Goal: Transaction & Acquisition: Purchase product/service

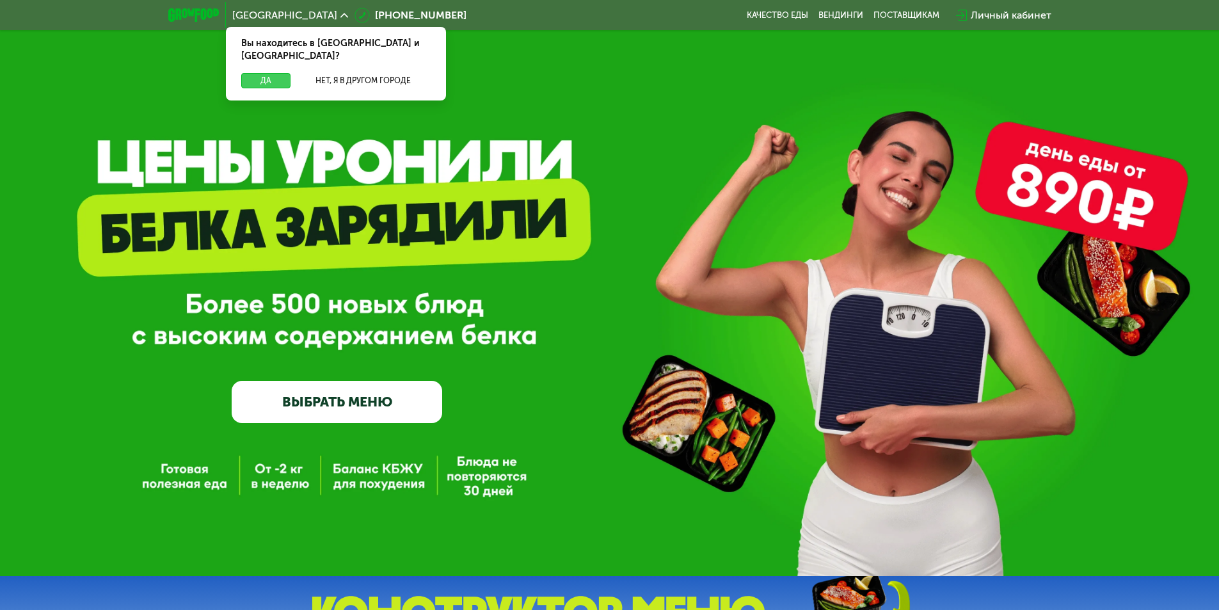
click at [260, 73] on button "Да" at bounding box center [265, 80] width 49 height 15
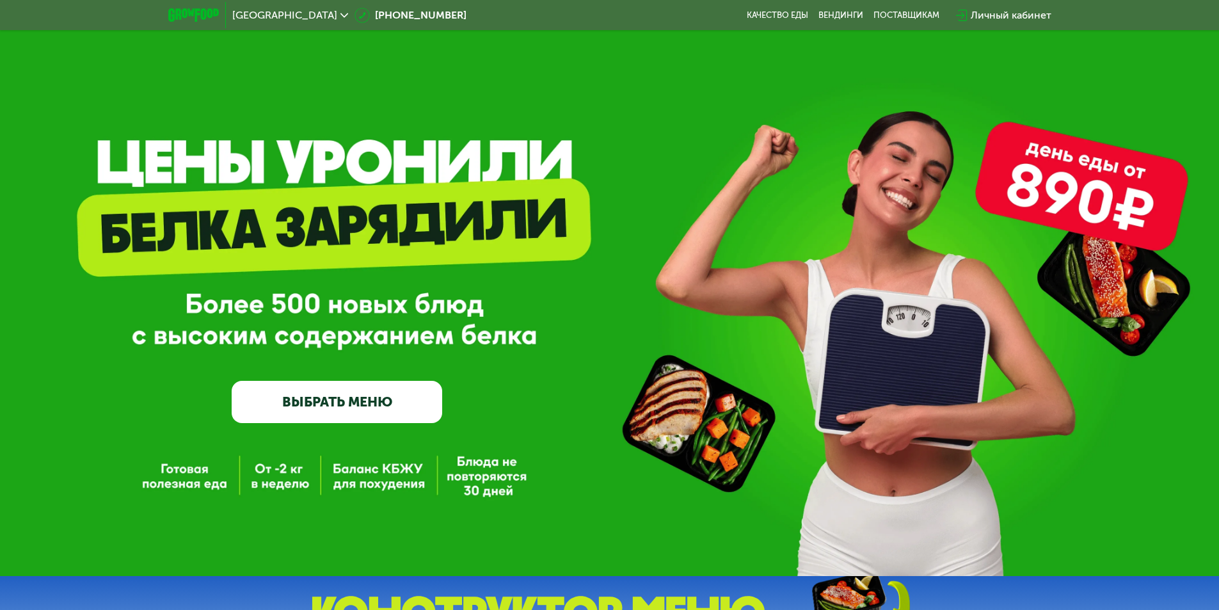
click at [358, 402] on link "ВЫБРАТЬ МЕНЮ" at bounding box center [337, 402] width 211 height 42
click at [343, 404] on link "ВЫБРАТЬ МЕНЮ" at bounding box center [337, 402] width 211 height 42
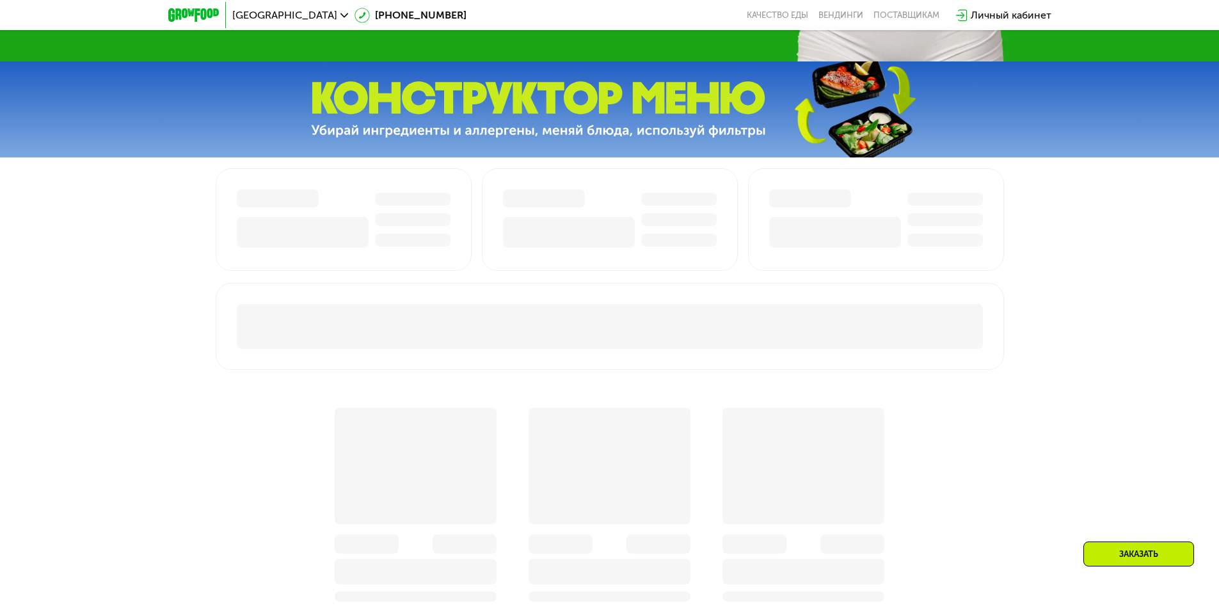
scroll to position [512, 0]
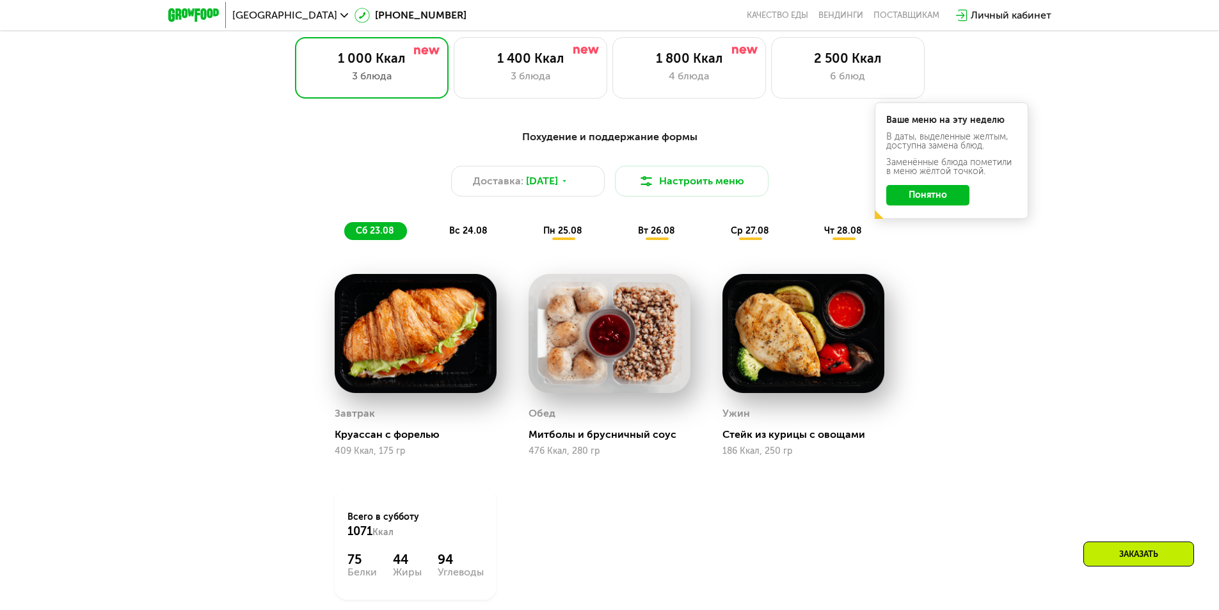
scroll to position [721, 0]
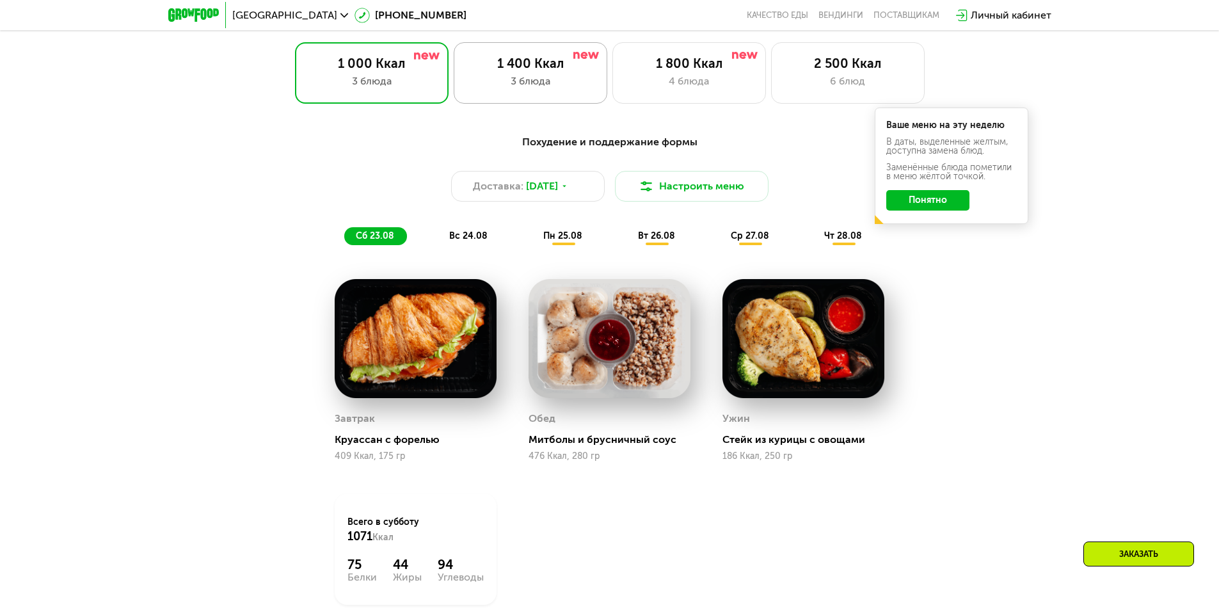
click at [612, 76] on div "1 400 Ккал 3 блюда" at bounding box center [689, 72] width 154 height 61
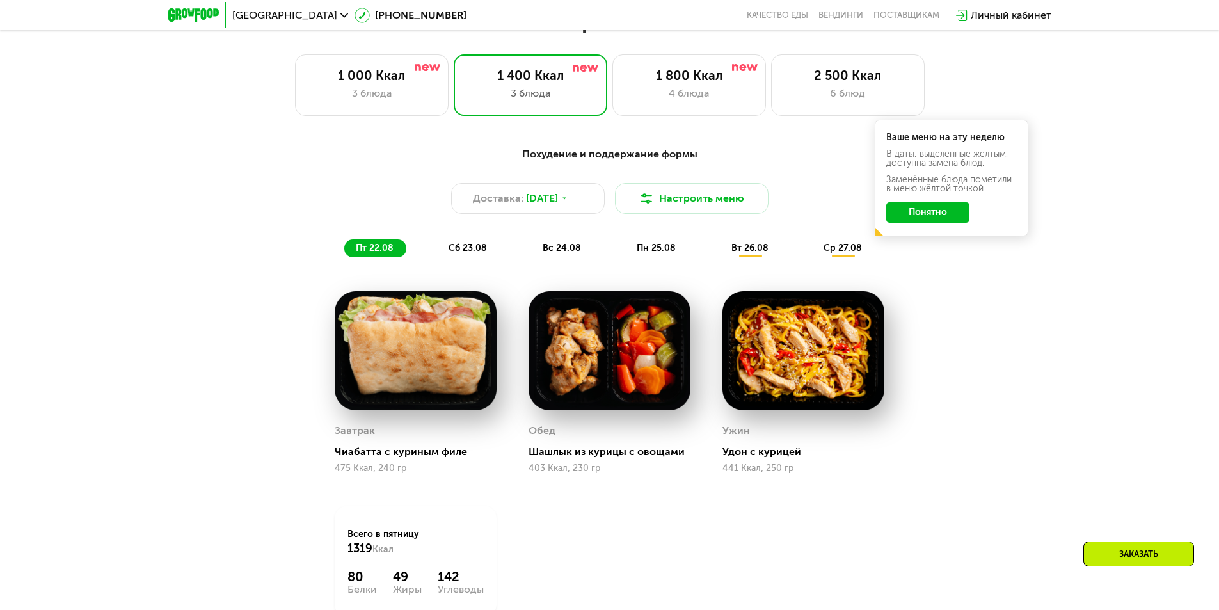
scroll to position [657, 0]
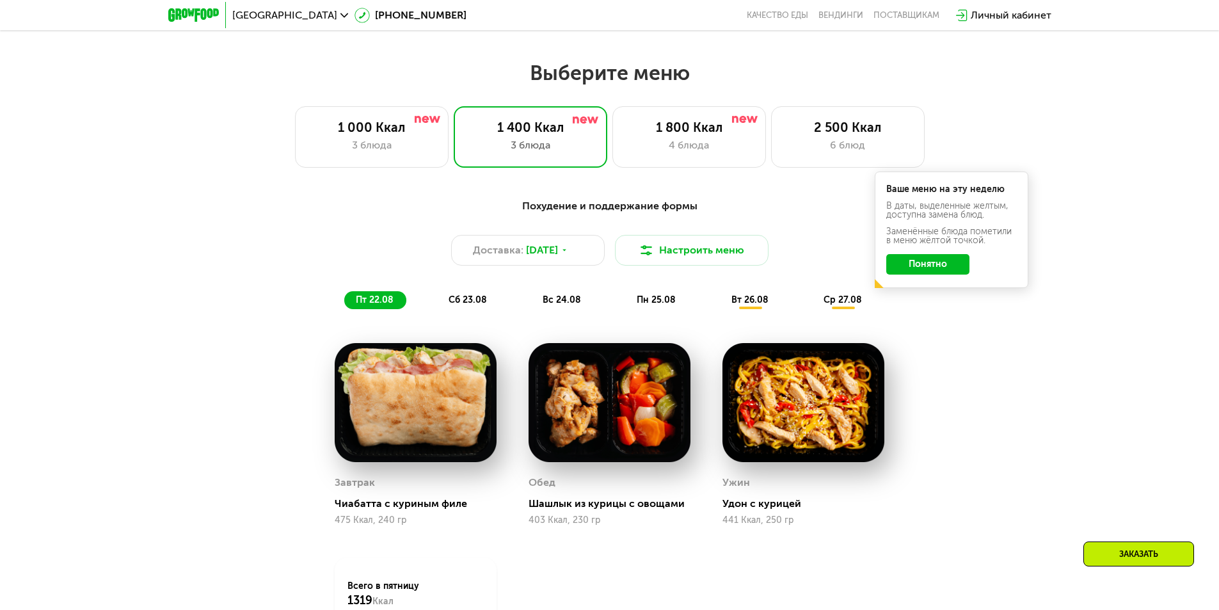
click at [931, 271] on button "Понятно" at bounding box center [927, 264] width 83 height 20
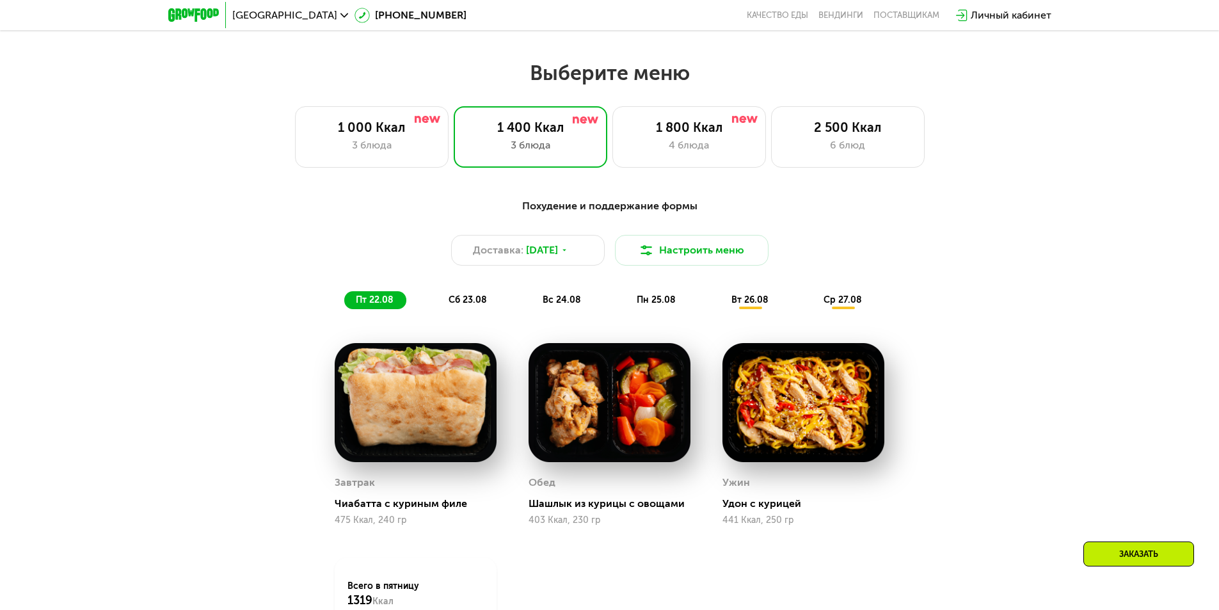
click at [474, 305] on span "сб 23.08" at bounding box center [468, 299] width 38 height 11
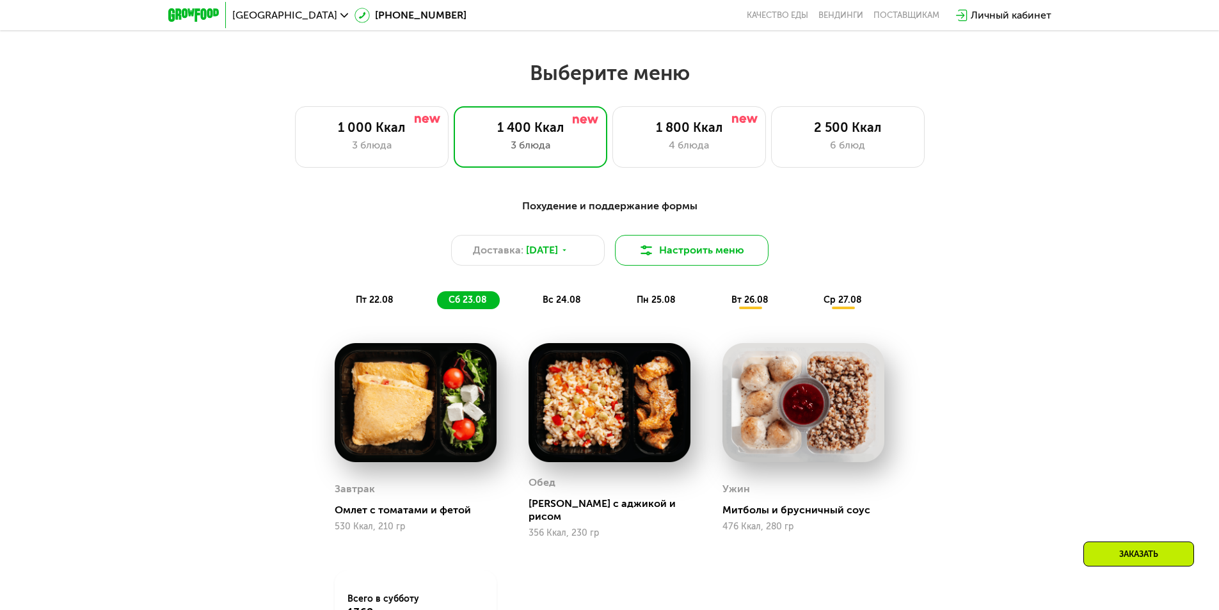
click at [718, 258] on button "Настроить меню" at bounding box center [692, 250] width 154 height 31
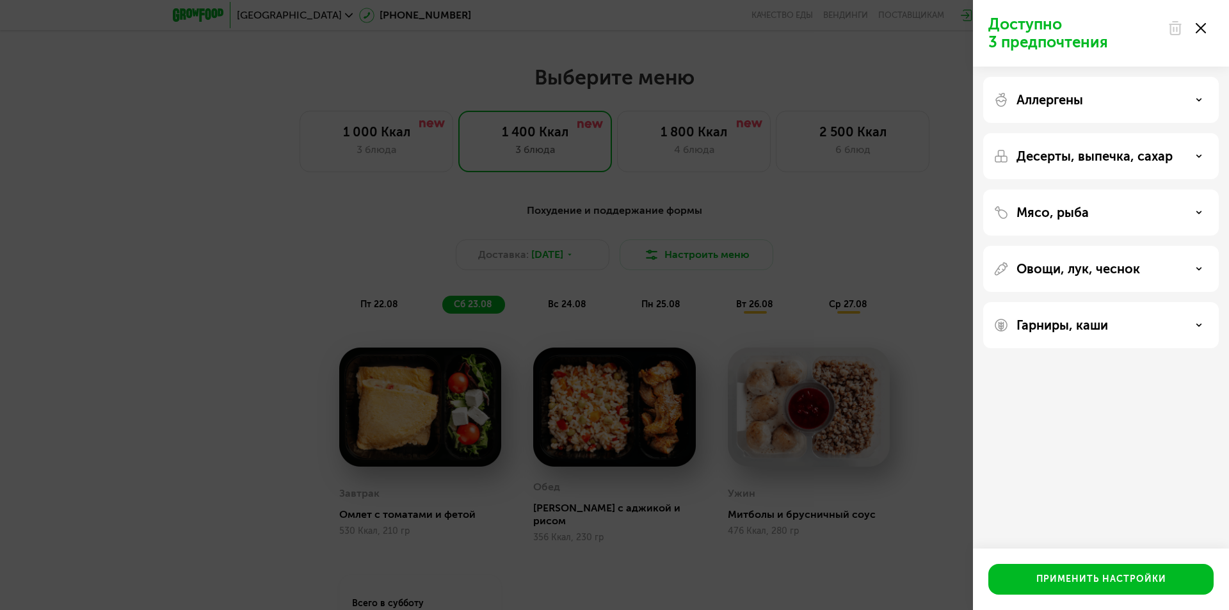
click at [1133, 189] on div "Десерты, выпечка, сахар" at bounding box center [1100, 212] width 235 height 46
click at [1134, 189] on div "Десерты, выпечка, сахар" at bounding box center [1100, 212] width 235 height 46
click at [1140, 159] on p "Десерты, выпечка, сахар" at bounding box center [1094, 155] width 156 height 15
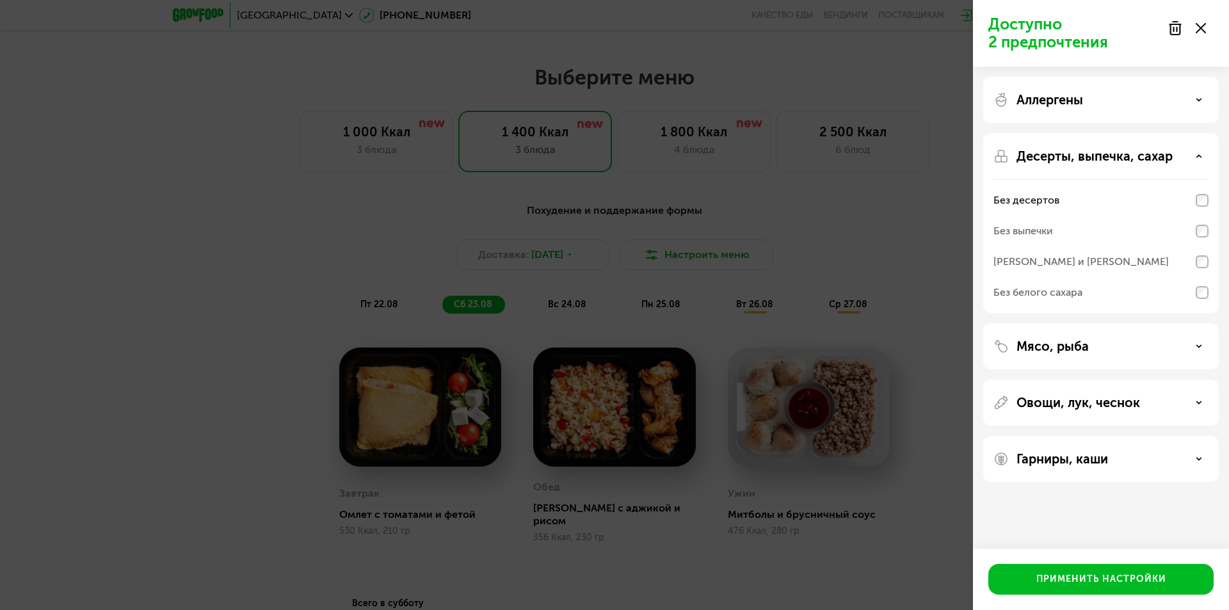
click at [1194, 155] on div "Десерты, выпечка, сахар" at bounding box center [1100, 155] width 215 height 15
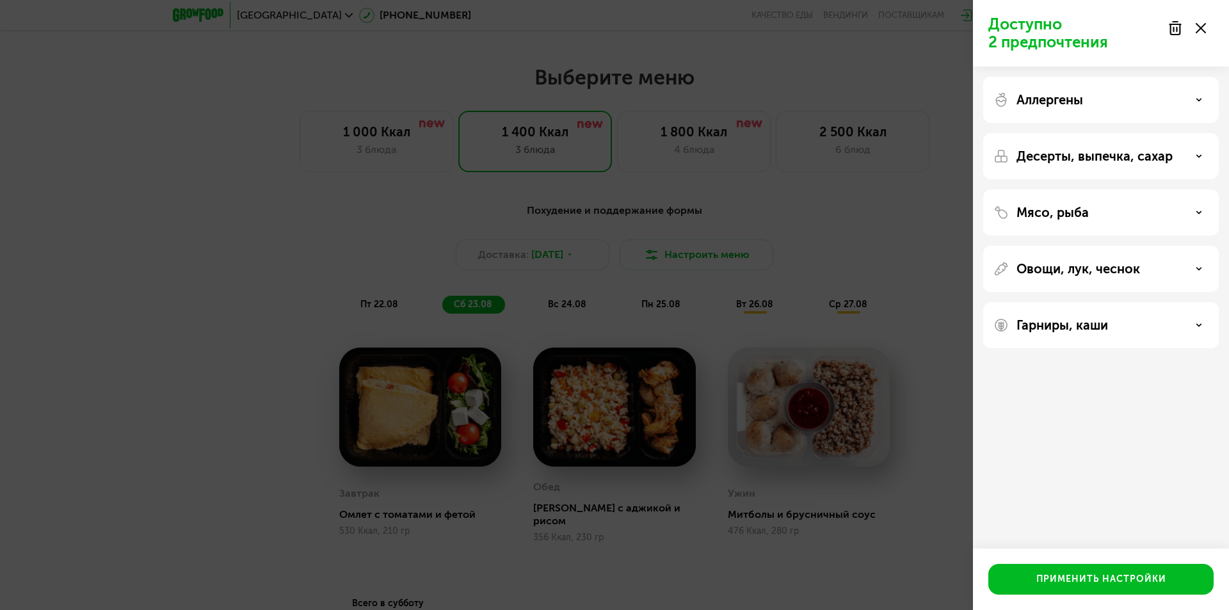
click at [1195, 102] on div "Аллергены" at bounding box center [1100, 99] width 215 height 15
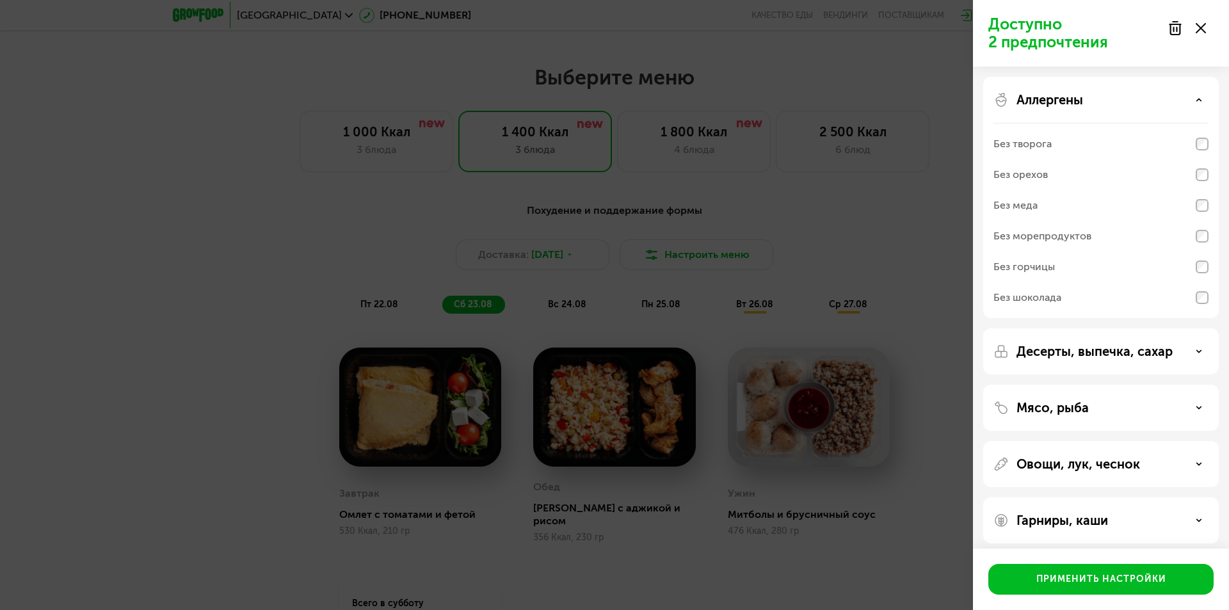
click at [1195, 102] on div "Аллергены" at bounding box center [1100, 99] width 215 height 15
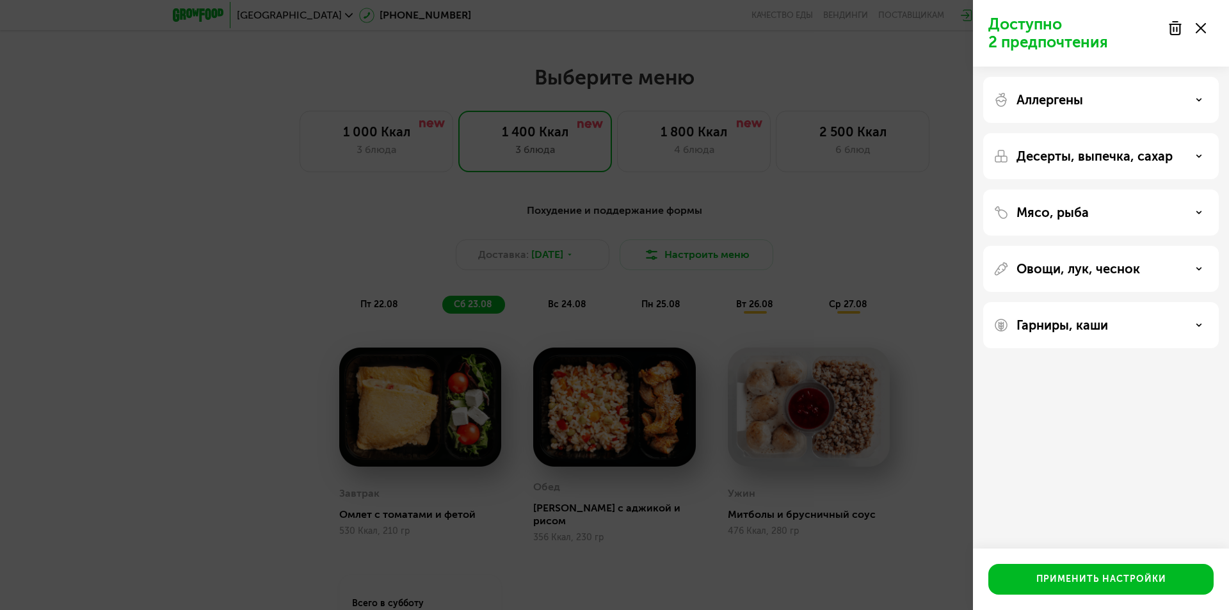
click at [1199, 329] on div "Гарниры, каши" at bounding box center [1100, 324] width 215 height 15
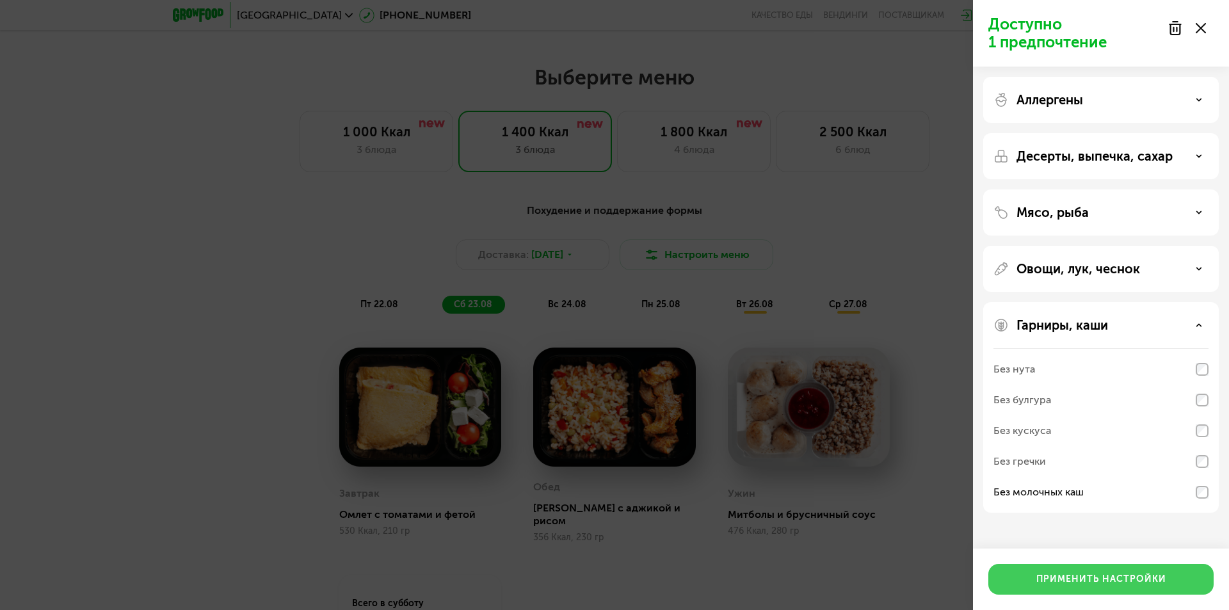
click at [1111, 576] on div "Применить настройки" at bounding box center [1101, 579] width 130 height 13
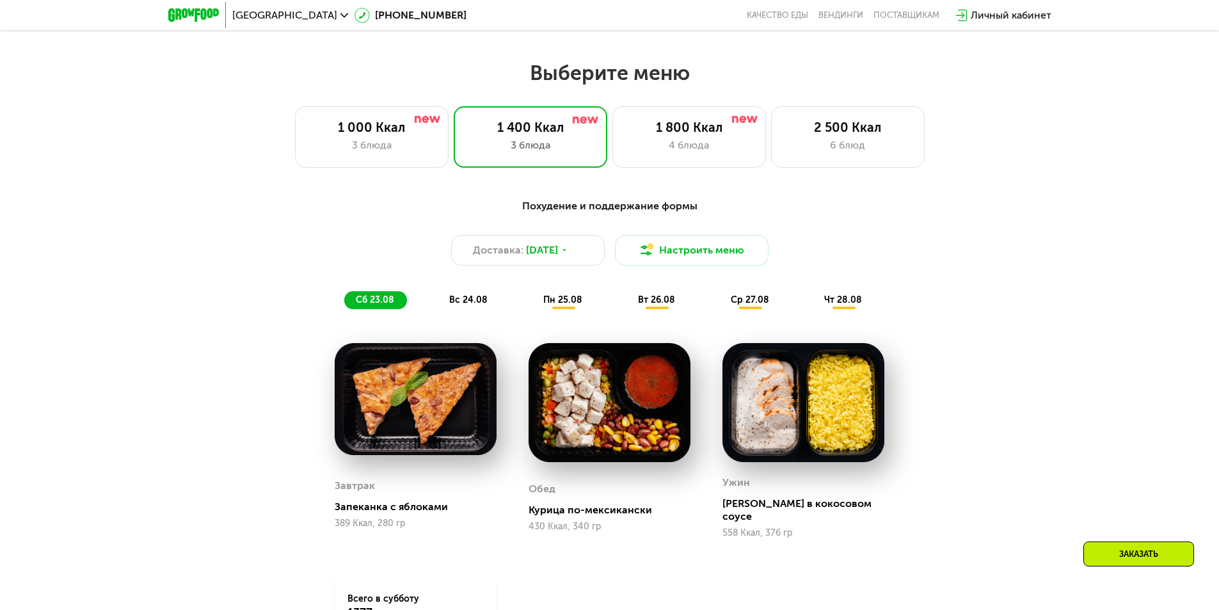
click at [560, 305] on span "пн 25.08" at bounding box center [562, 299] width 39 height 11
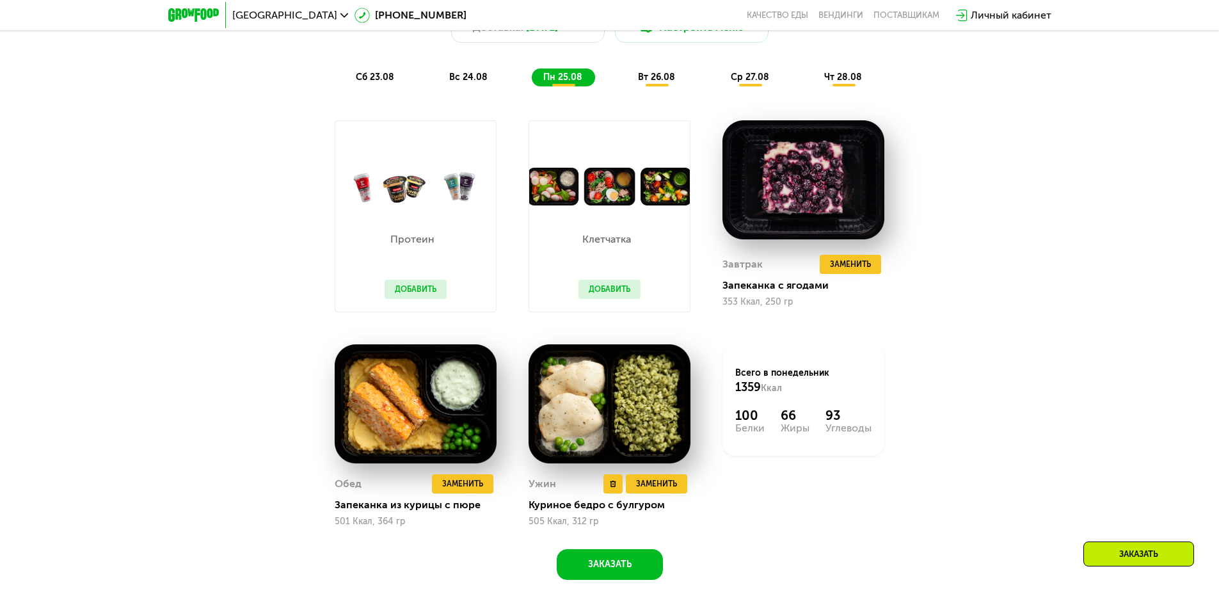
scroll to position [848, 0]
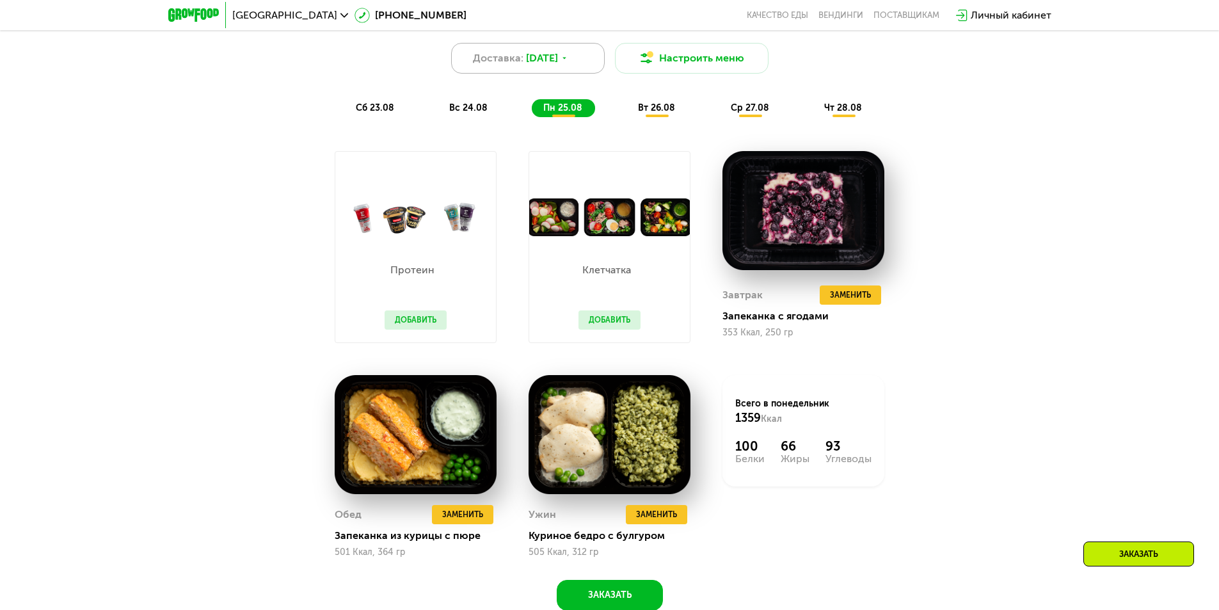
click at [582, 72] on div "Доставка: 22 авг, пт" at bounding box center [528, 58] width 154 height 31
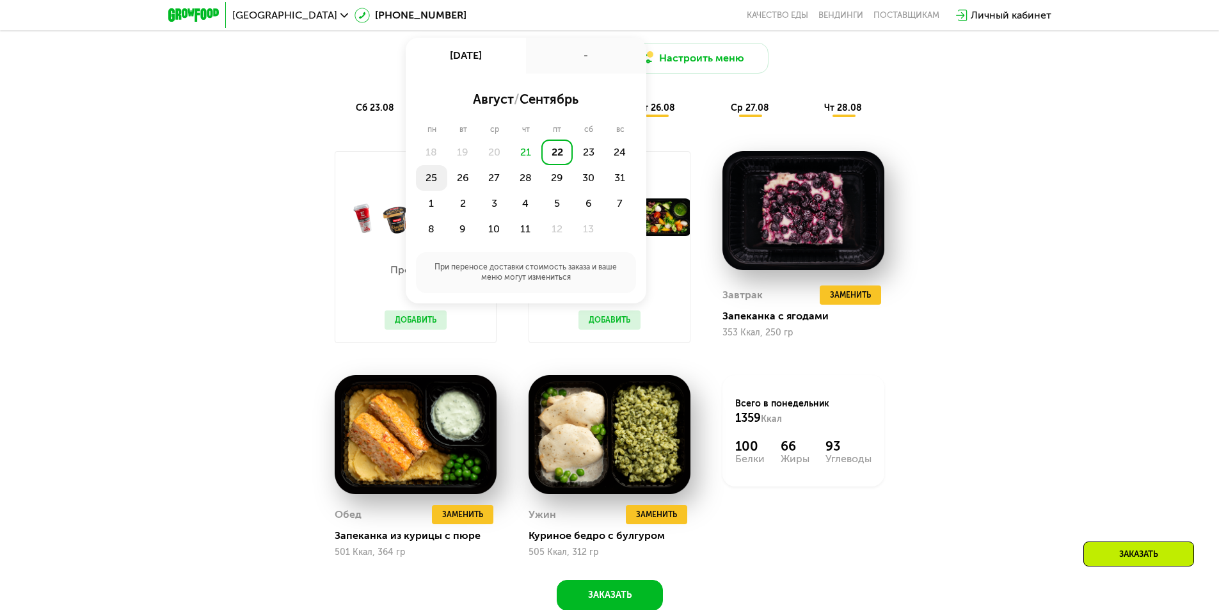
click at [447, 178] on div "25" at bounding box center [462, 178] width 31 height 26
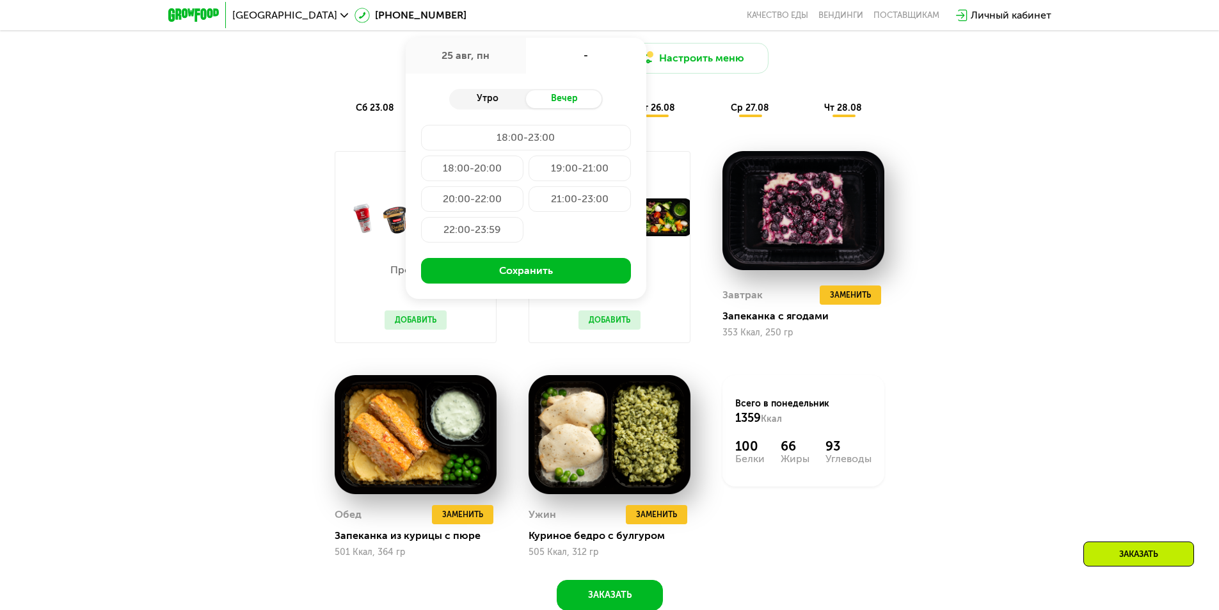
click at [485, 102] on div "Утро" at bounding box center [487, 99] width 77 height 18
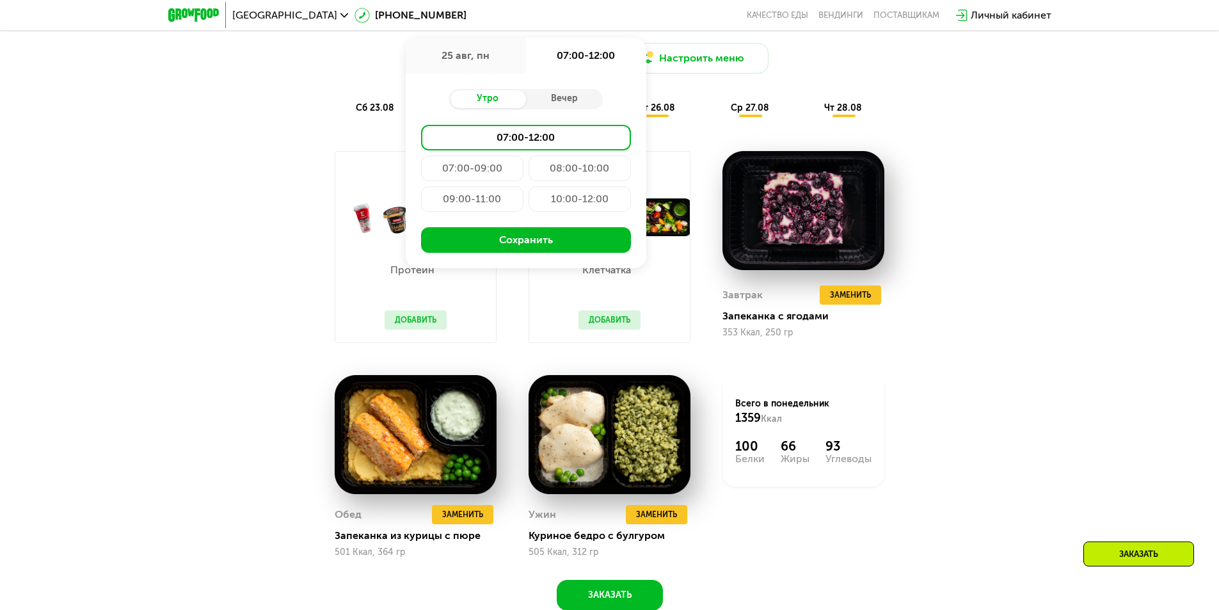
click at [529, 173] on div "07:00-09:00" at bounding box center [580, 168] width 102 height 26
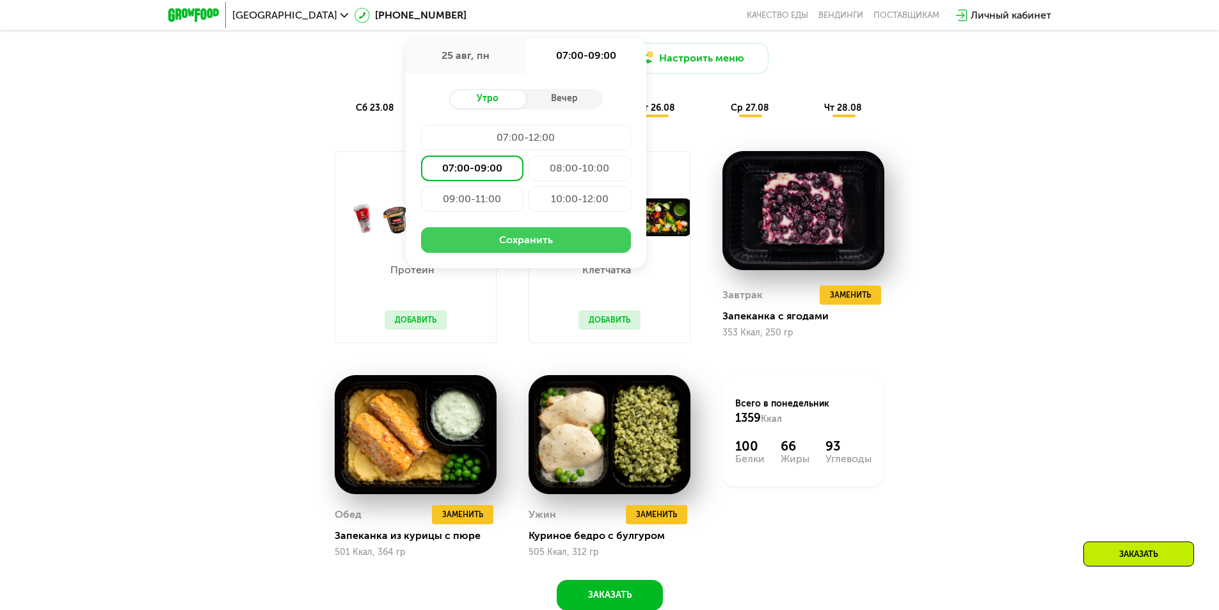
click at [543, 235] on button "Сохранить" at bounding box center [526, 240] width 210 height 26
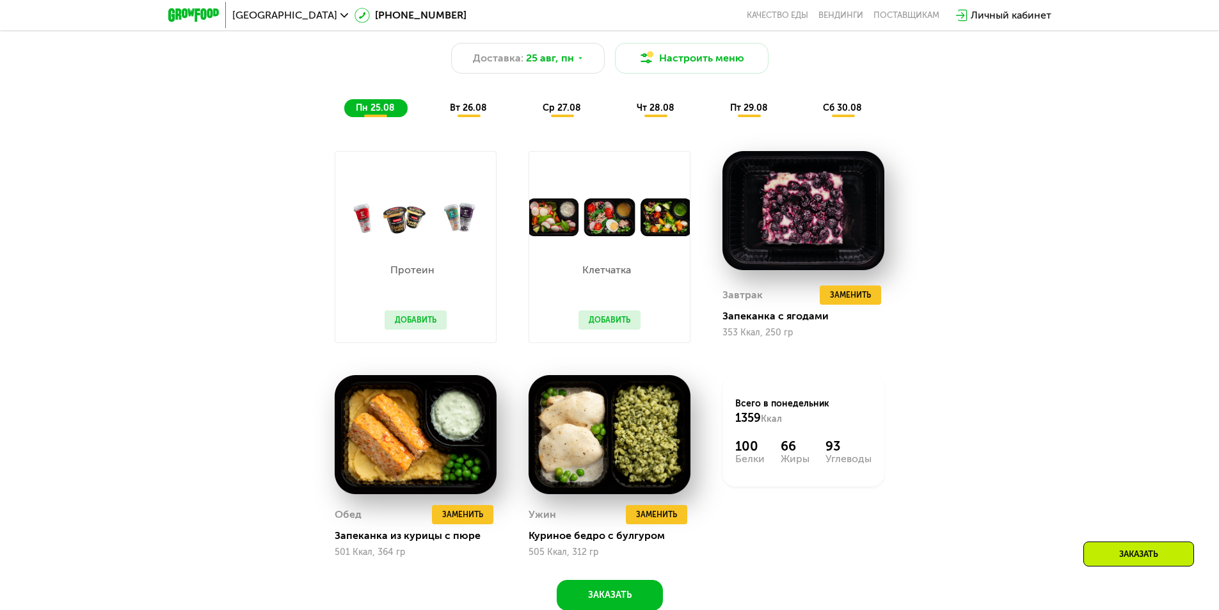
click at [466, 112] on span "вт 26.08" at bounding box center [468, 107] width 37 height 11
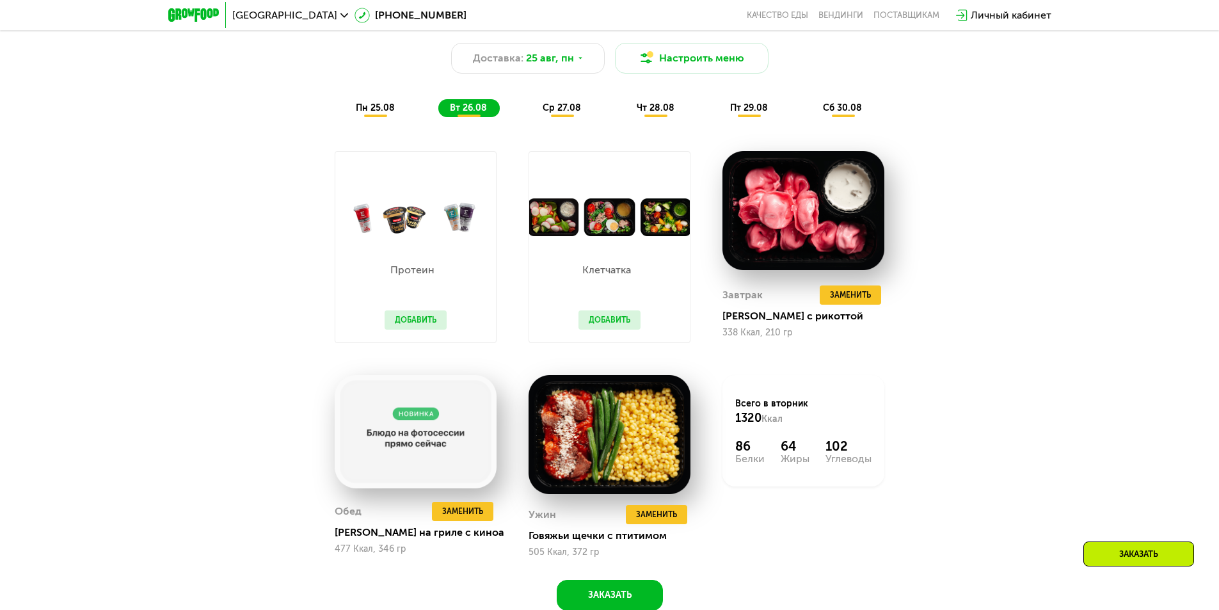
click at [625, 117] on div "ср 27.08" at bounding box center [656, 108] width 62 height 18
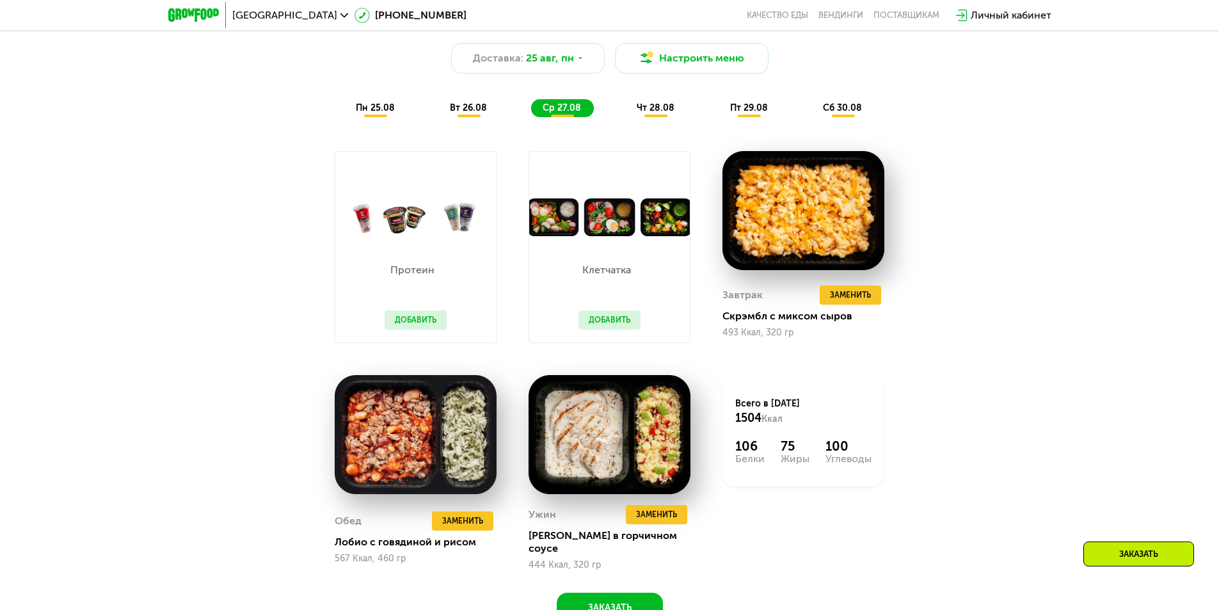
click at [660, 111] on span "чт 28.08" at bounding box center [656, 107] width 38 height 11
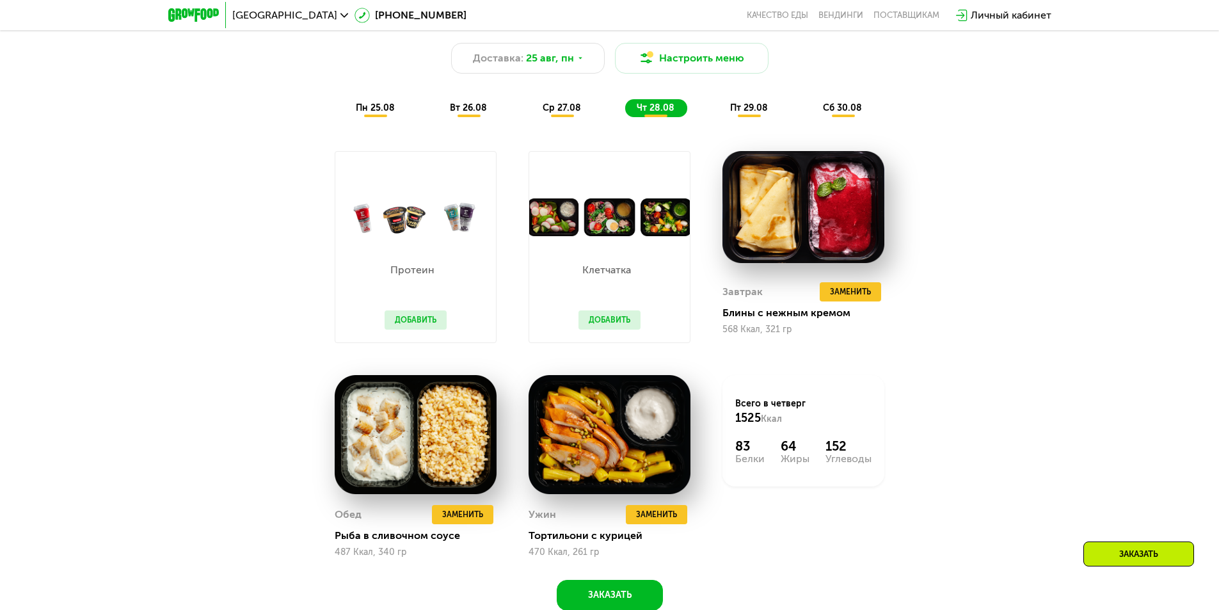
click at [737, 112] on span "пт 29.08" at bounding box center [749, 107] width 38 height 11
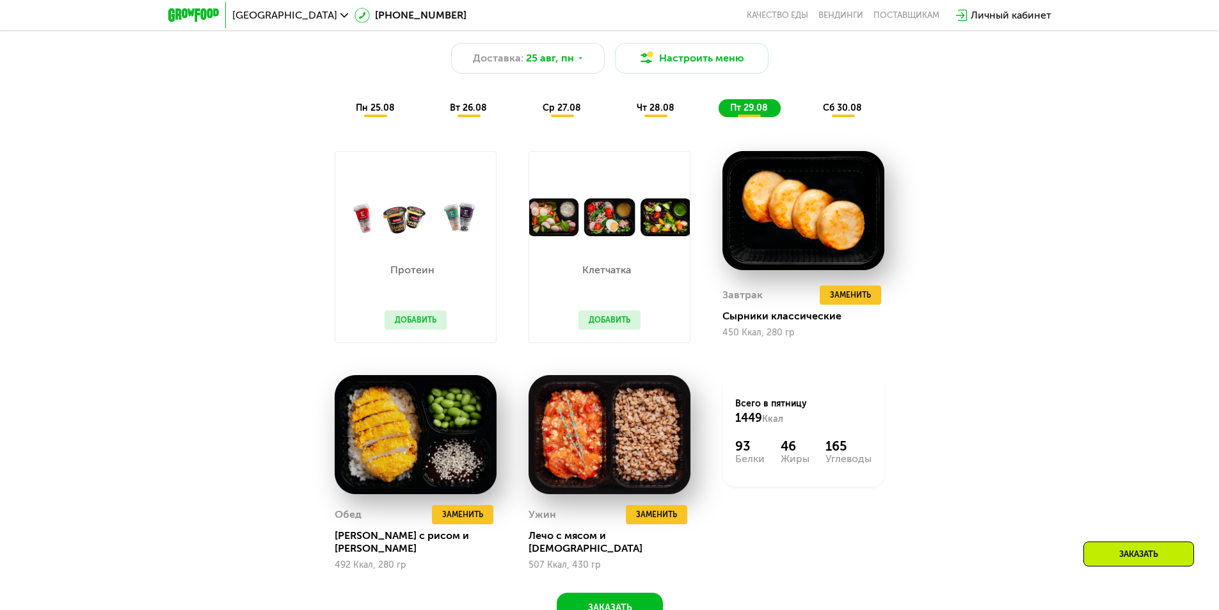
click at [845, 111] on span "сб 30.08" at bounding box center [842, 107] width 39 height 11
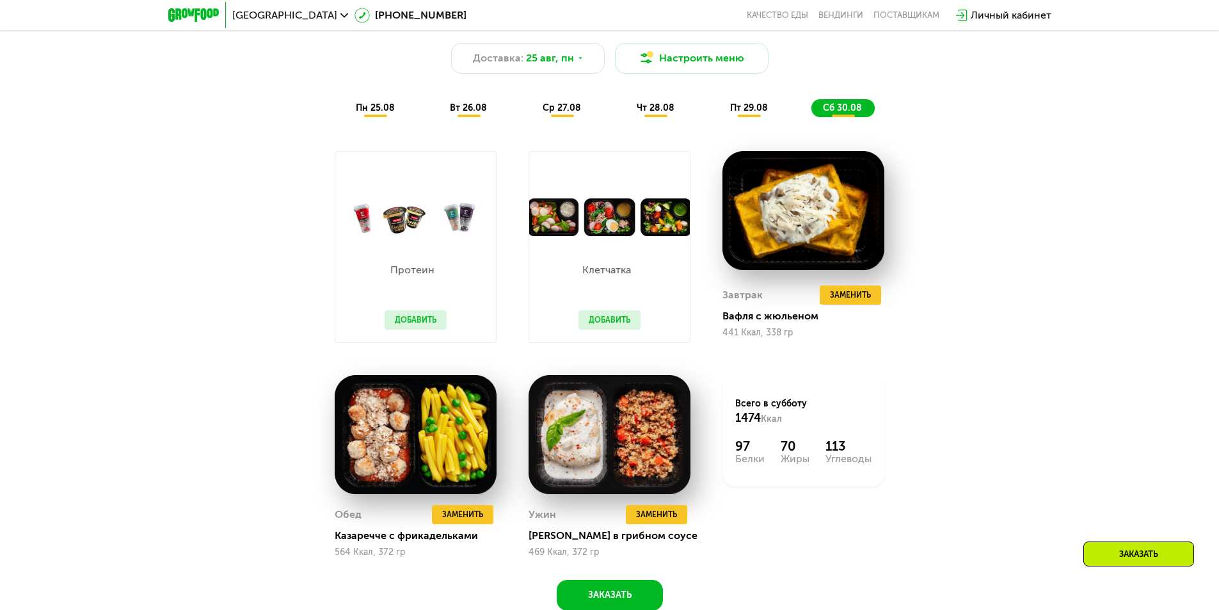
click at [766, 110] on span "пт 29.08" at bounding box center [749, 107] width 38 height 11
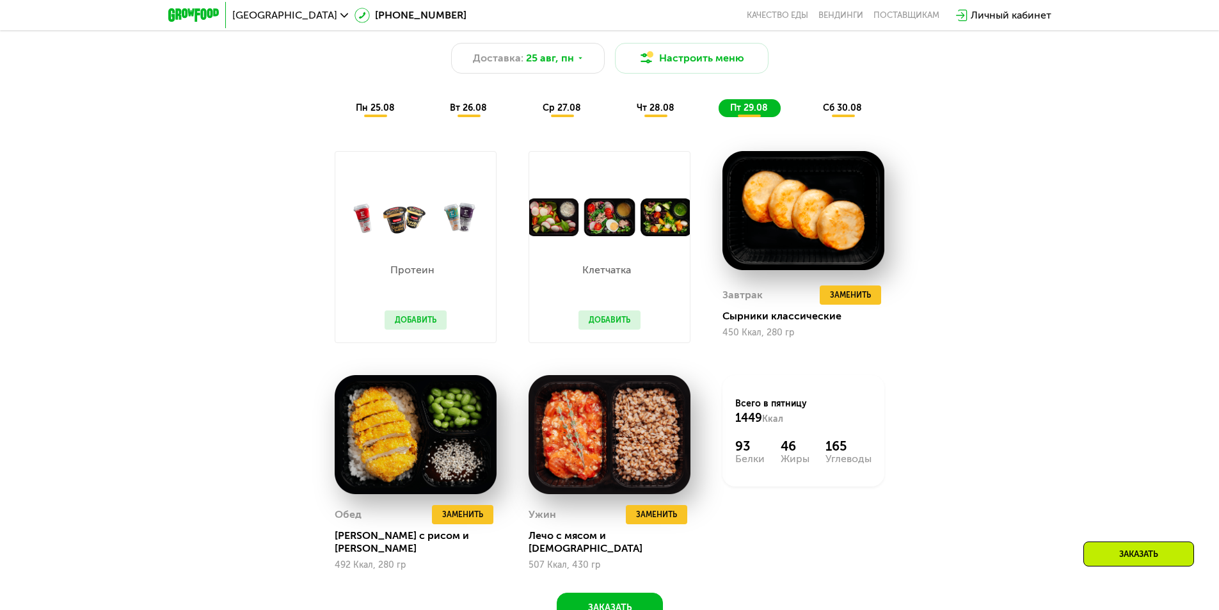
click at [719, 103] on div "чт 28.08" at bounding box center [750, 108] width 62 height 18
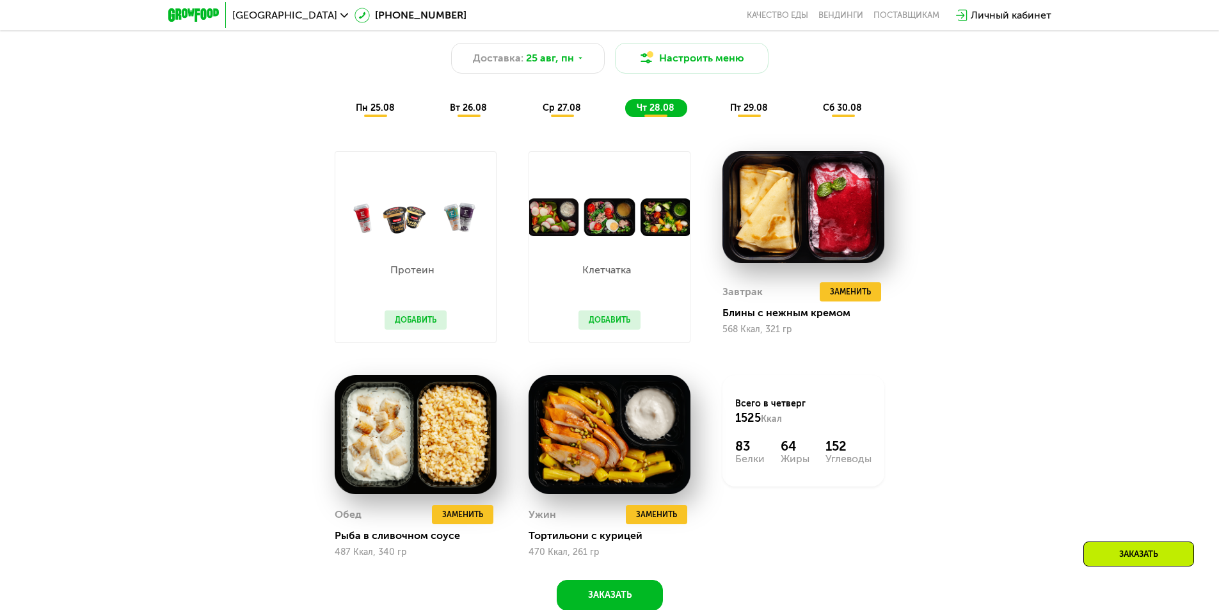
click at [552, 113] on span "ср 27.08" at bounding box center [562, 107] width 38 height 11
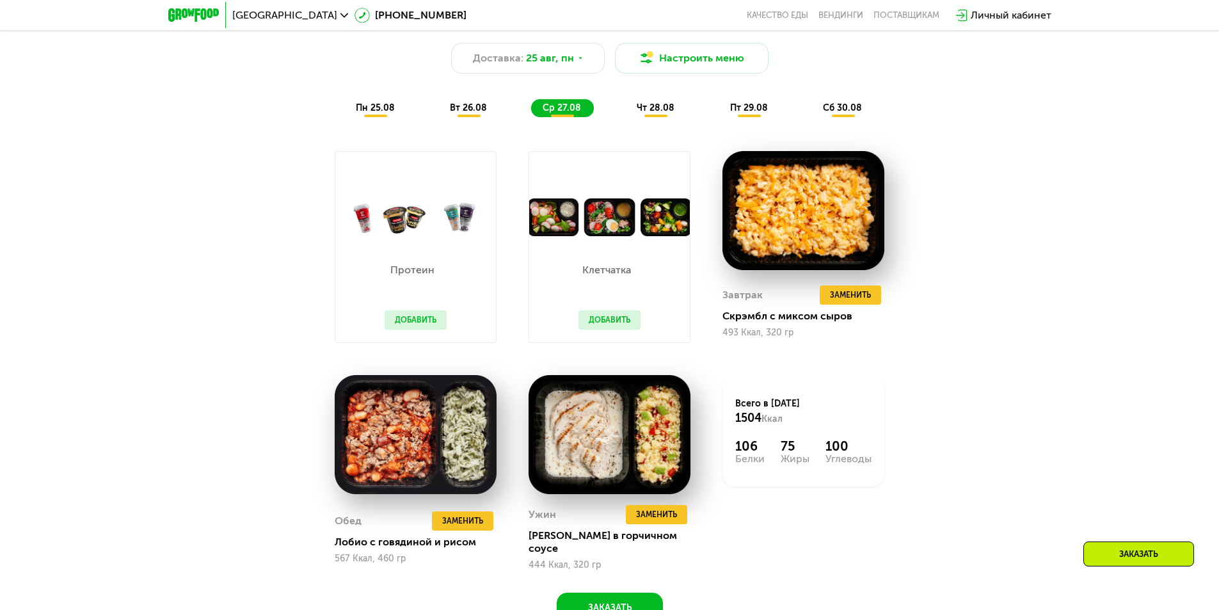
click at [466, 113] on span "вт 26.08" at bounding box center [468, 107] width 37 height 11
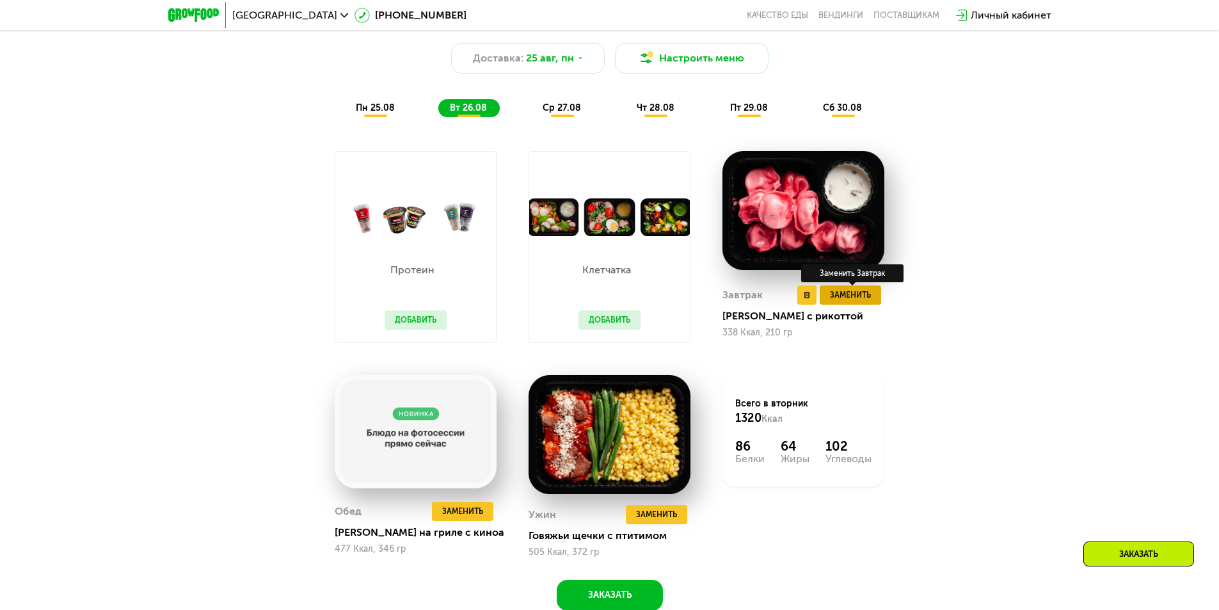
click at [864, 294] on span "Заменить" at bounding box center [850, 295] width 41 height 13
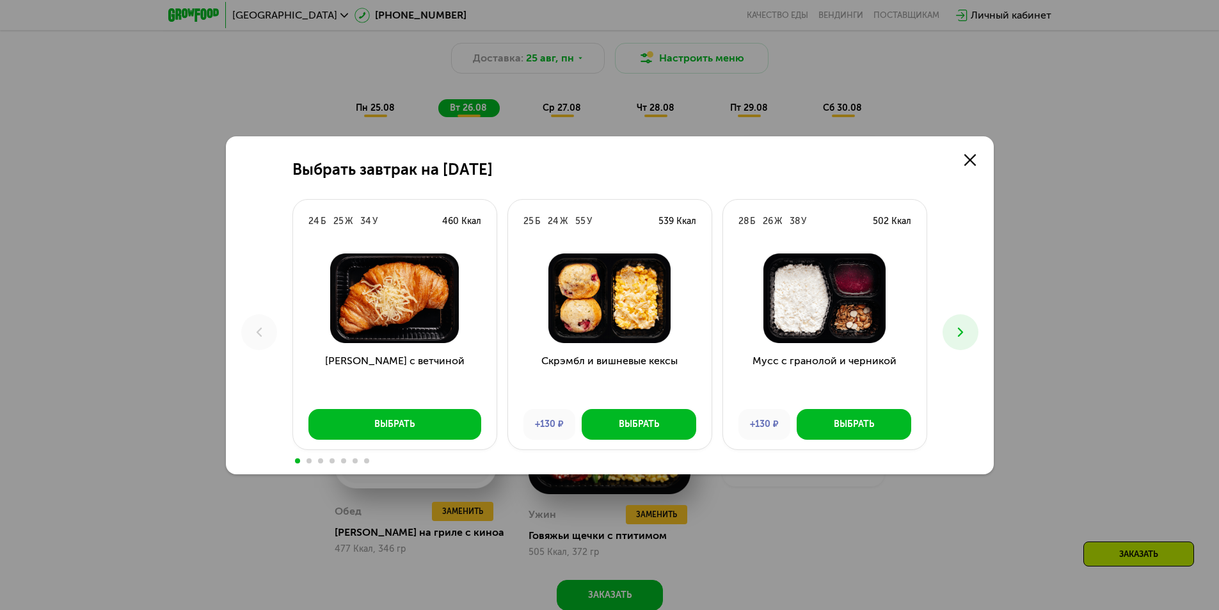
click at [957, 328] on icon at bounding box center [960, 331] width 15 height 15
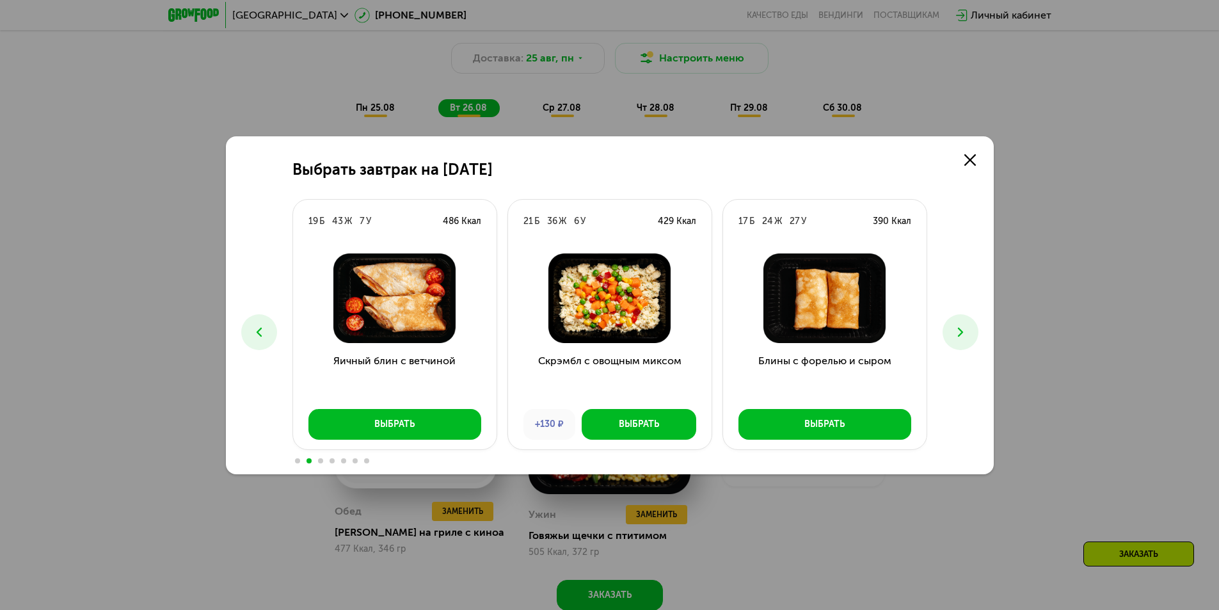
click at [956, 328] on icon at bounding box center [960, 331] width 15 height 15
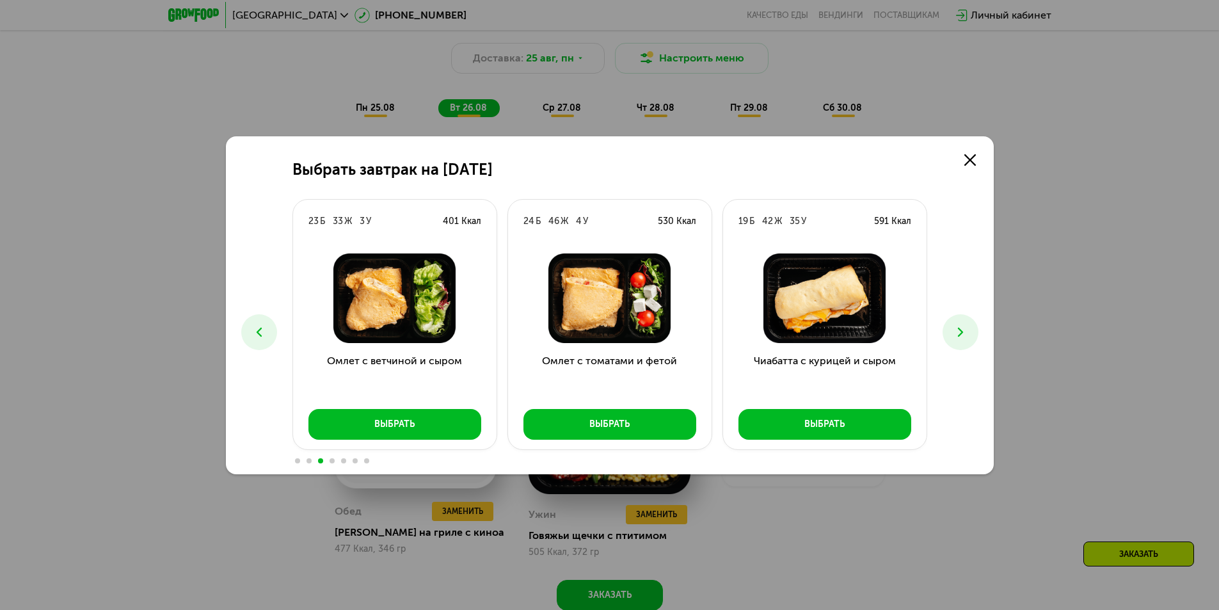
click at [956, 328] on icon at bounding box center [960, 331] width 15 height 15
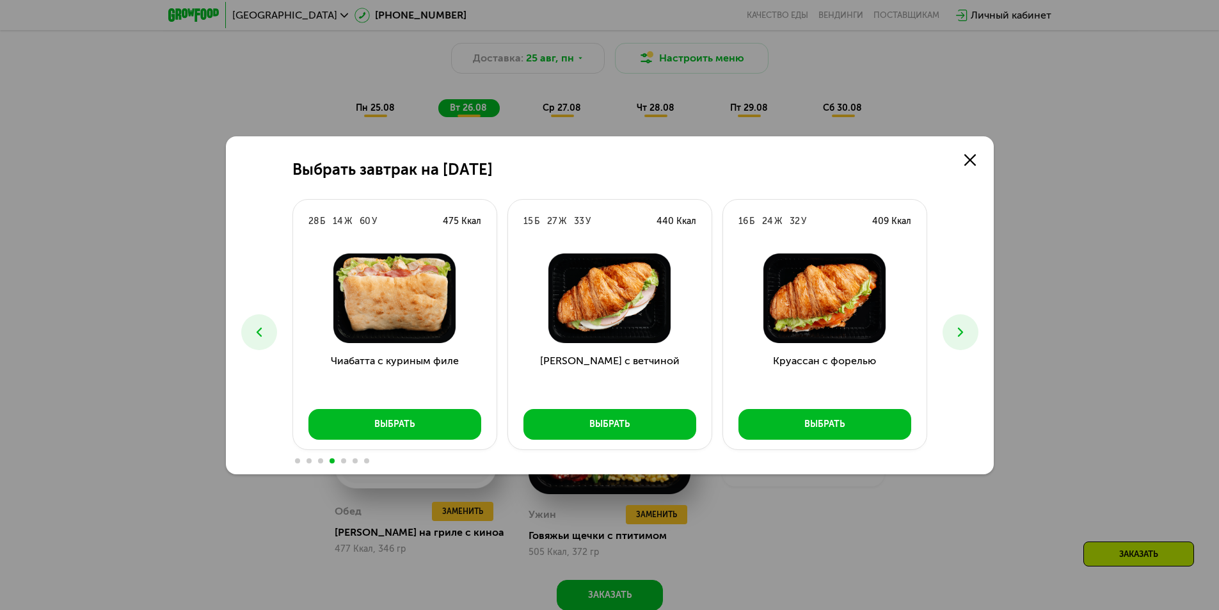
click at [956, 328] on icon at bounding box center [960, 331] width 15 height 15
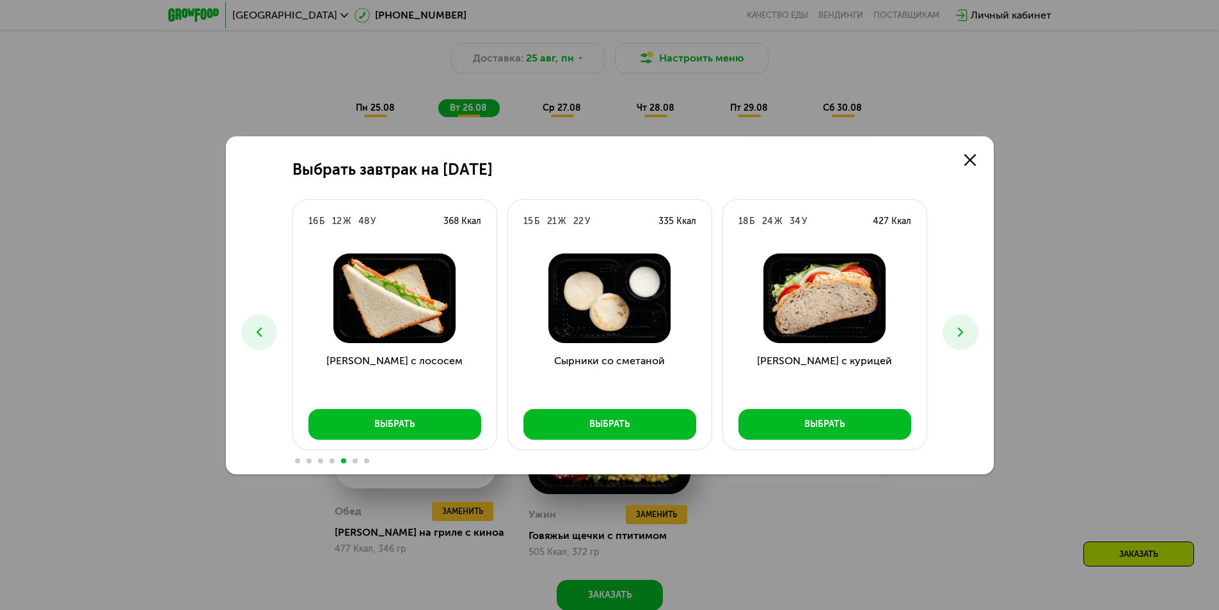
click at [953, 326] on icon at bounding box center [960, 331] width 15 height 15
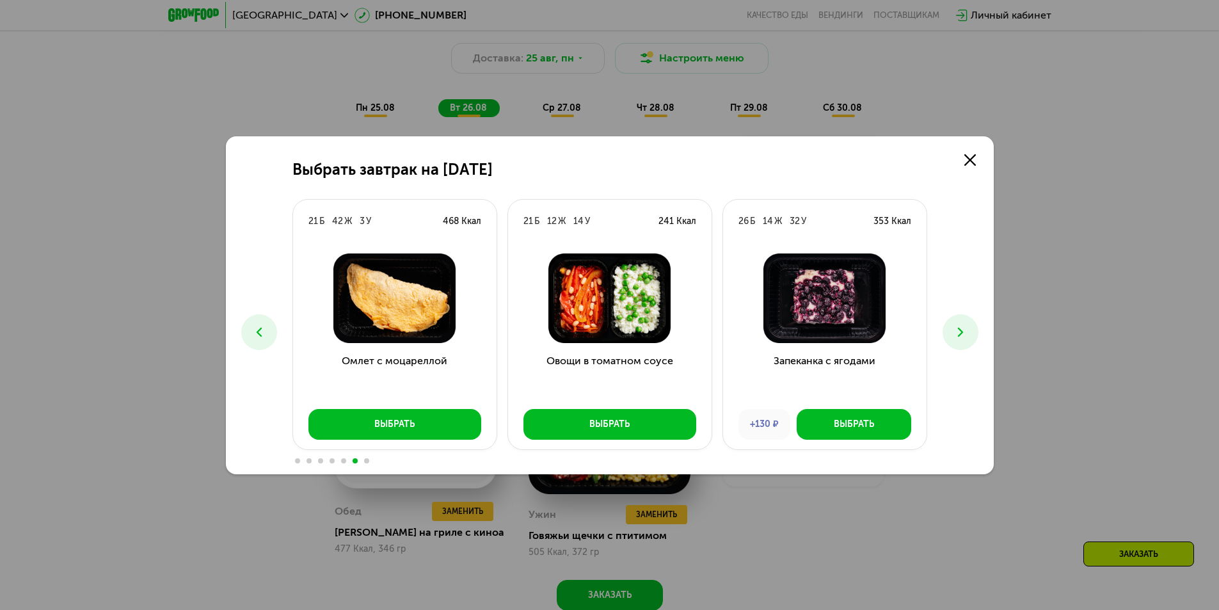
click at [953, 326] on icon at bounding box center [960, 331] width 15 height 15
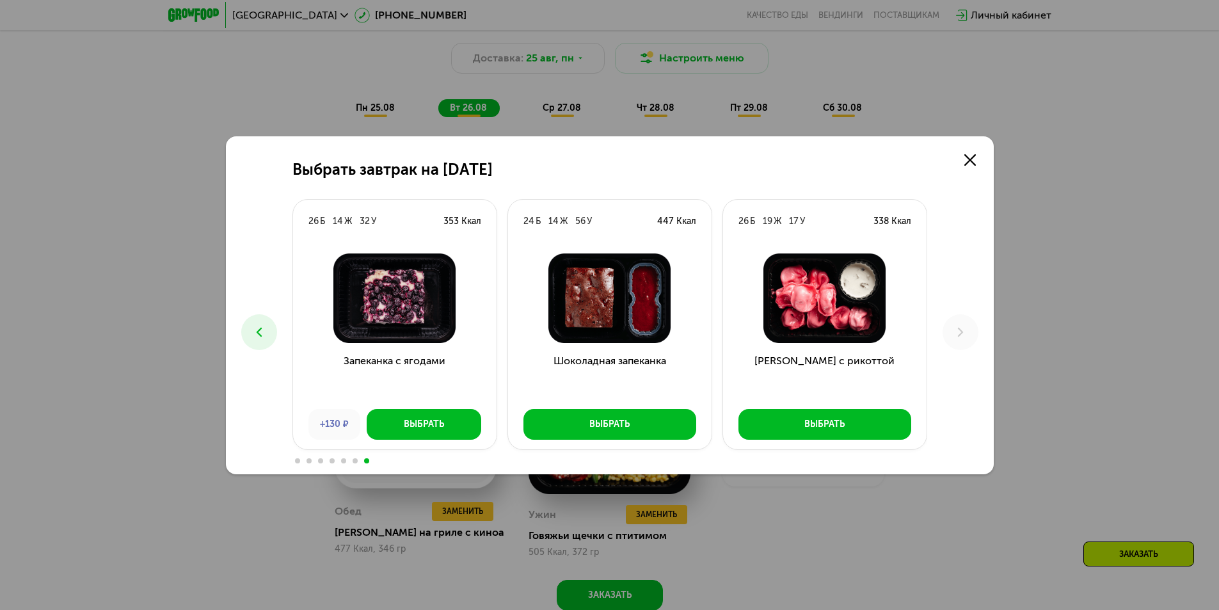
click at [259, 328] on icon at bounding box center [258, 331] width 15 height 15
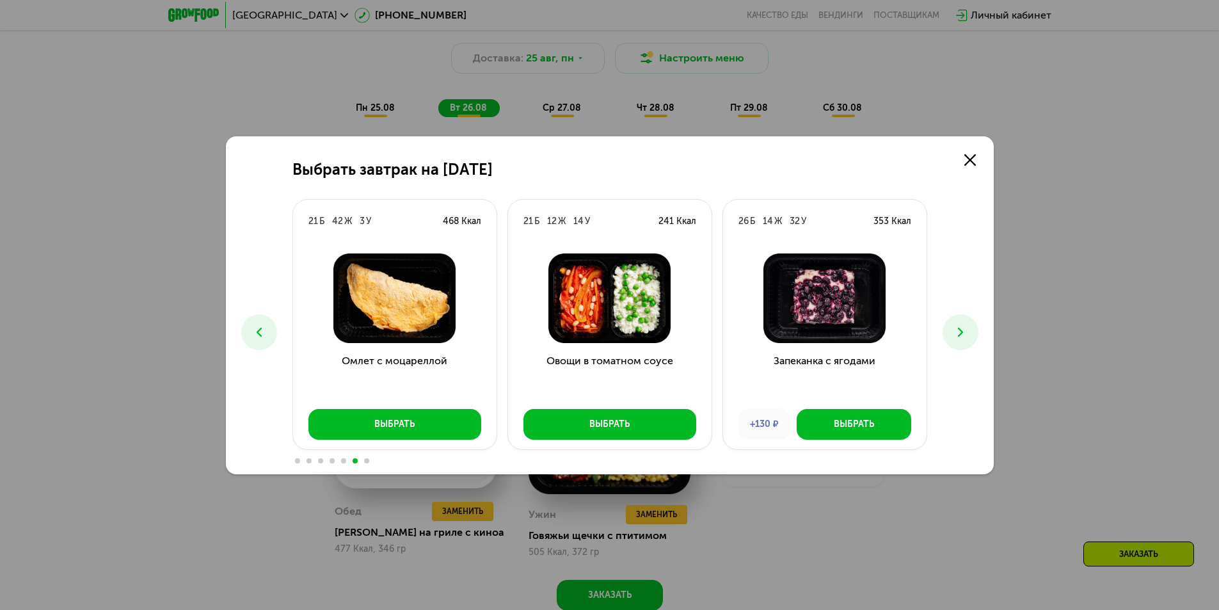
click at [259, 326] on icon at bounding box center [258, 331] width 15 height 15
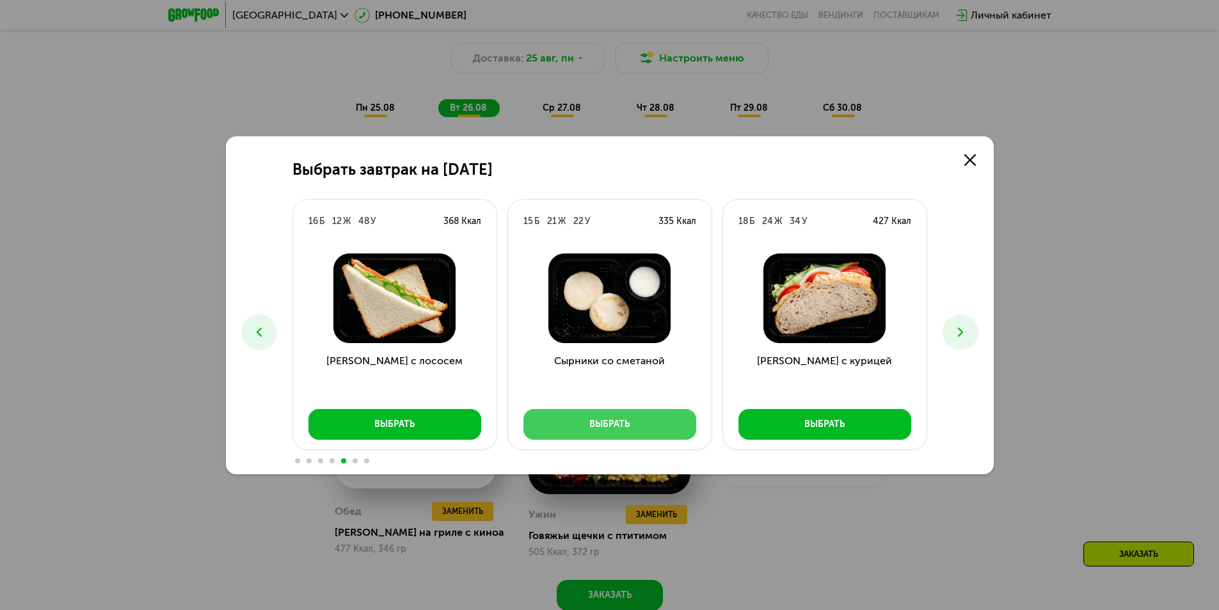
click at [595, 428] on div "Выбрать" at bounding box center [609, 424] width 40 height 13
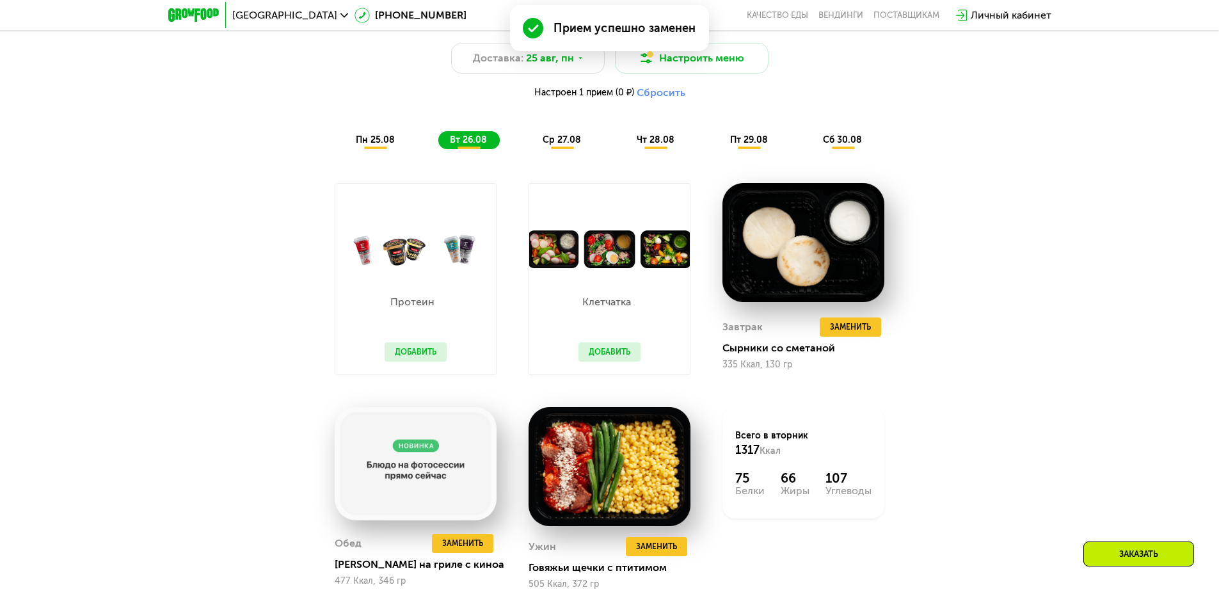
click at [574, 143] on span "ср 27.08" at bounding box center [562, 139] width 38 height 11
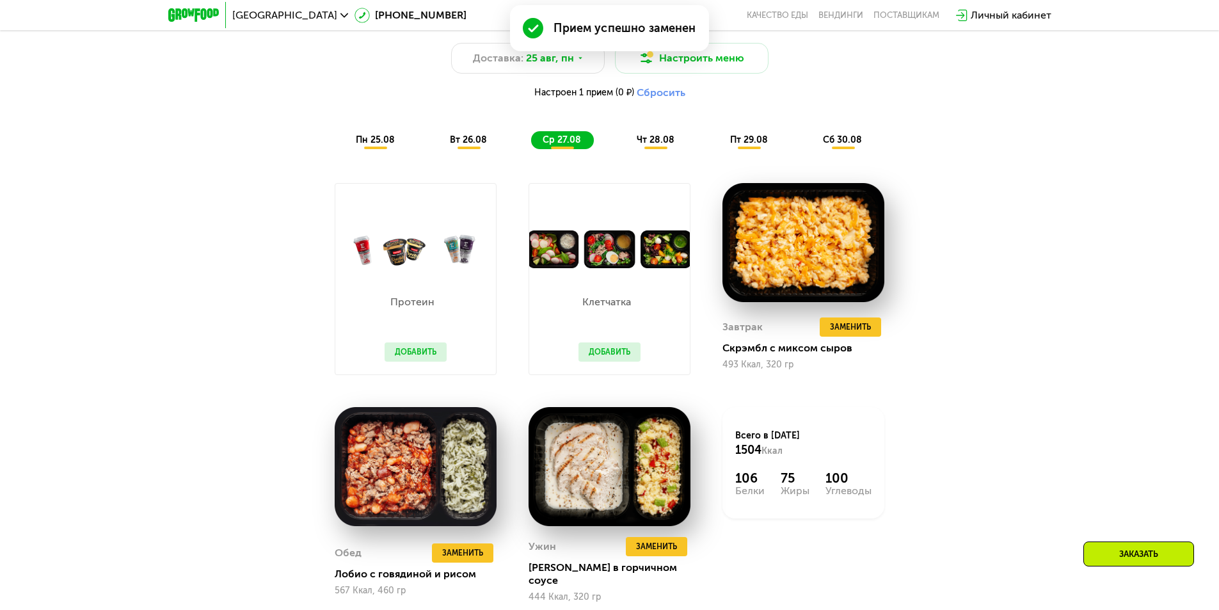
click at [637, 141] on span "чт 28.08" at bounding box center [656, 139] width 38 height 11
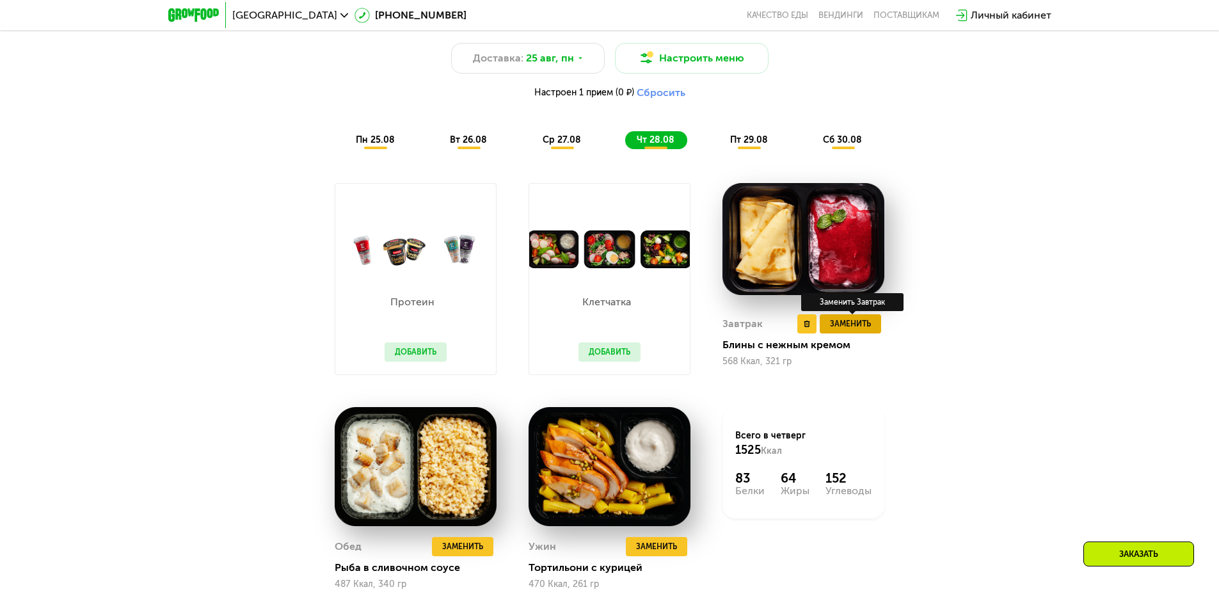
click at [872, 325] on button "Заменить" at bounding box center [850, 323] width 61 height 19
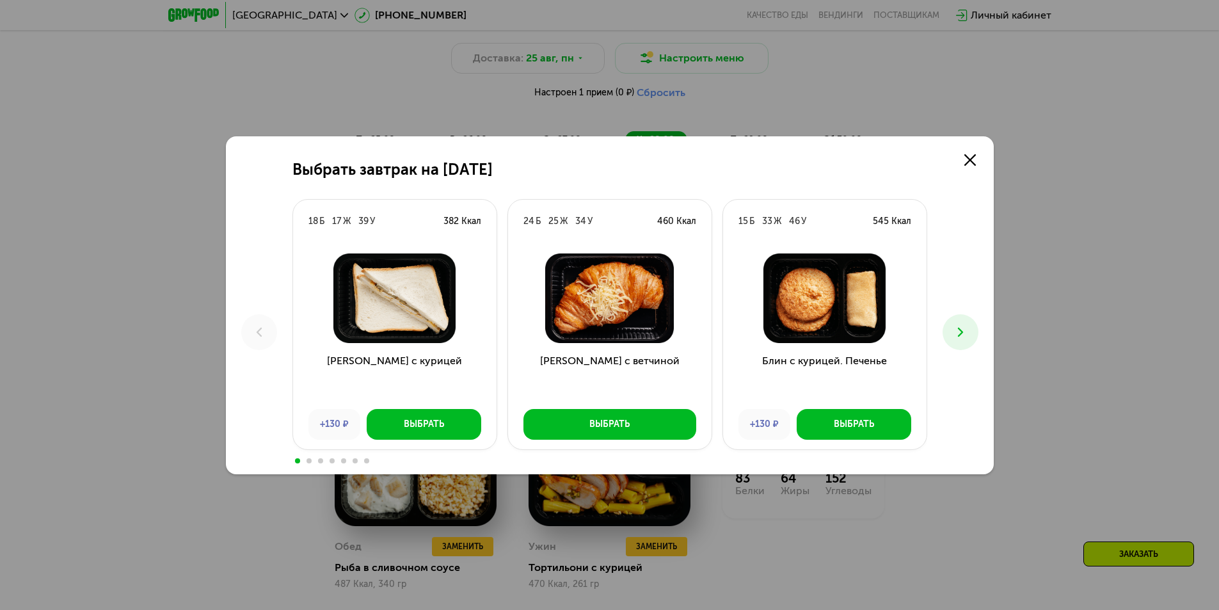
click at [968, 333] on icon at bounding box center [960, 331] width 15 height 15
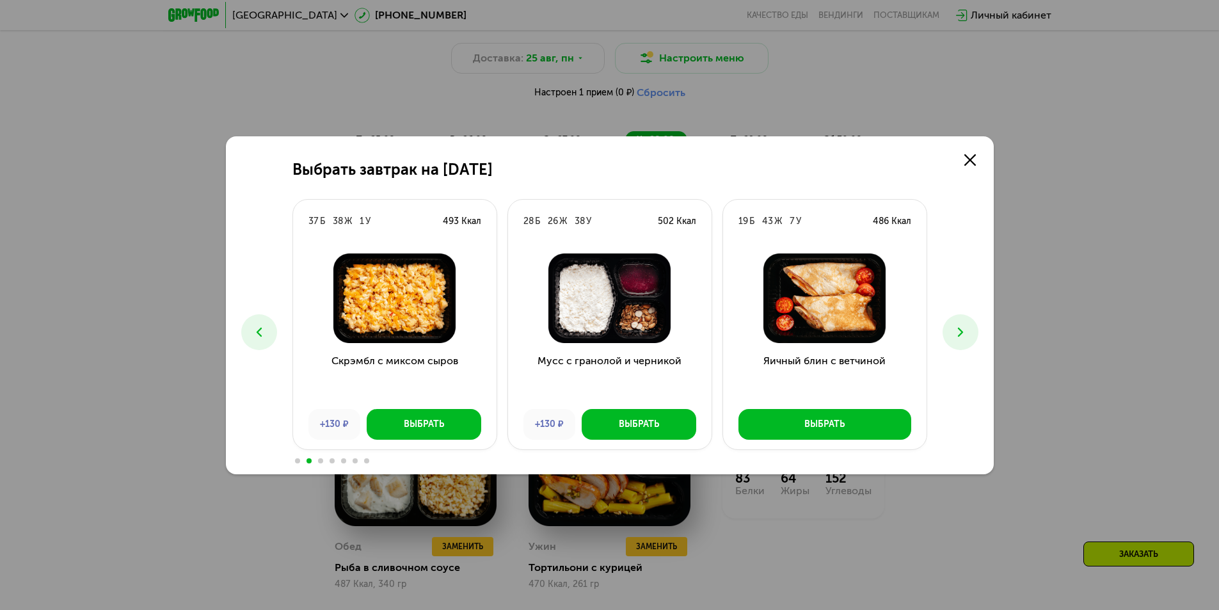
click at [953, 317] on button at bounding box center [961, 332] width 36 height 36
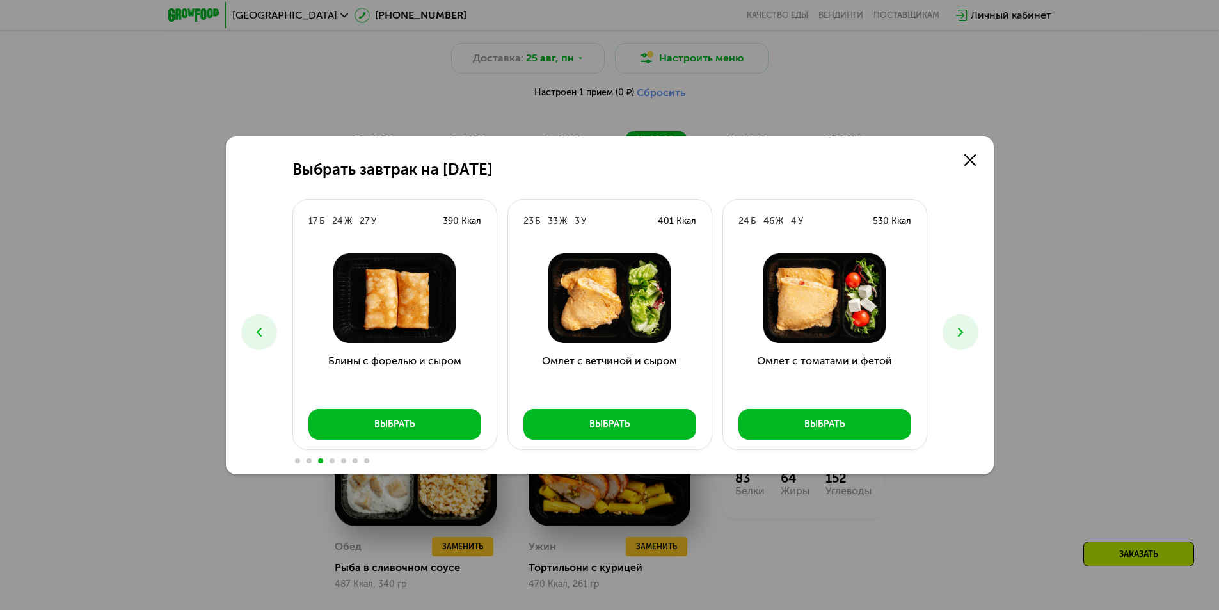
click at [968, 337] on button at bounding box center [961, 332] width 36 height 36
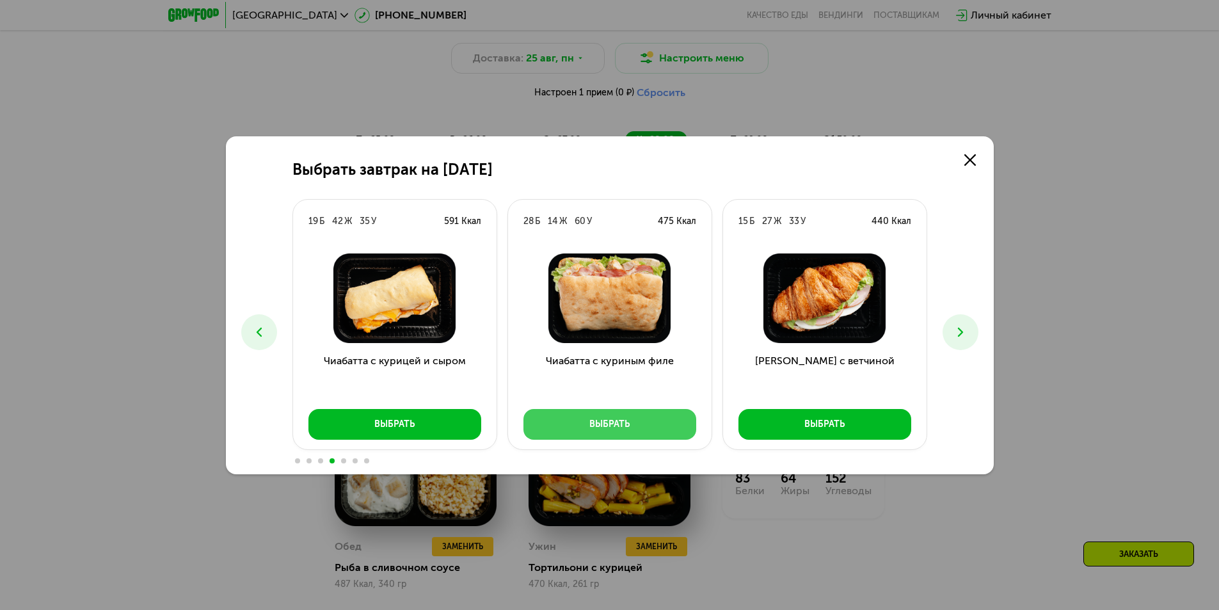
click at [611, 429] on div "Выбрать" at bounding box center [609, 424] width 40 height 13
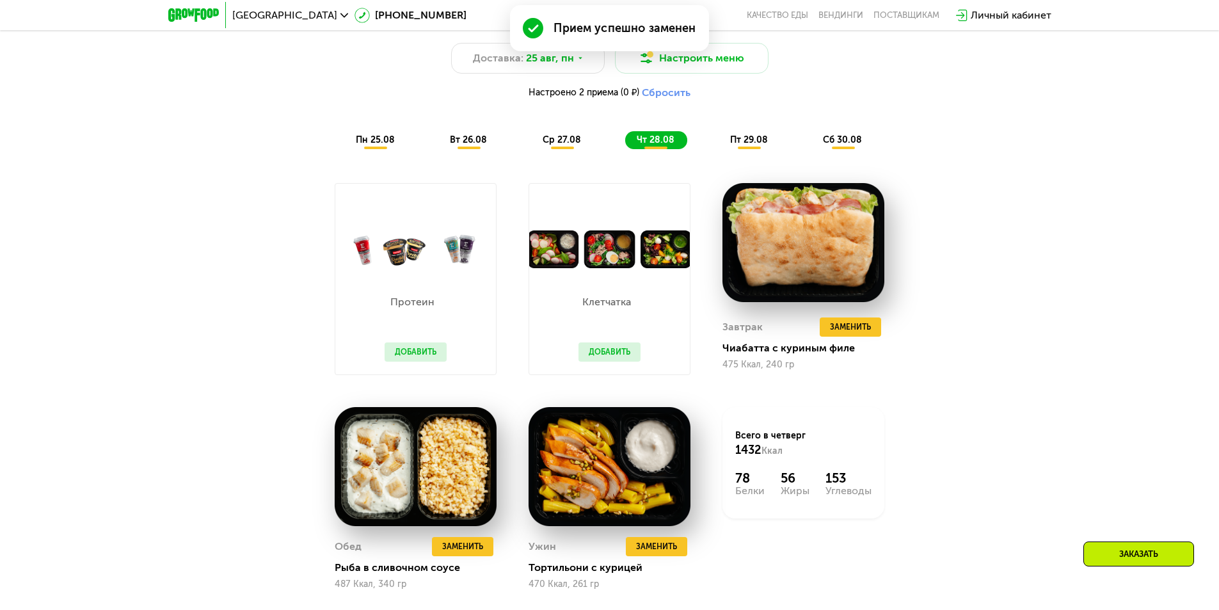
click at [754, 143] on span "пт 29.08" at bounding box center [749, 139] width 38 height 11
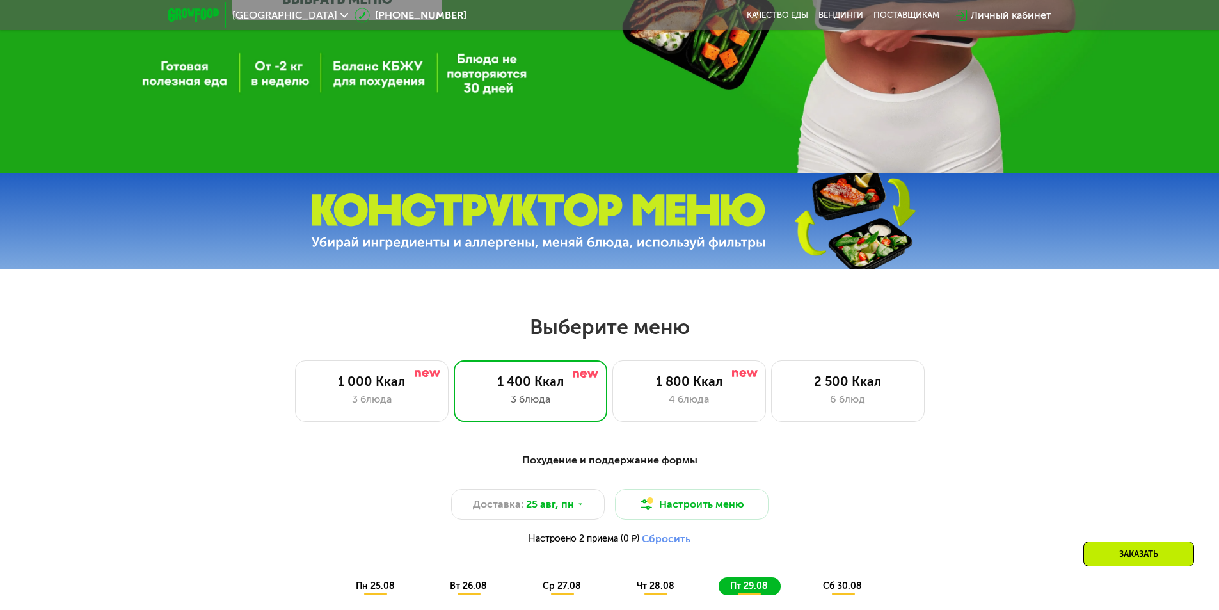
scroll to position [401, 0]
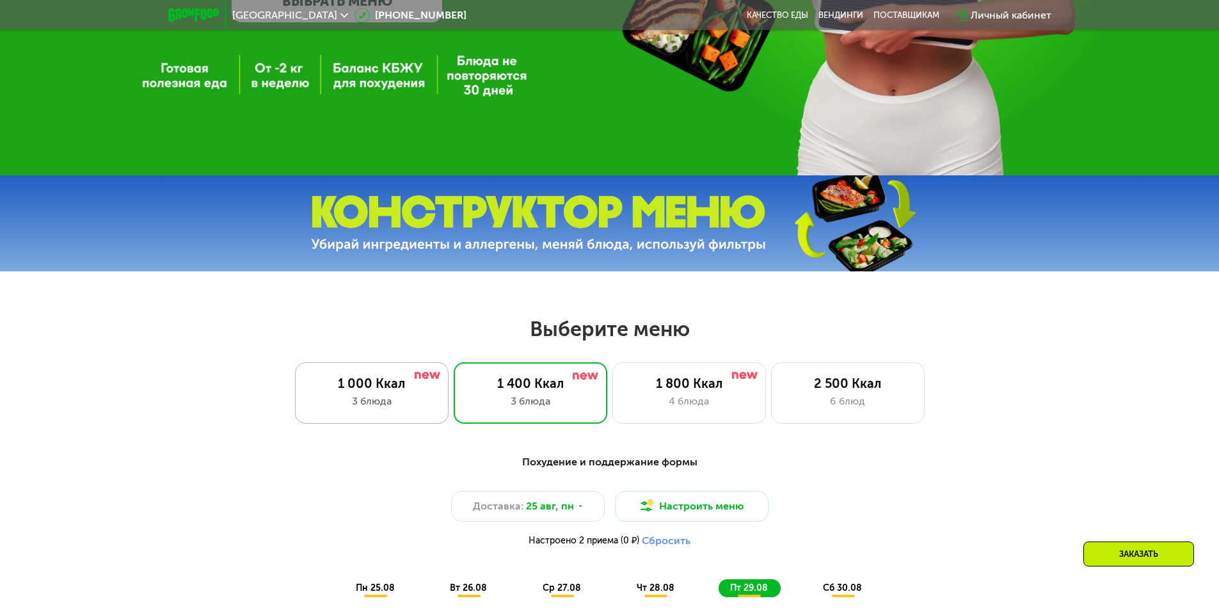
click at [390, 398] on div "3 блюда" at bounding box center [371, 401] width 127 height 15
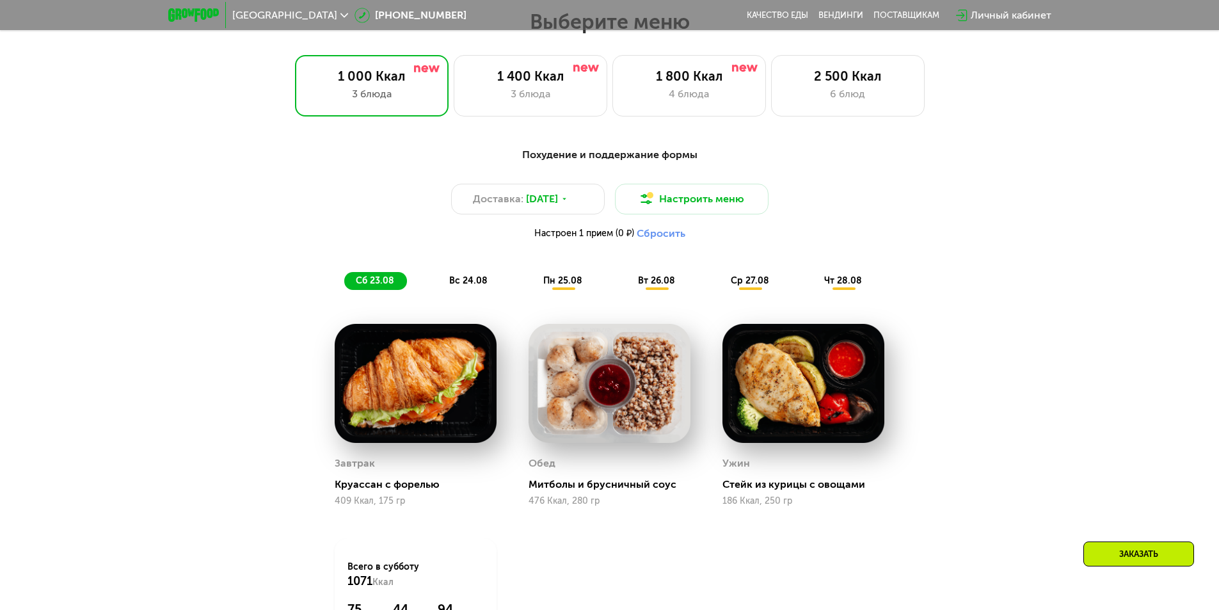
scroll to position [721, 0]
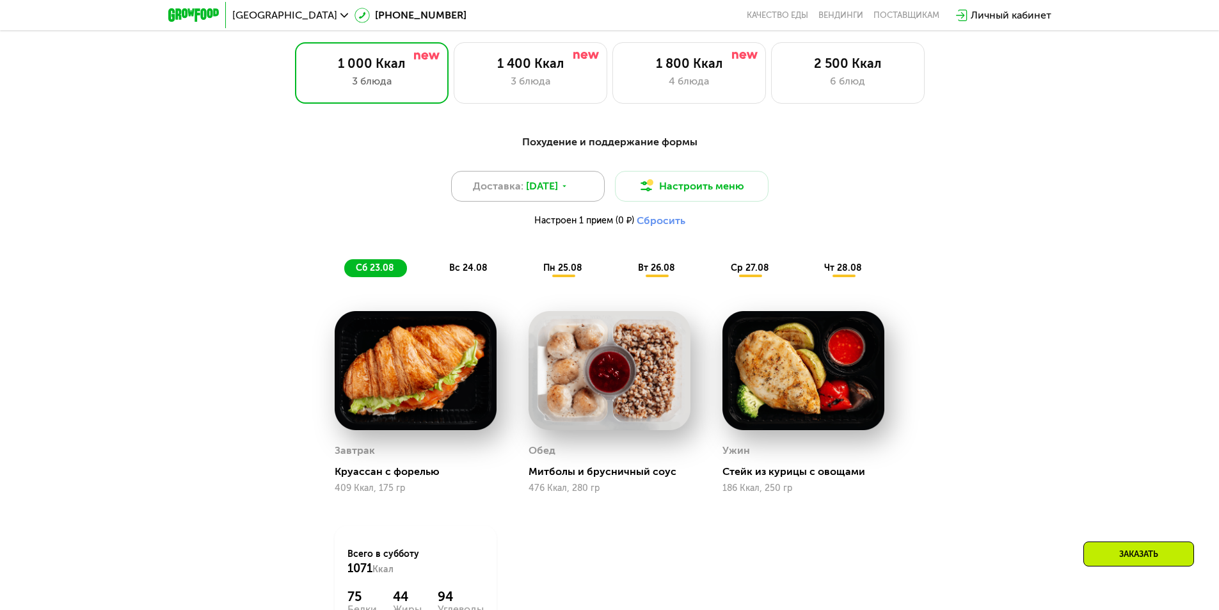
click at [568, 190] on icon at bounding box center [565, 186] width 8 height 8
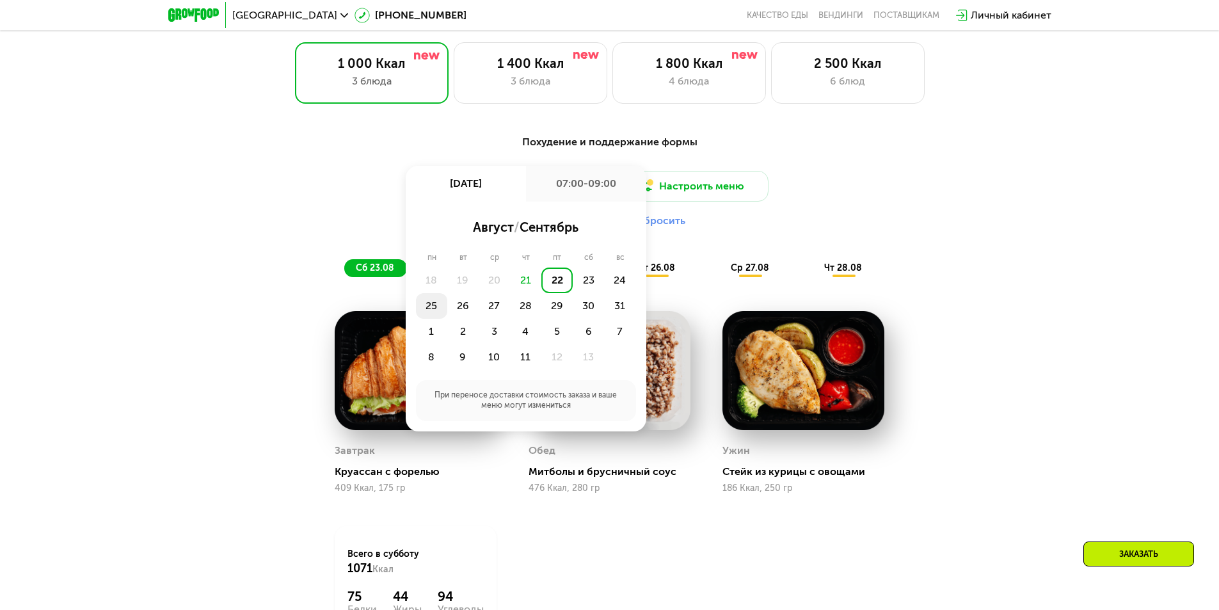
click at [447, 309] on div "25" at bounding box center [462, 306] width 31 height 26
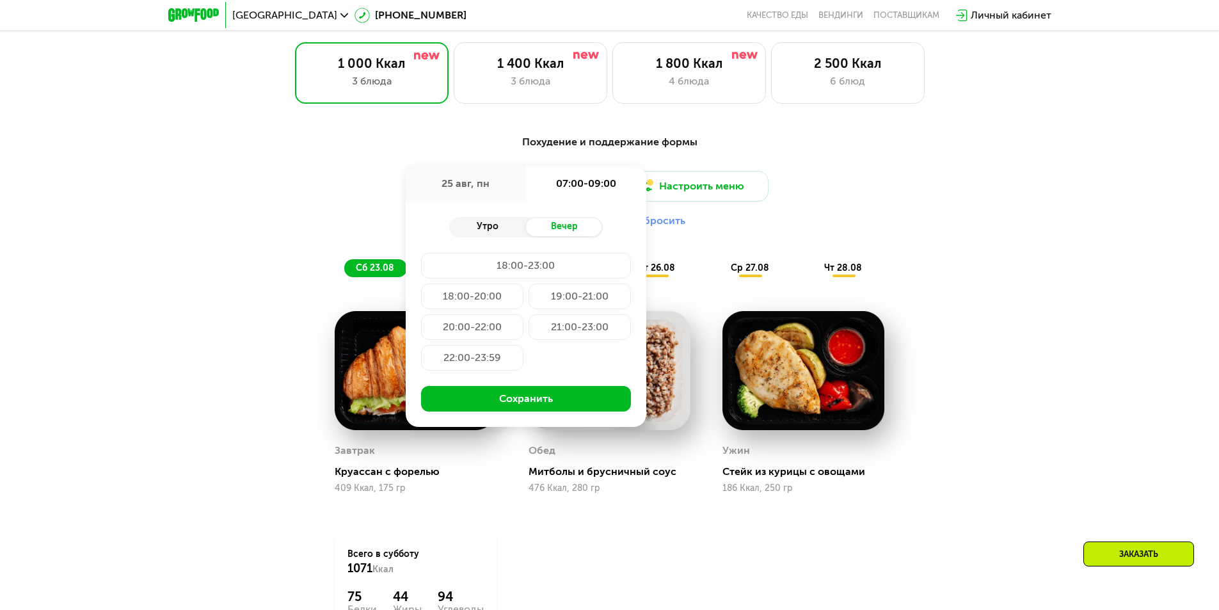
click at [473, 236] on div "Утро" at bounding box center [487, 227] width 77 height 18
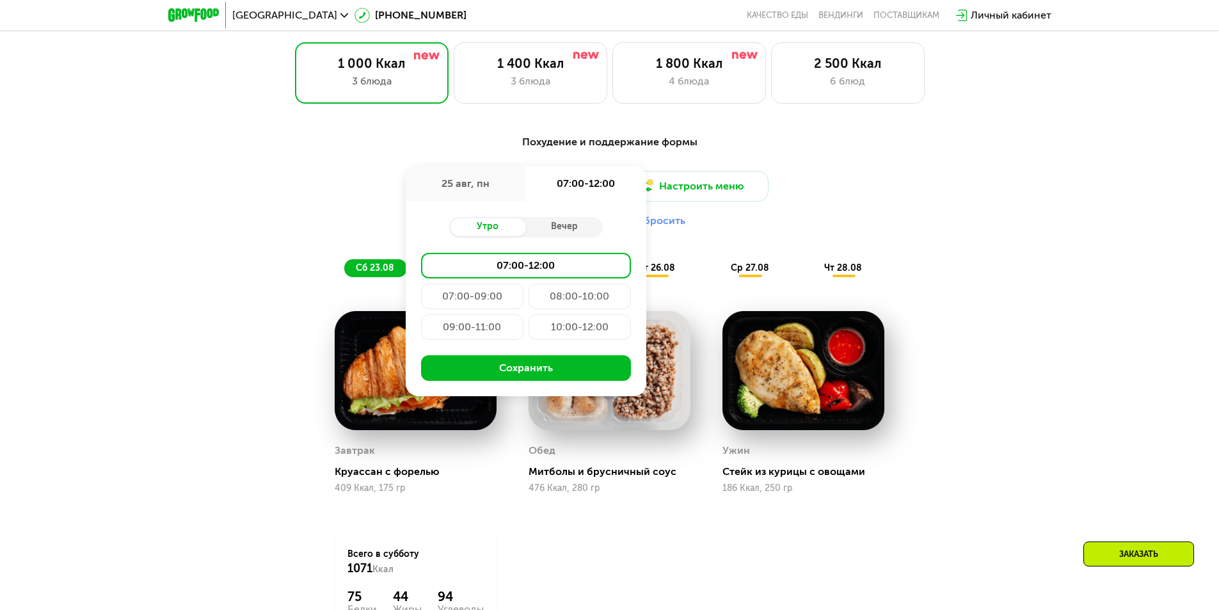
click at [529, 299] on div "07:00-09:00" at bounding box center [580, 296] width 102 height 26
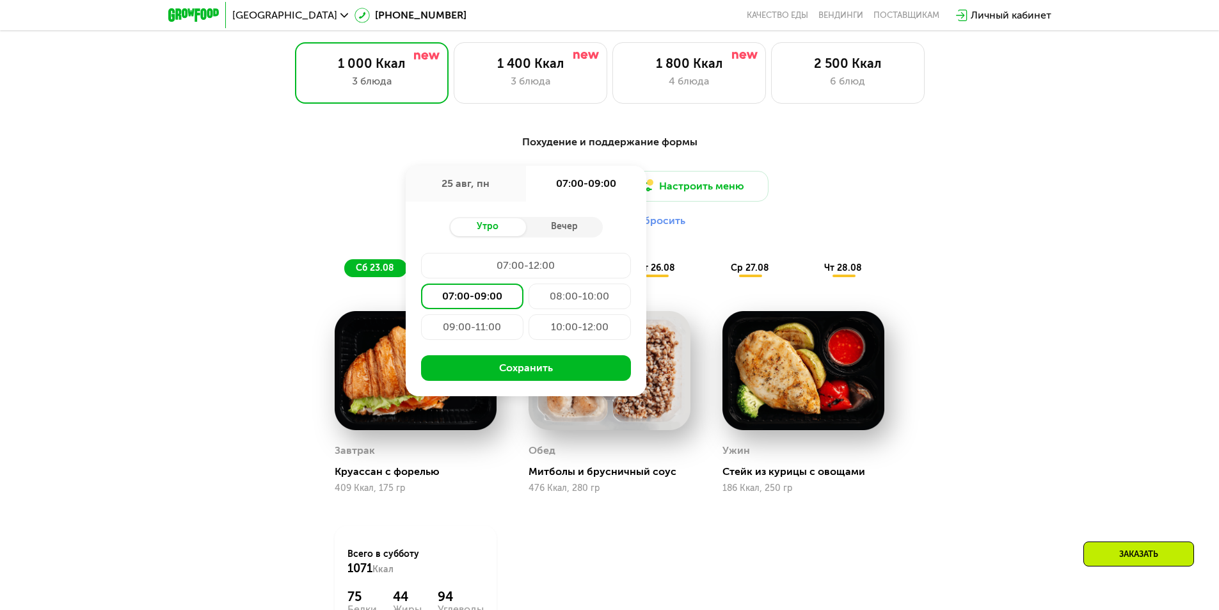
click at [536, 373] on button "Сохранить" at bounding box center [526, 368] width 210 height 26
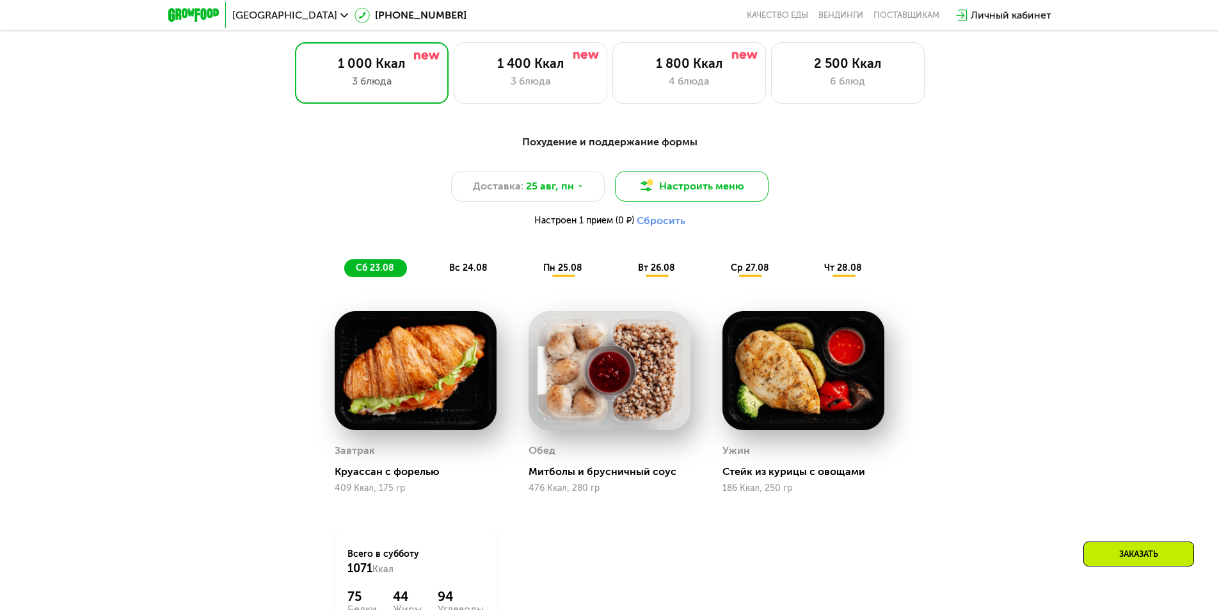
click at [689, 186] on button "Настроить меню" at bounding box center [692, 186] width 154 height 31
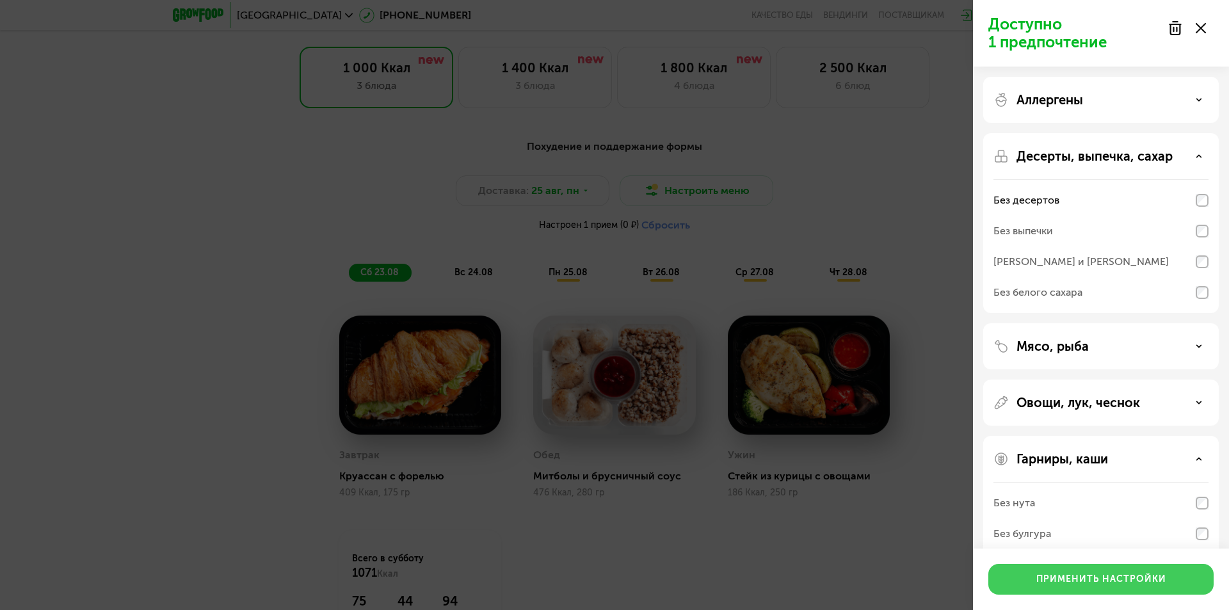
click at [1138, 567] on button "Применить настройки" at bounding box center [1100, 579] width 225 height 31
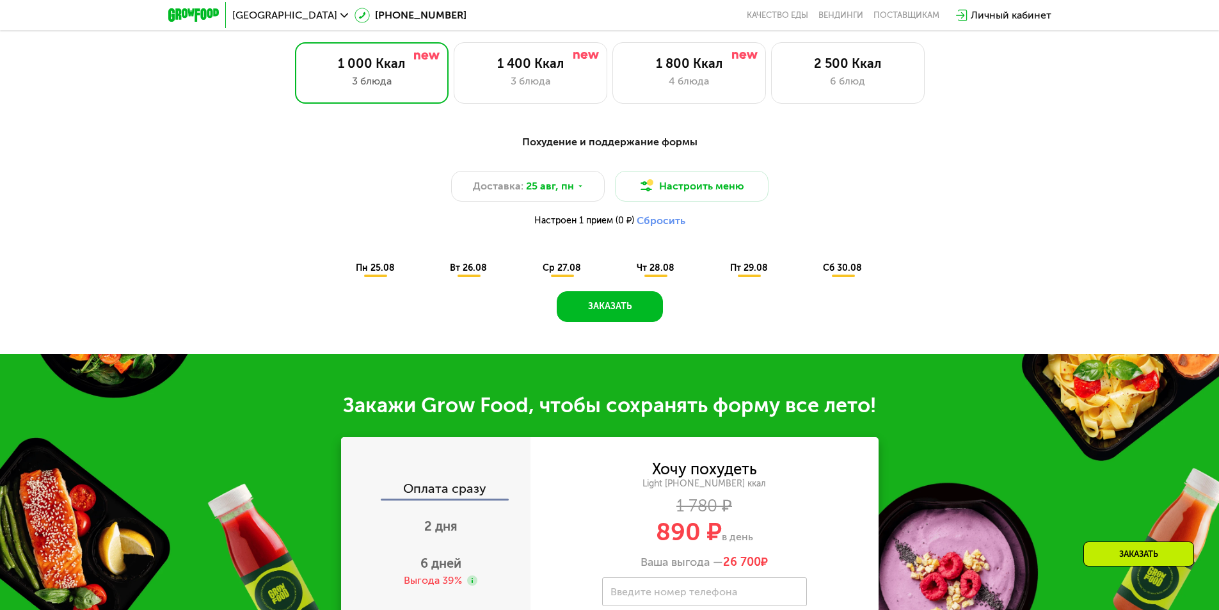
click at [656, 225] on button "Сбросить" at bounding box center [661, 220] width 49 height 13
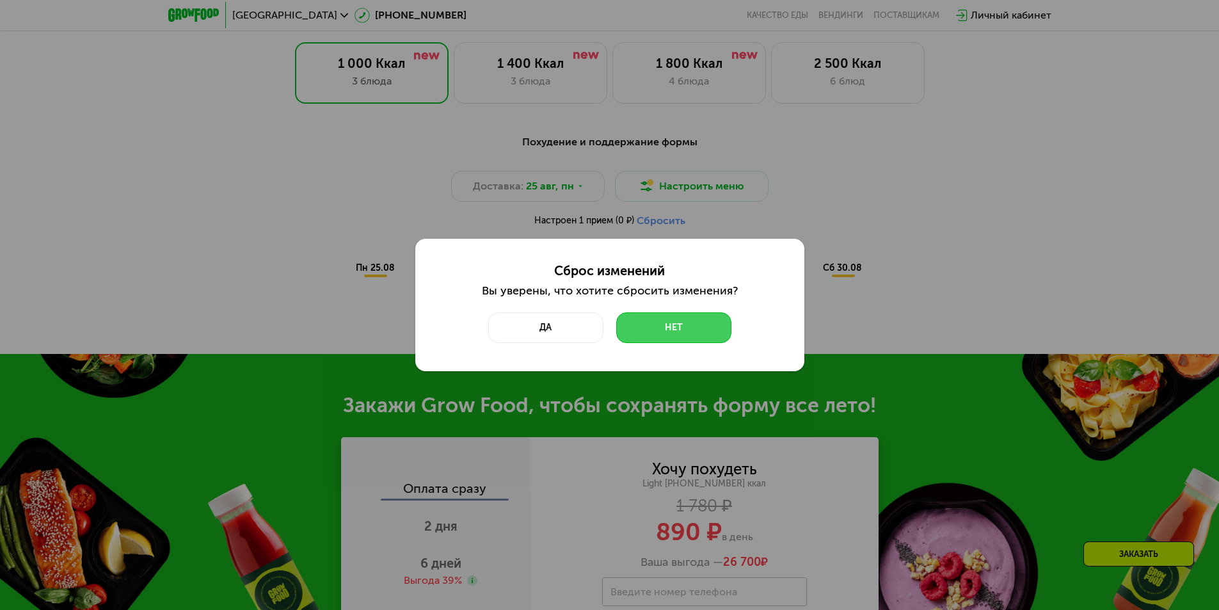
click at [689, 330] on button "Нет" at bounding box center [673, 327] width 115 height 31
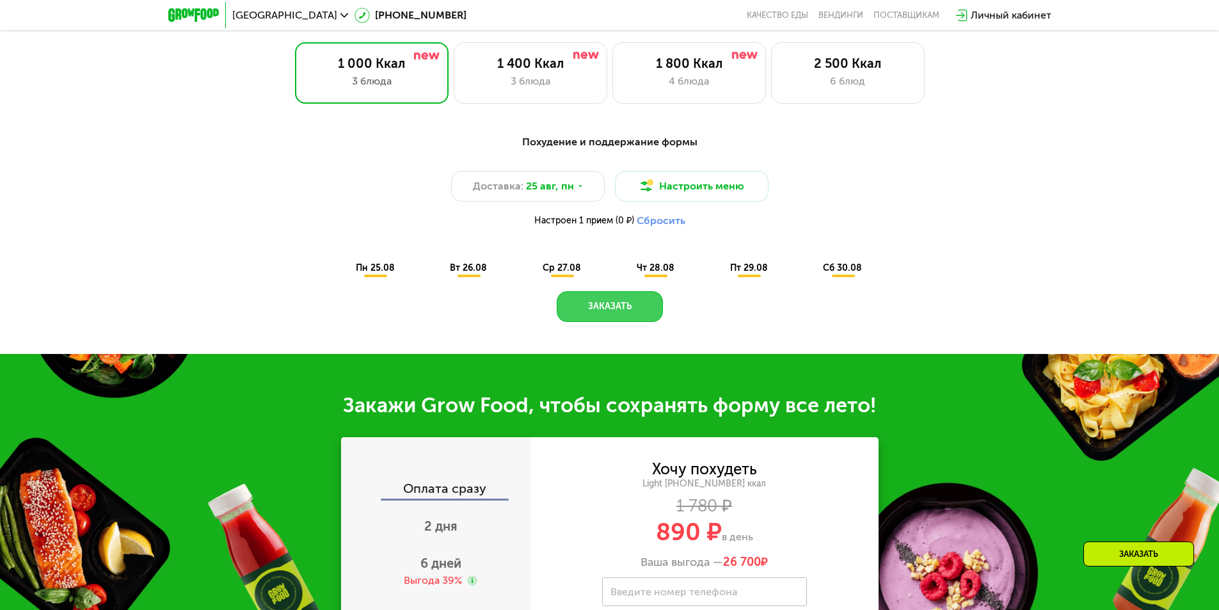
click at [614, 309] on button "Заказать" at bounding box center [610, 306] width 106 height 31
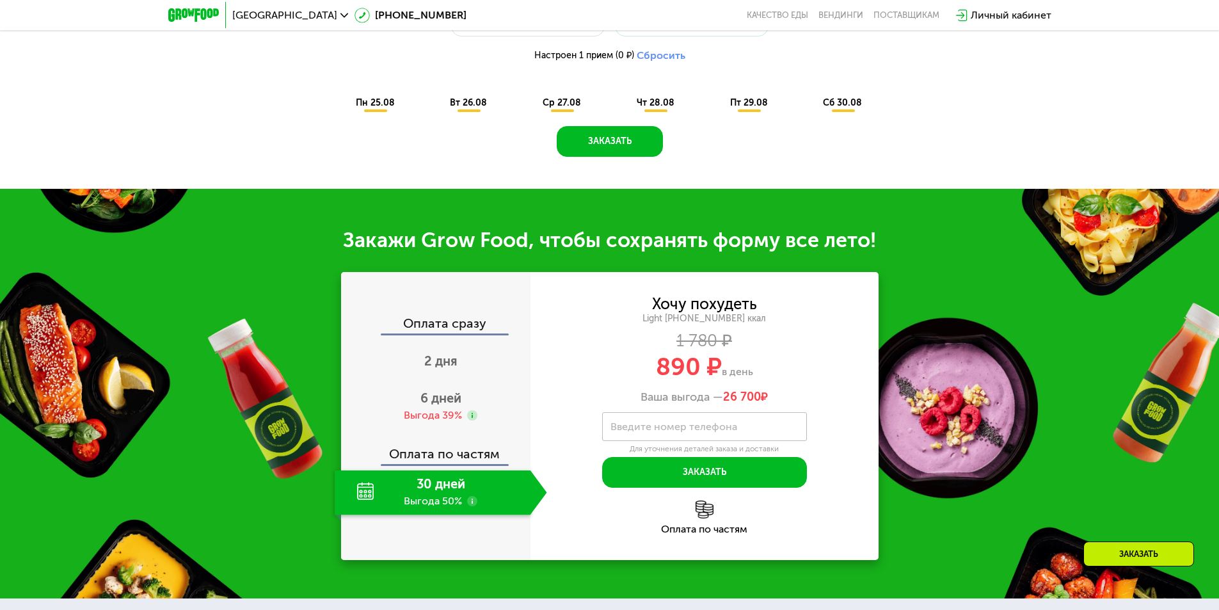
scroll to position [695, 0]
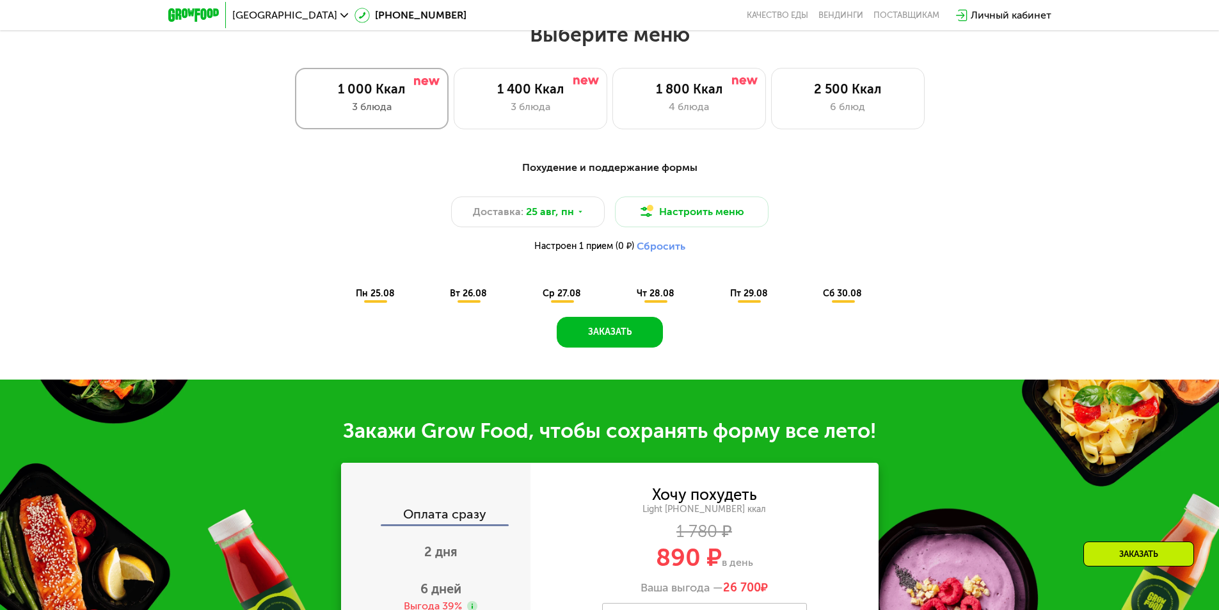
click at [365, 103] on div "3 блюда" at bounding box center [371, 106] width 127 height 15
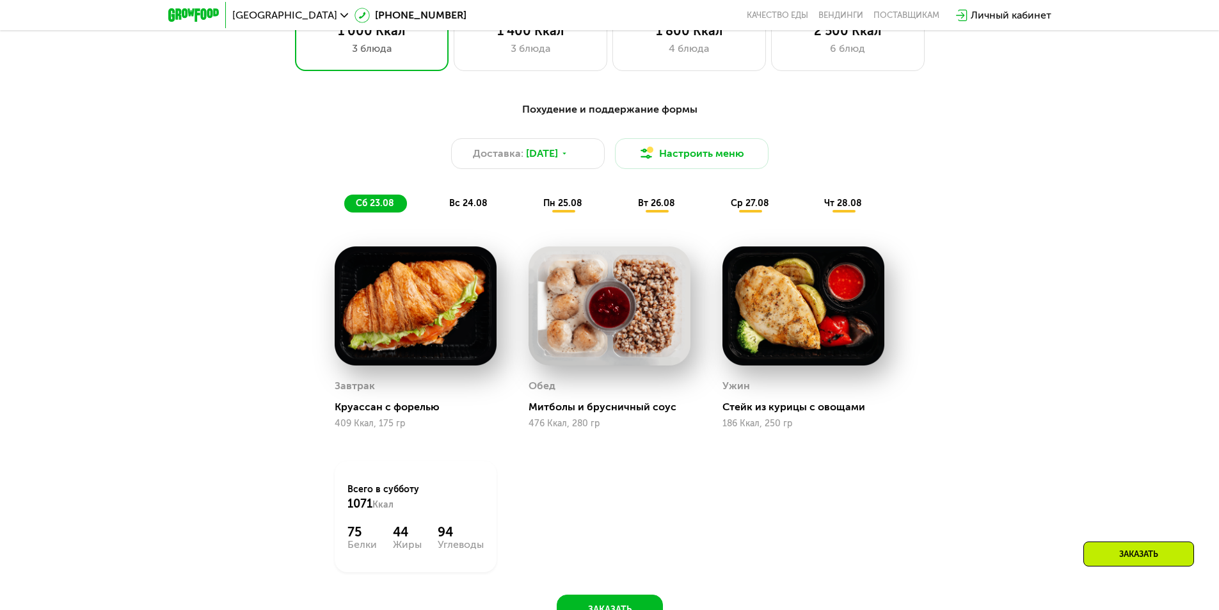
scroll to position [662, 0]
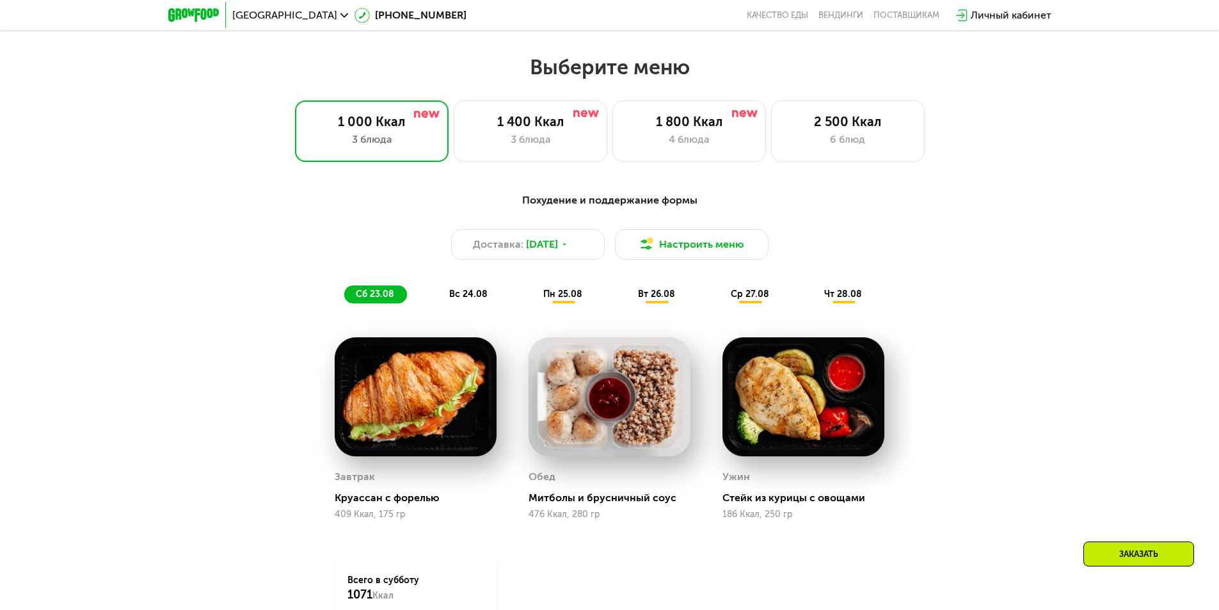
drag, startPoint x: 555, startPoint y: 280, endPoint x: 583, endPoint y: 295, distance: 31.2
click at [556, 281] on div "Похудение и поддержание формы Доставка: [DATE] Настроить меню сб 23.08 вс 24.08…" at bounding box center [610, 248] width 758 height 111
click at [626, 295] on div "пн 25.08" at bounding box center [656, 294] width 61 height 18
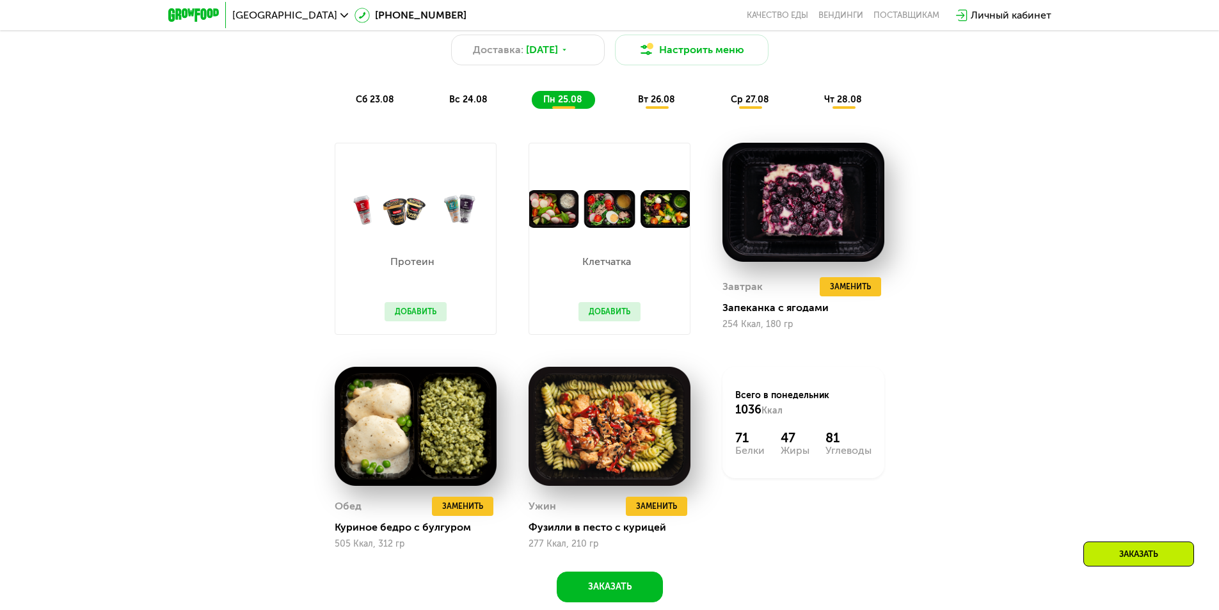
scroll to position [726, 0]
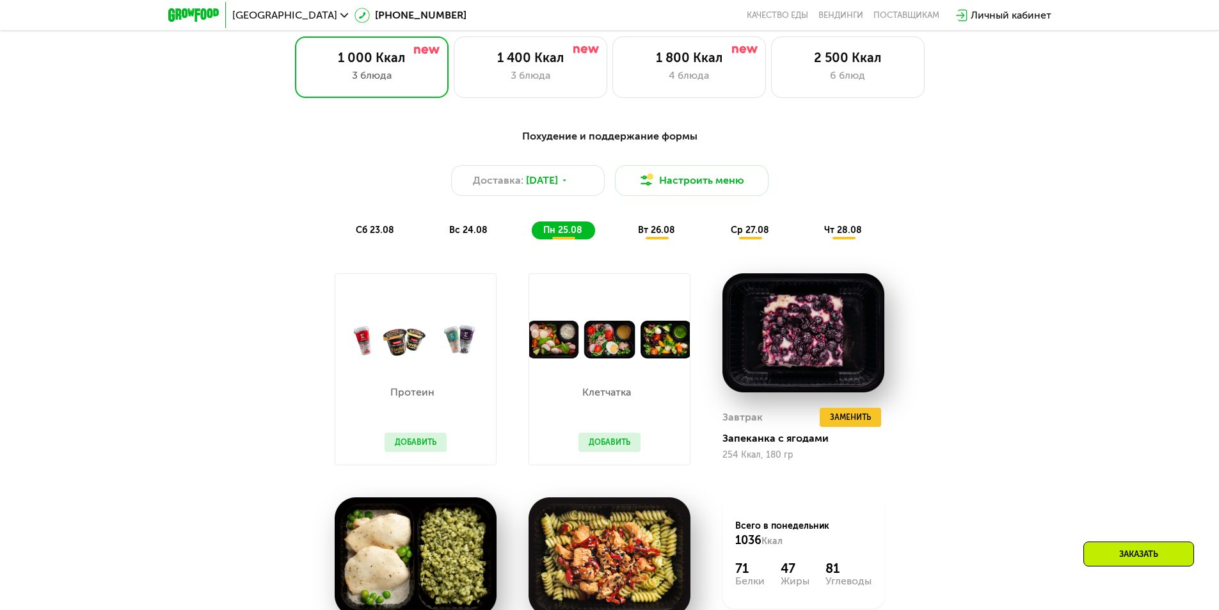
click at [559, 203] on div "Похудение и поддержание формы Доставка: [DATE] Настроить меню сб 23.08 вс 24.08…" at bounding box center [610, 184] width 758 height 111
click at [550, 188] on span "[DATE]" at bounding box center [542, 180] width 32 height 15
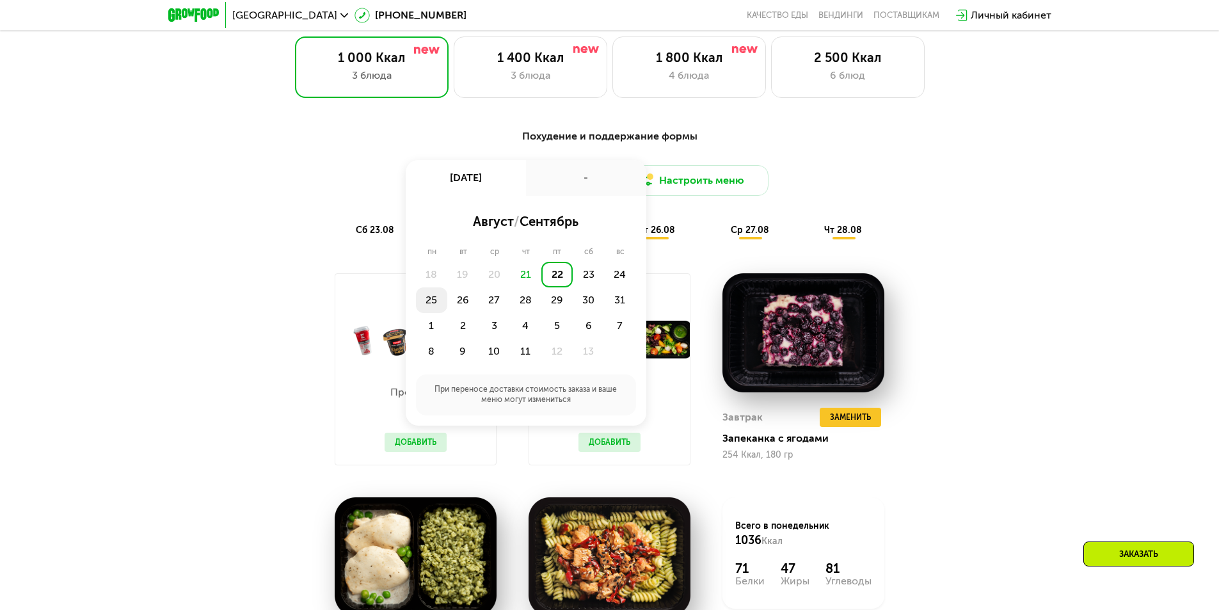
click at [447, 301] on div "25" at bounding box center [462, 300] width 31 height 26
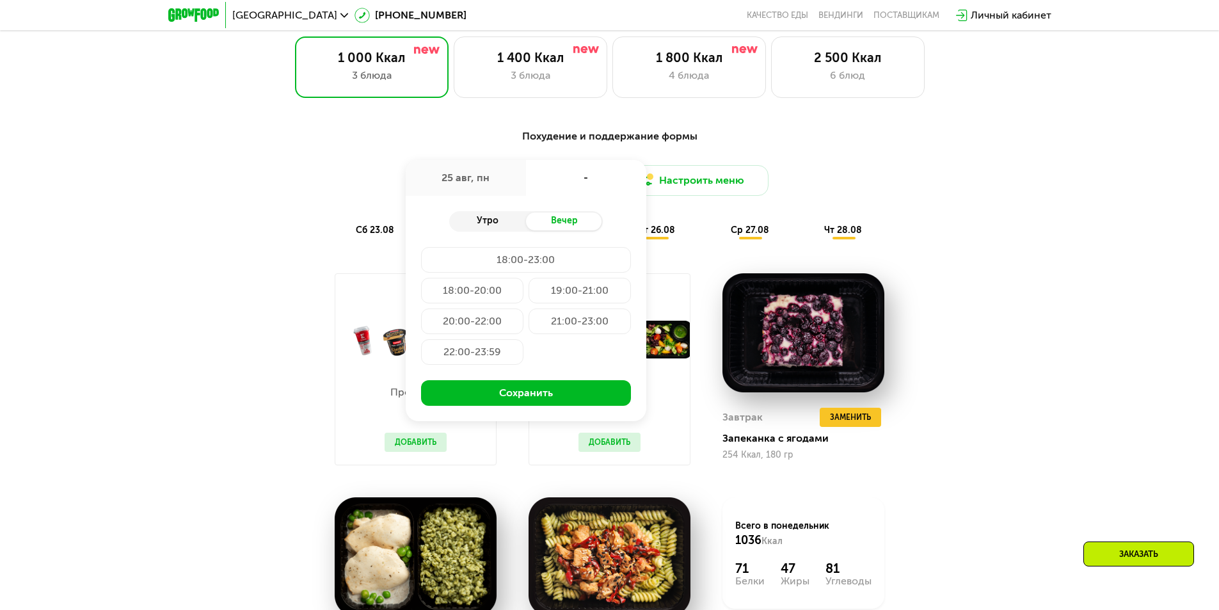
click at [478, 228] on div "Утро" at bounding box center [487, 221] width 77 height 18
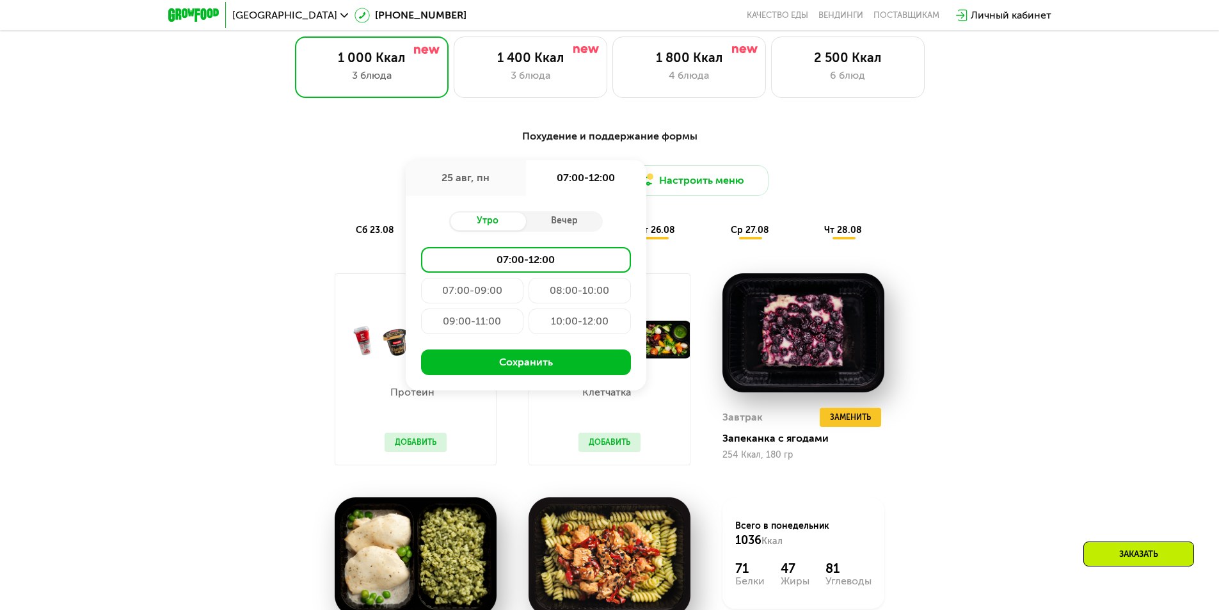
click at [529, 297] on div "07:00-09:00" at bounding box center [580, 291] width 102 height 26
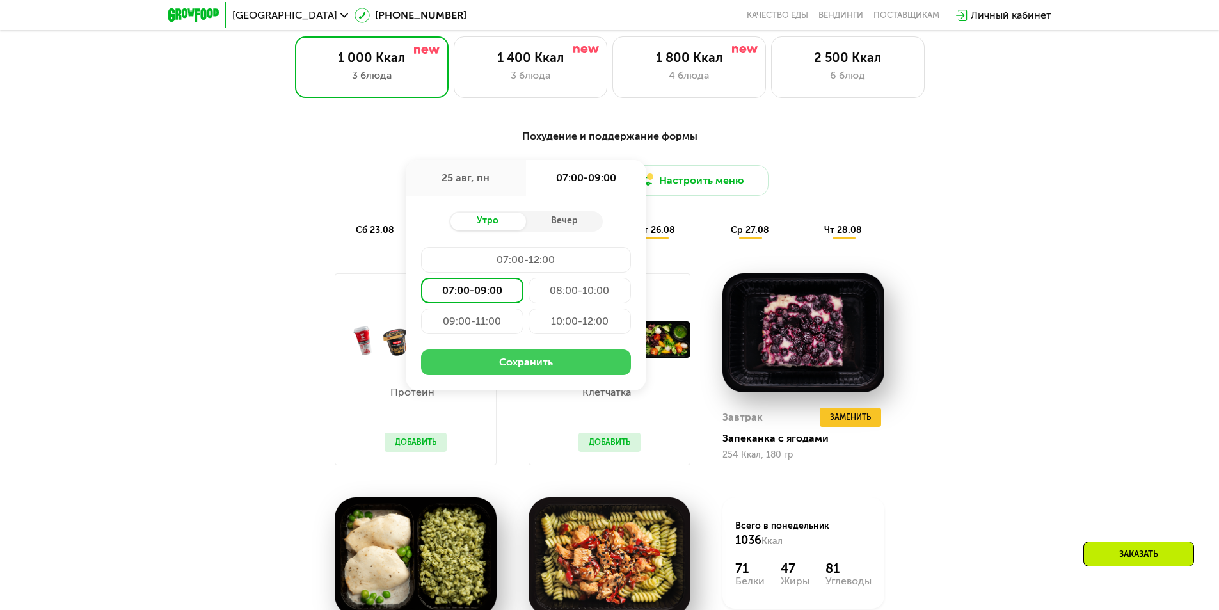
click at [546, 372] on button "Сохранить" at bounding box center [526, 362] width 210 height 26
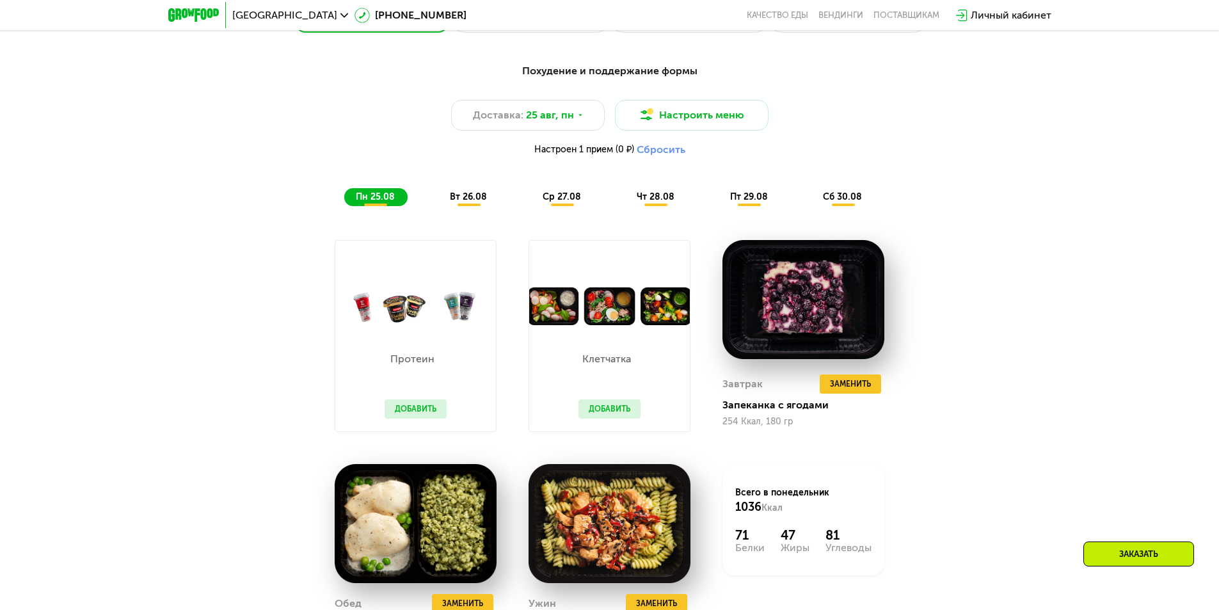
scroll to position [790, 0]
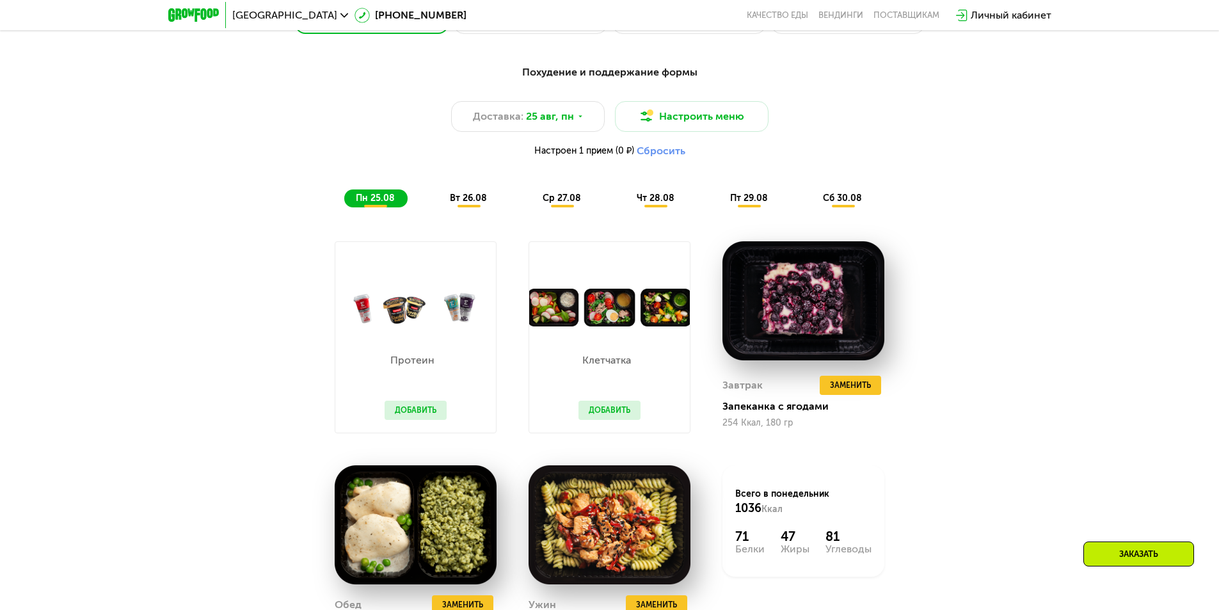
click at [465, 201] on span "вт 26.08" at bounding box center [468, 198] width 37 height 11
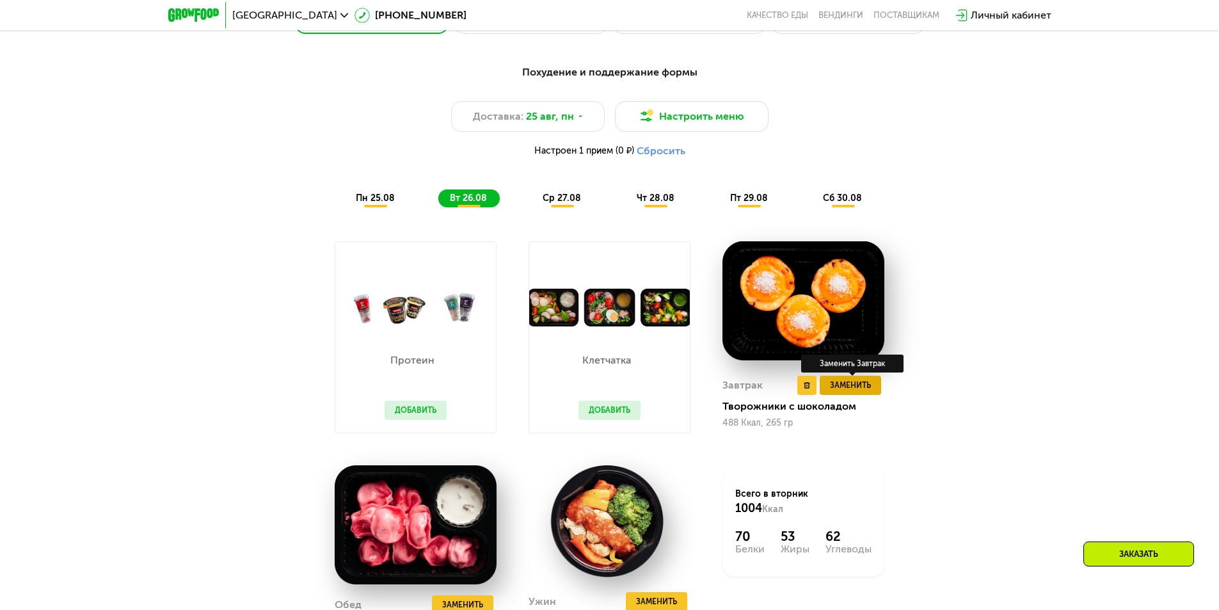
click at [837, 390] on span "Заменить" at bounding box center [850, 385] width 41 height 13
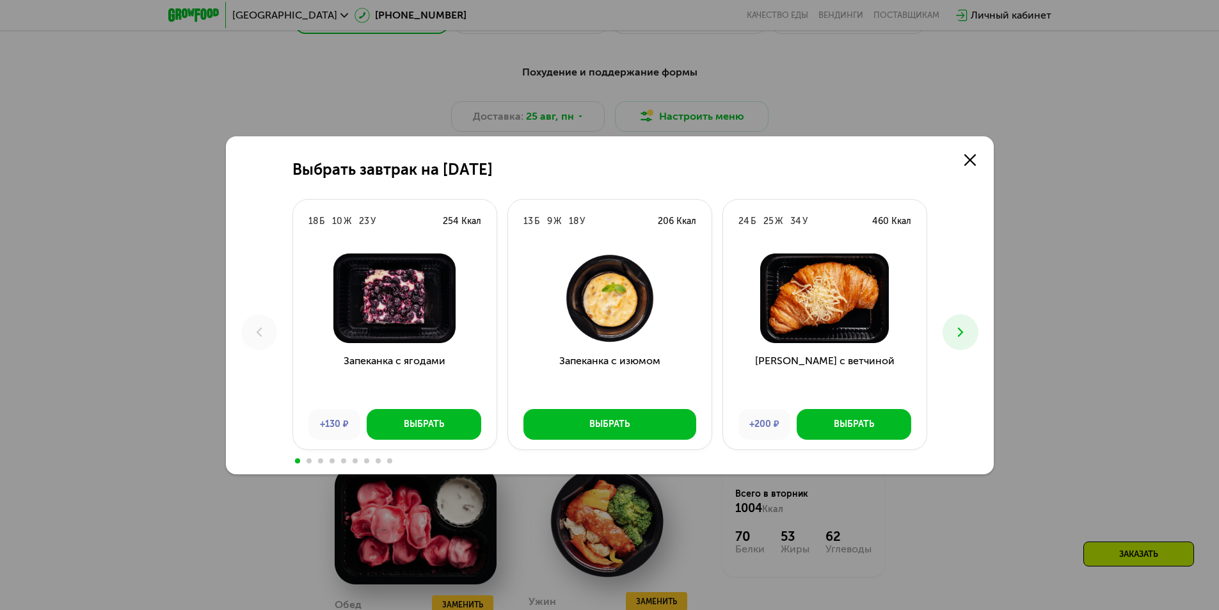
click at [962, 333] on icon at bounding box center [960, 331] width 15 height 15
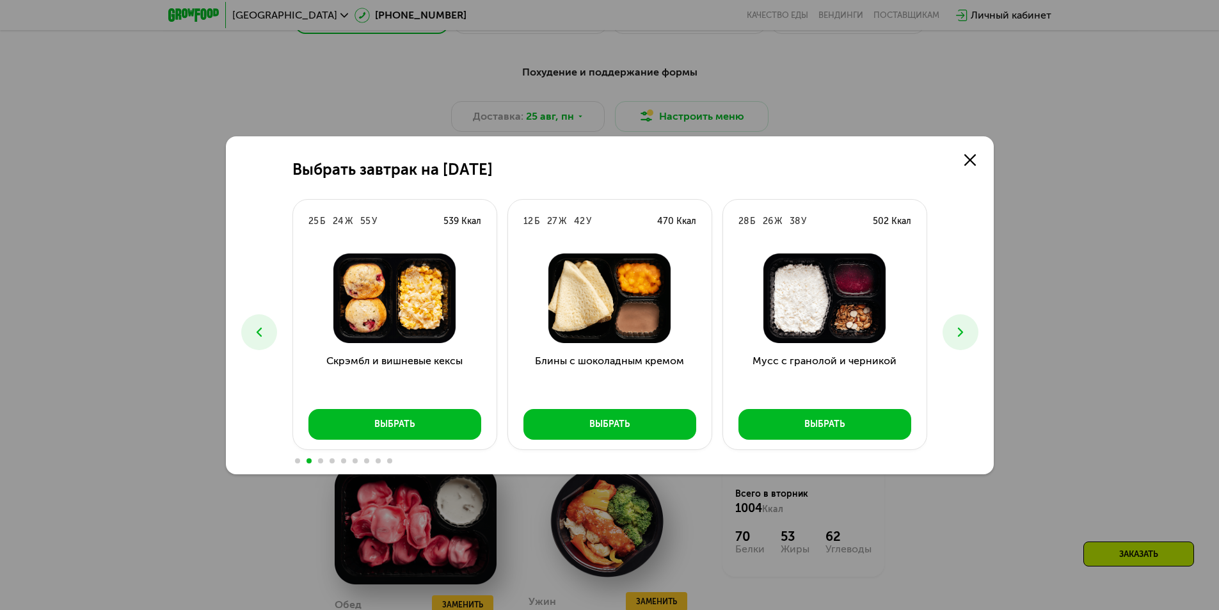
click at [960, 333] on use at bounding box center [959, 331] width 5 height 9
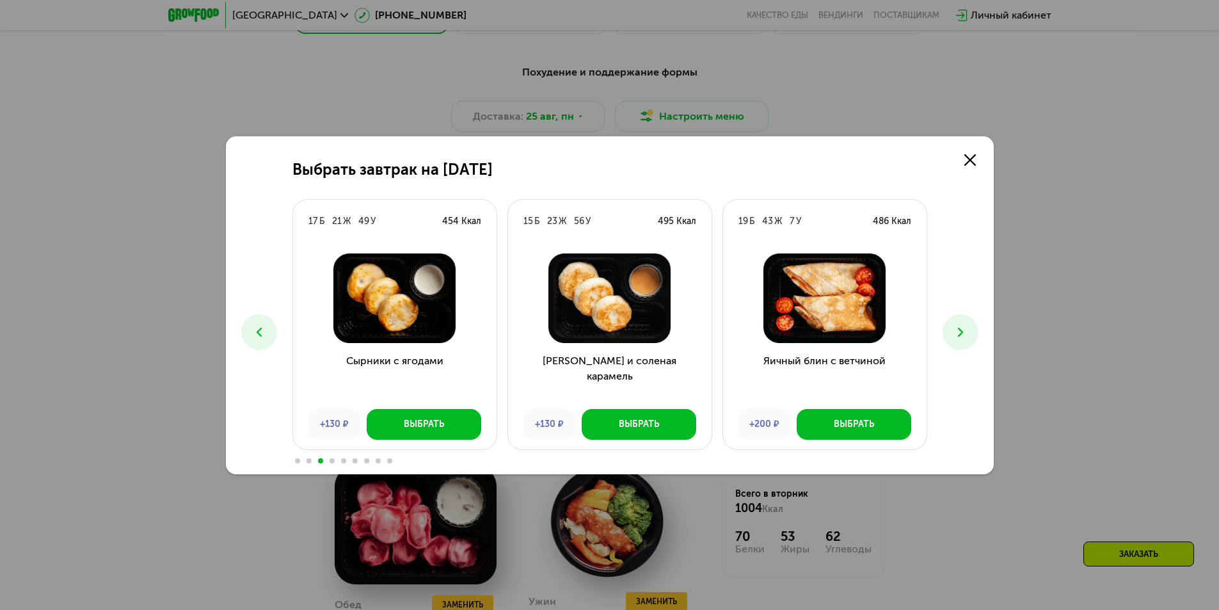
click at [960, 333] on use at bounding box center [959, 331] width 5 height 9
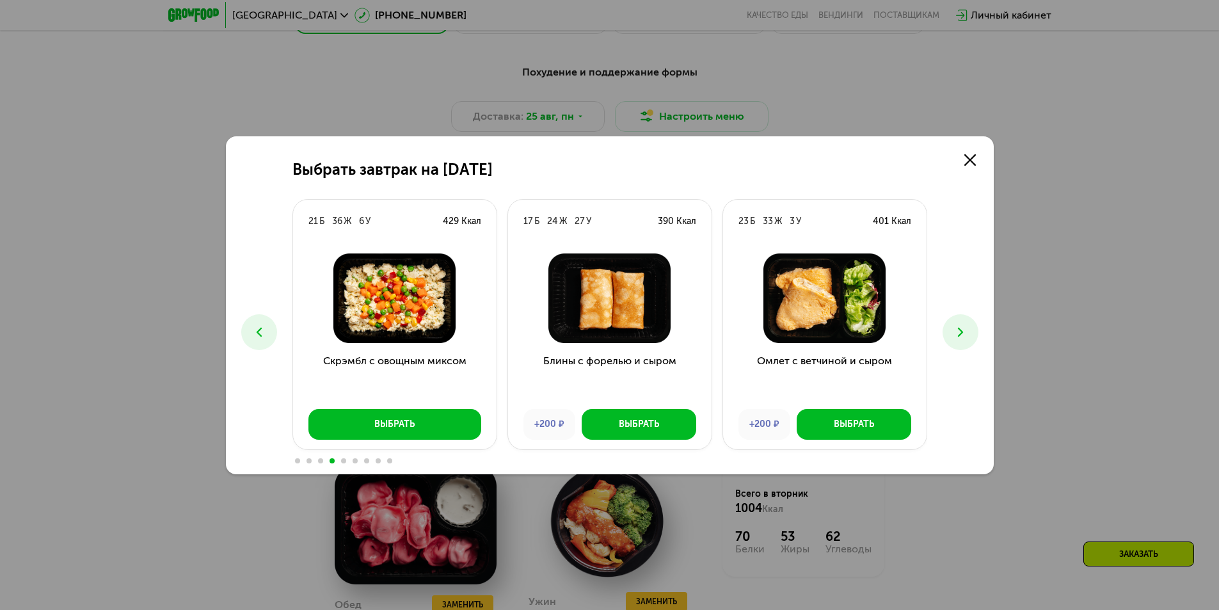
click at [960, 333] on use at bounding box center [959, 331] width 5 height 9
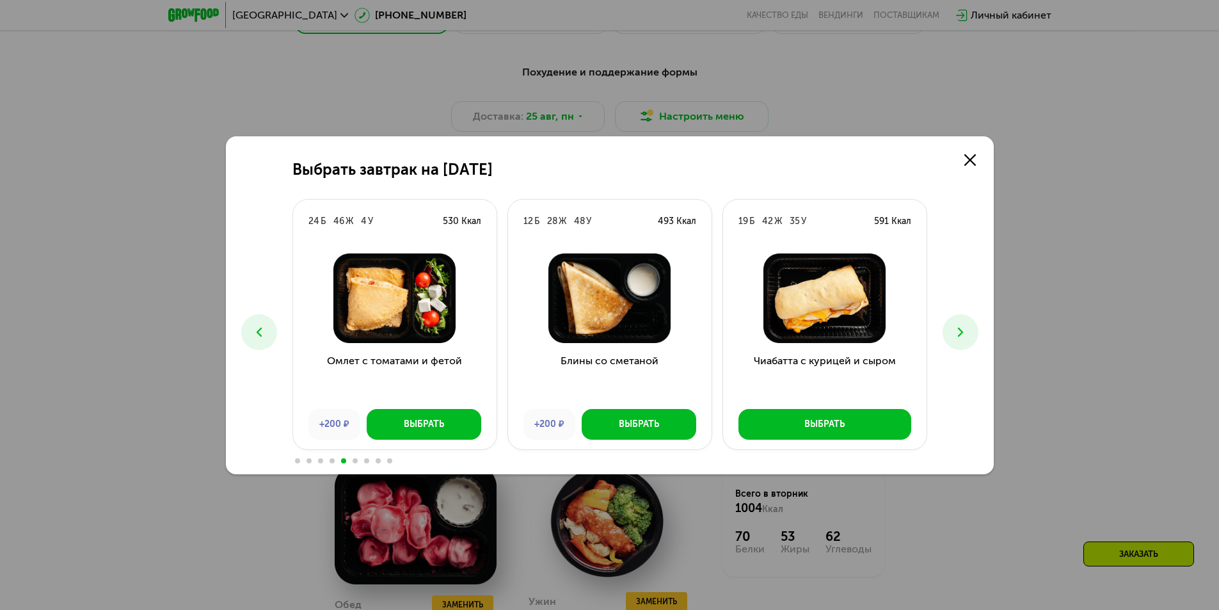
click at [960, 333] on use at bounding box center [959, 331] width 5 height 9
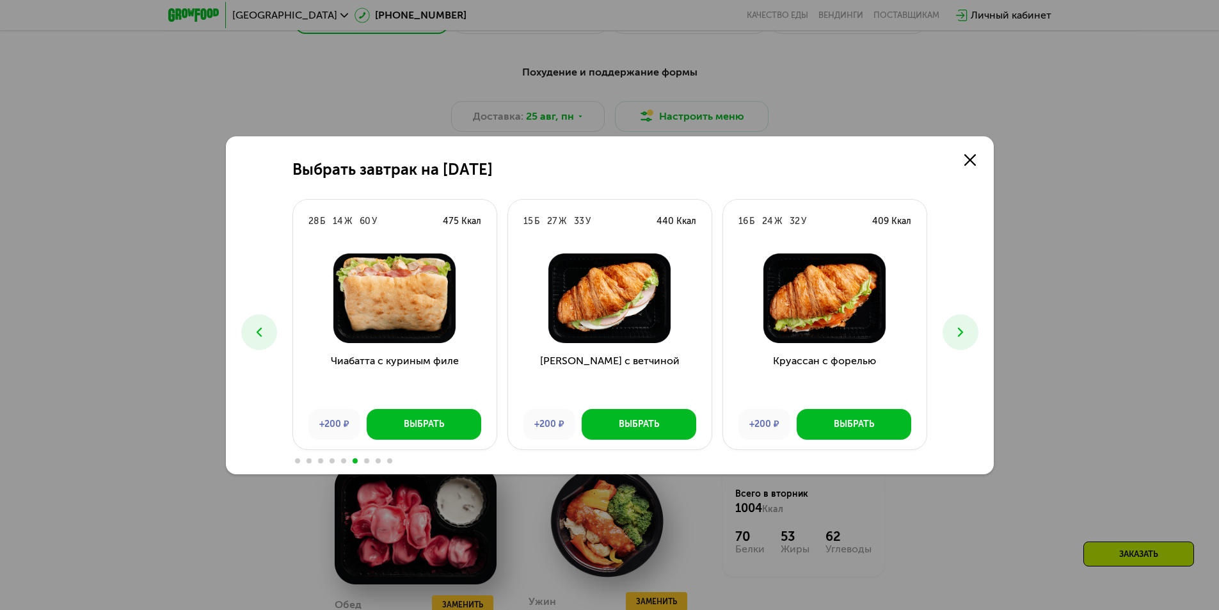
click at [960, 333] on use at bounding box center [959, 331] width 5 height 9
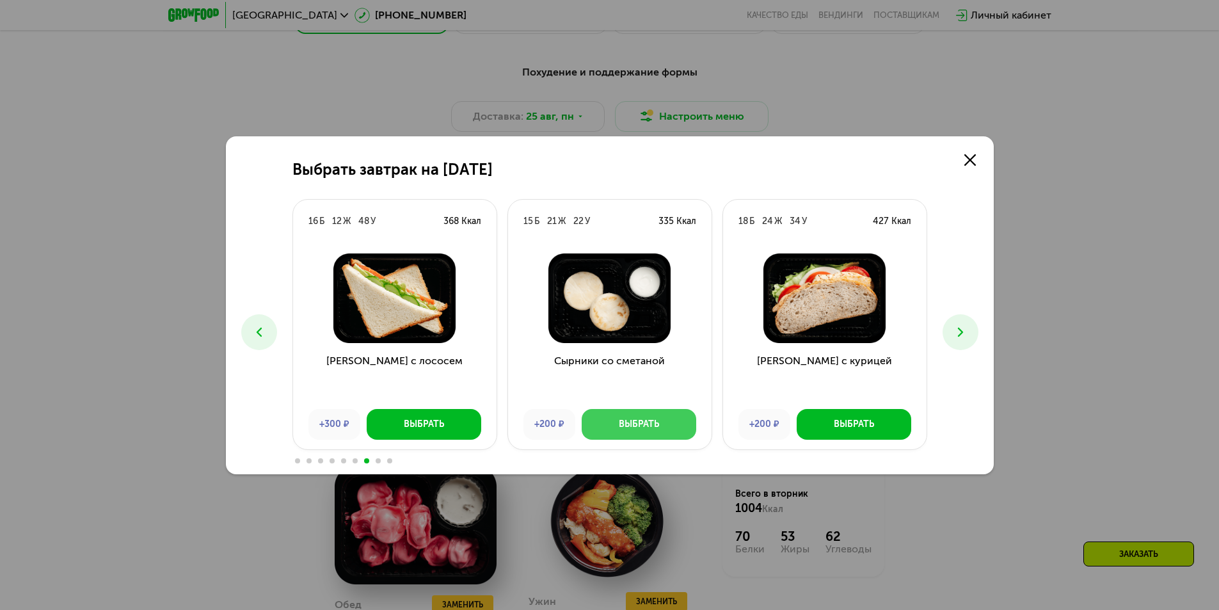
click at [657, 418] on div "Выбрать" at bounding box center [639, 424] width 40 height 13
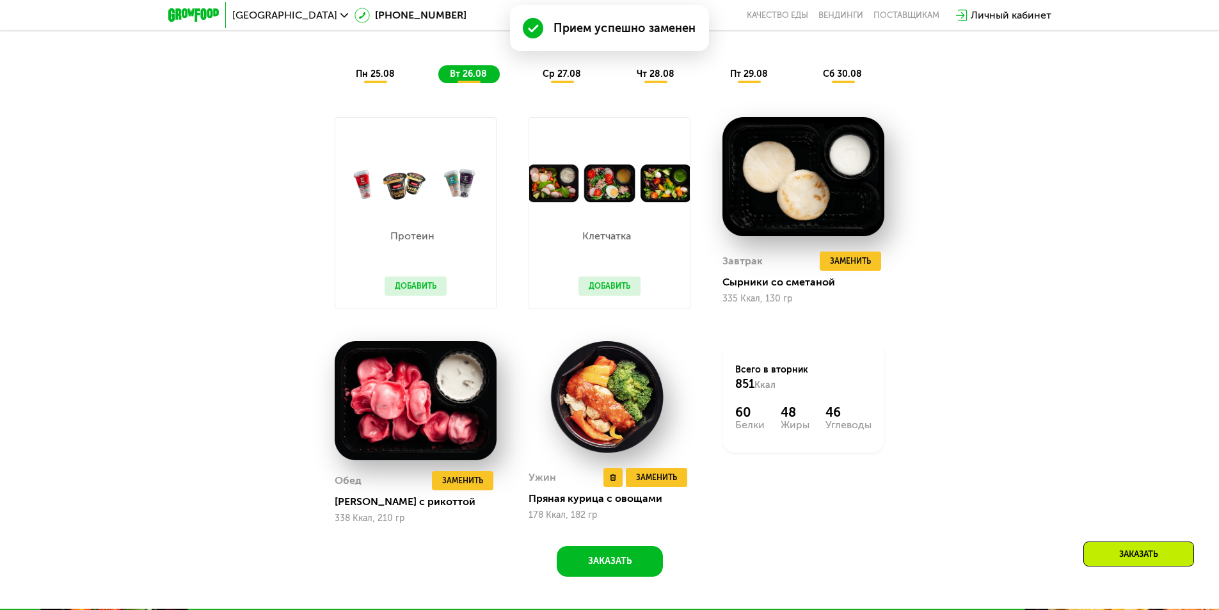
scroll to position [918, 0]
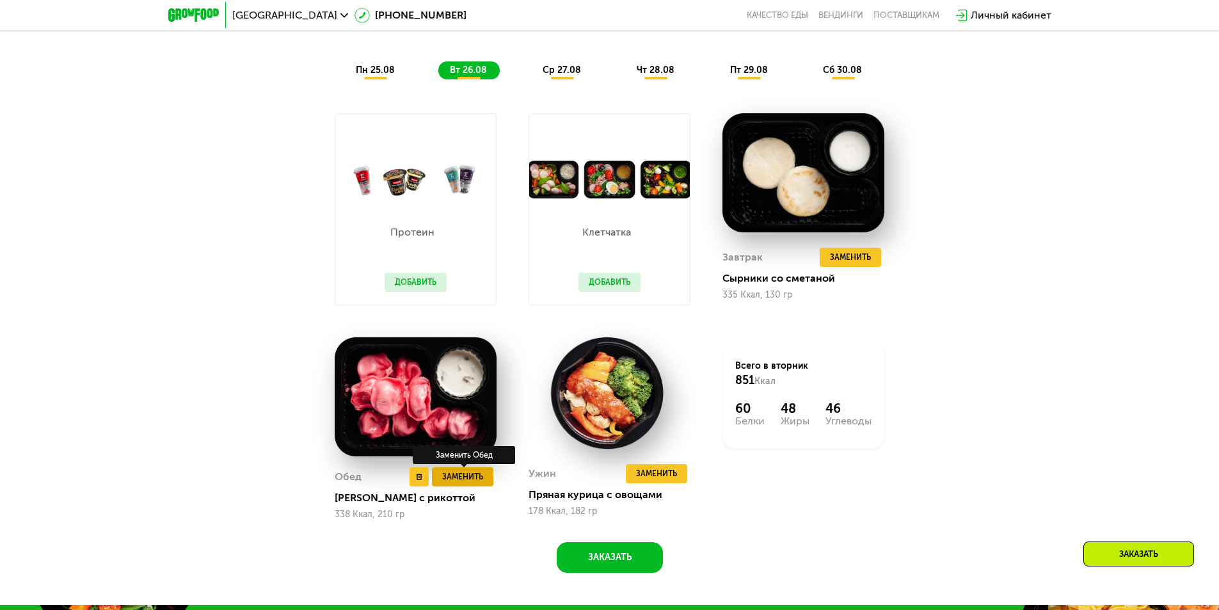
click at [472, 483] on span "Заменить" at bounding box center [462, 476] width 41 height 13
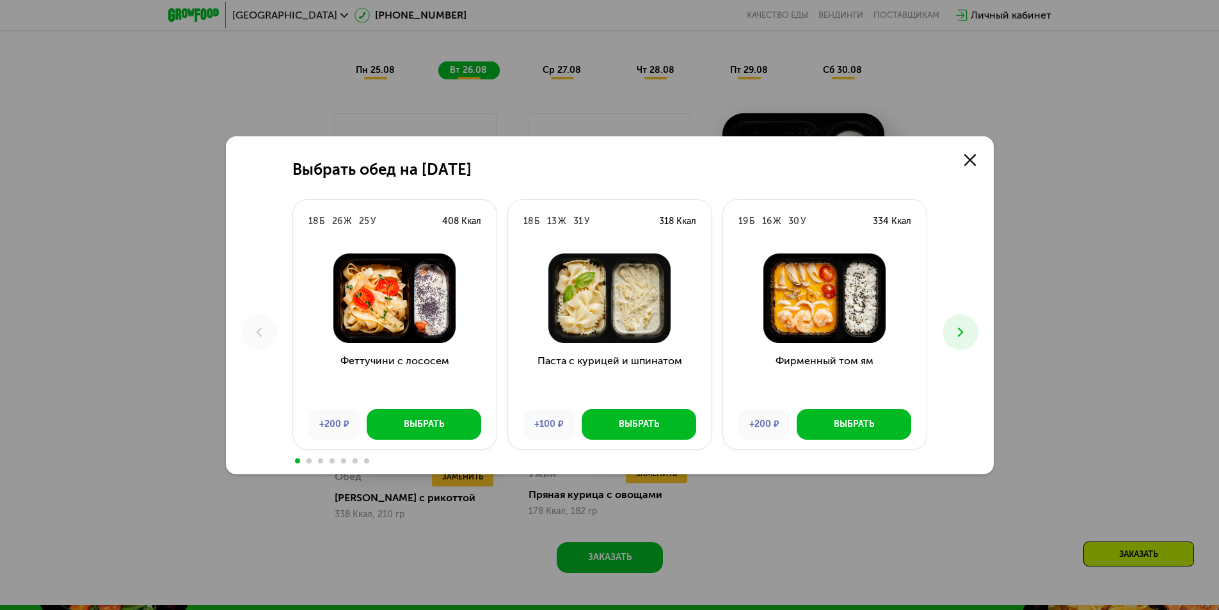
click at [959, 331] on icon at bounding box center [960, 331] width 15 height 15
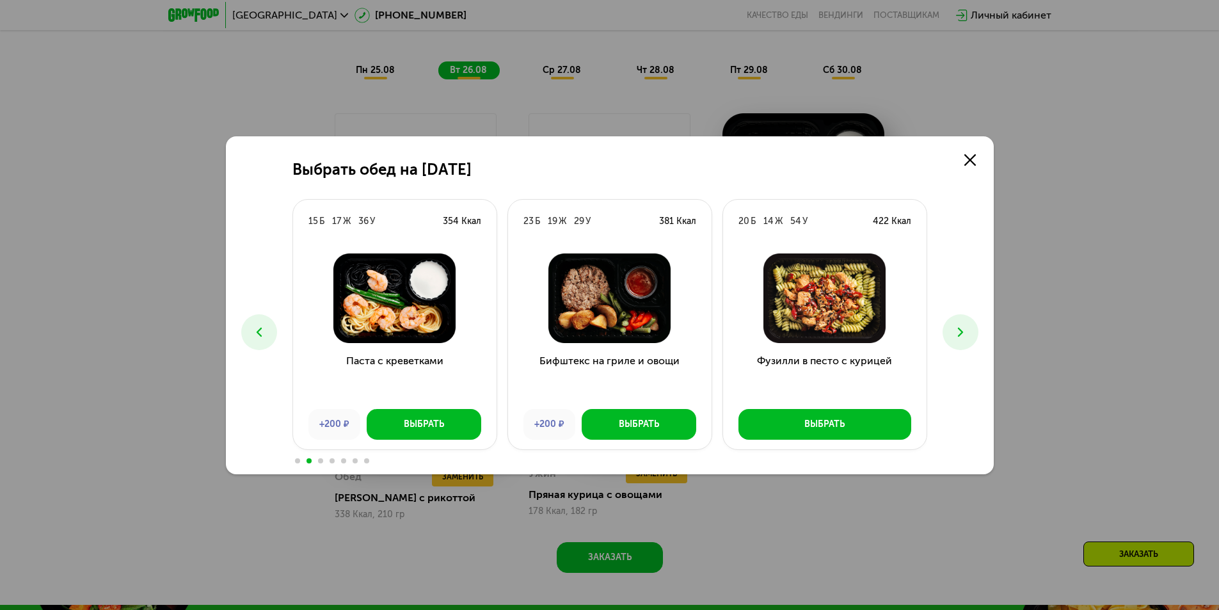
click at [956, 331] on icon at bounding box center [960, 331] width 15 height 15
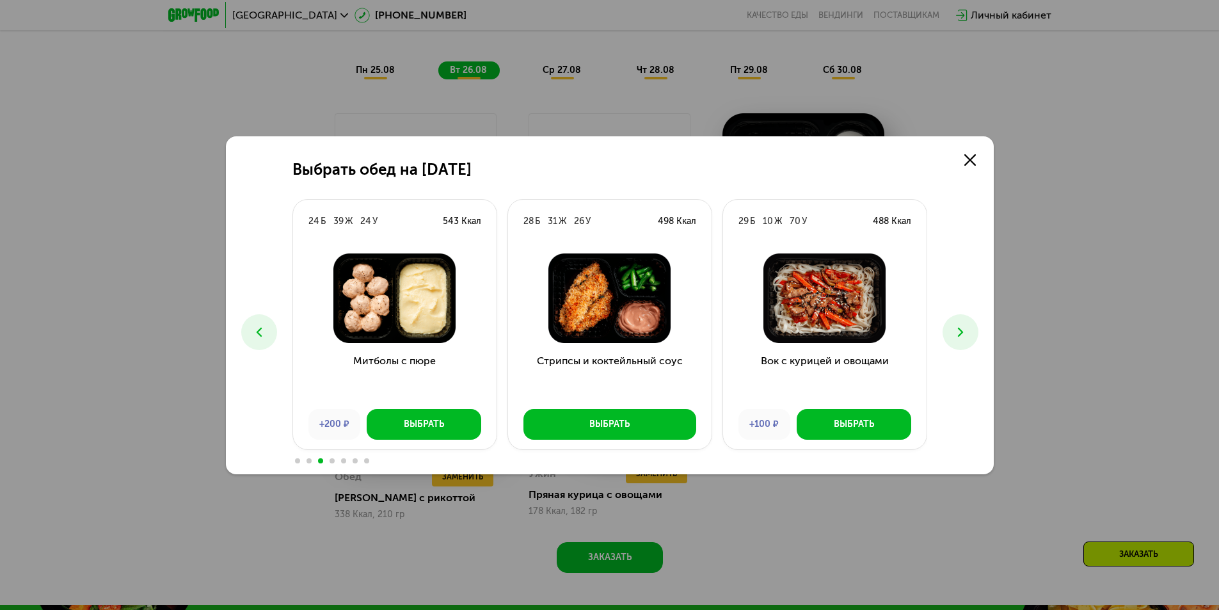
click at [957, 331] on icon at bounding box center [960, 331] width 15 height 15
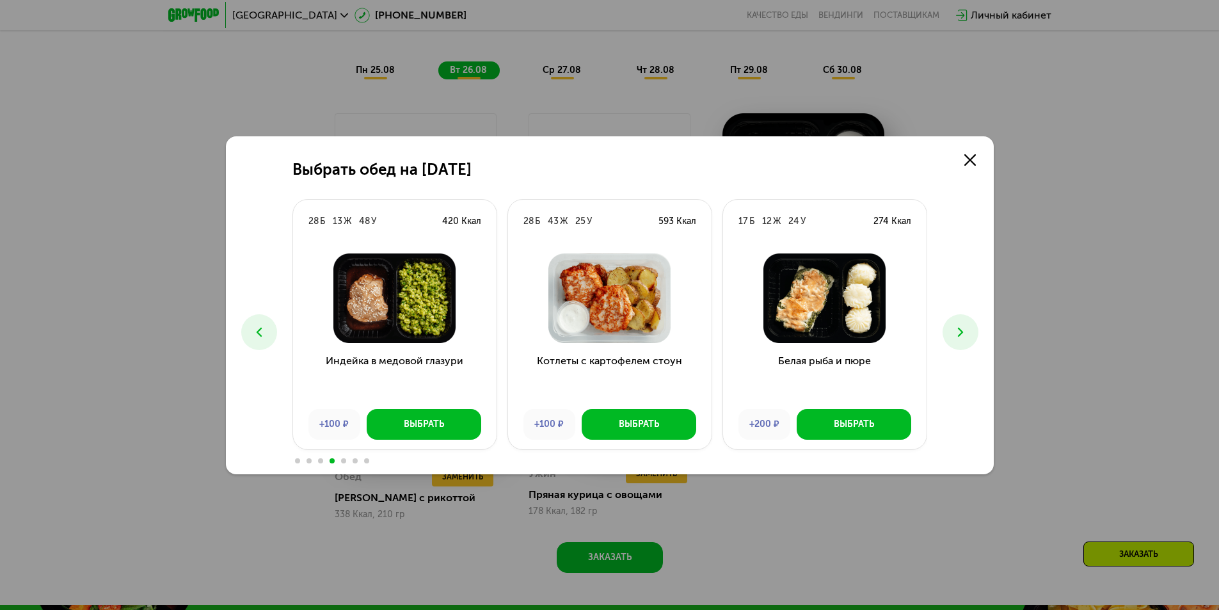
click at [957, 331] on icon at bounding box center [960, 331] width 15 height 15
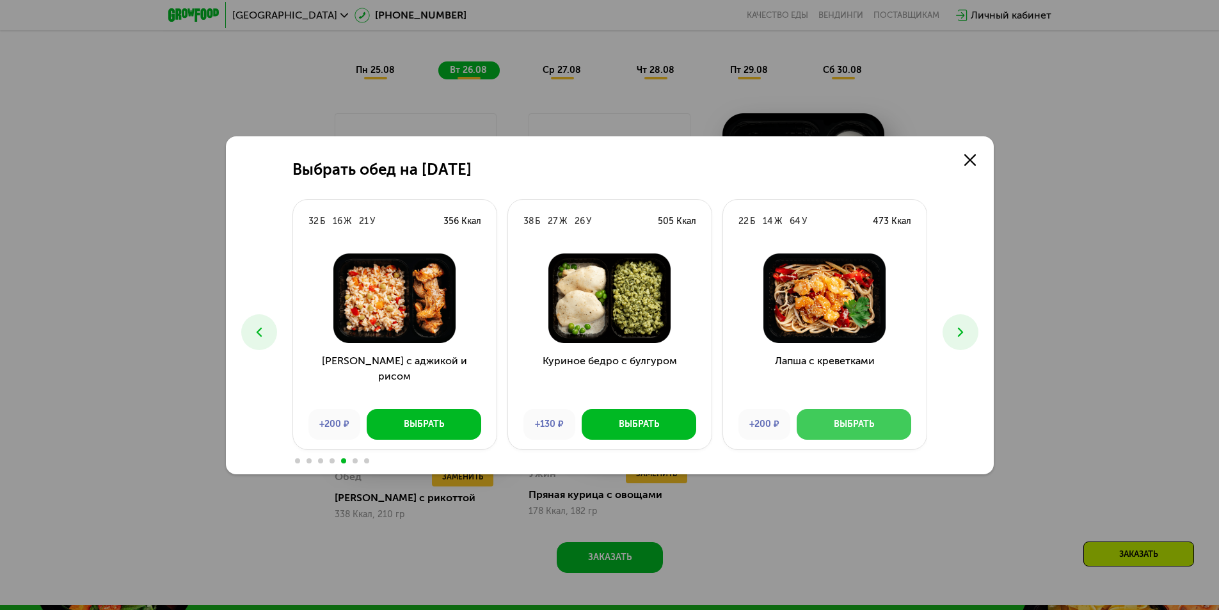
click at [882, 415] on button "Выбрать" at bounding box center [854, 424] width 115 height 31
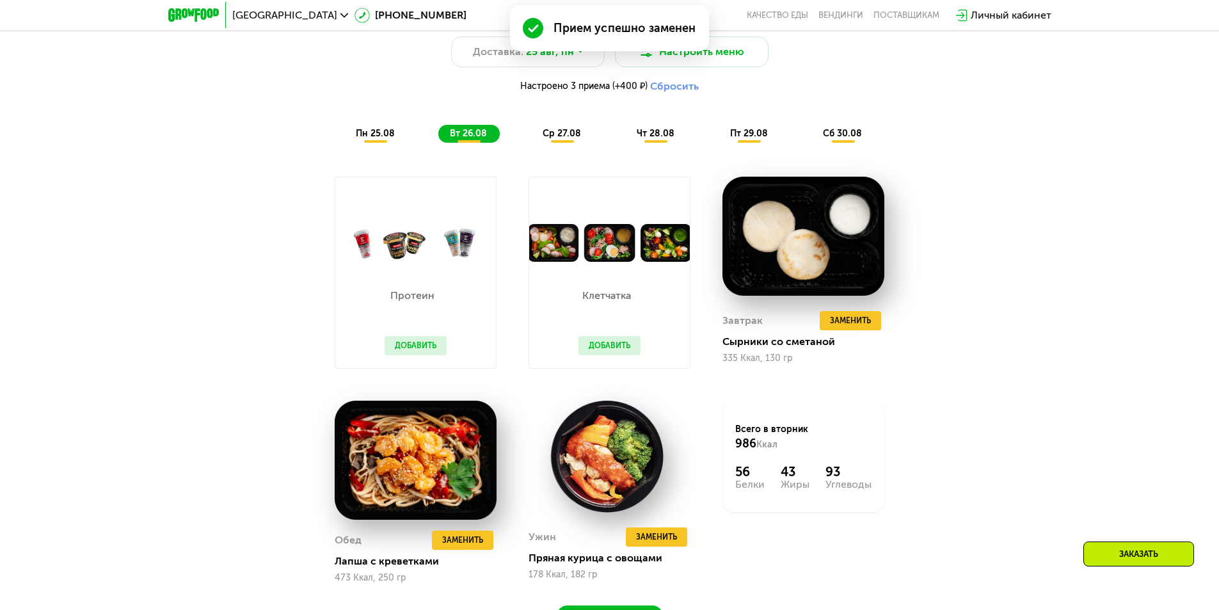
scroll to position [854, 0]
click at [564, 139] on span "ср 27.08" at bounding box center [562, 134] width 38 height 11
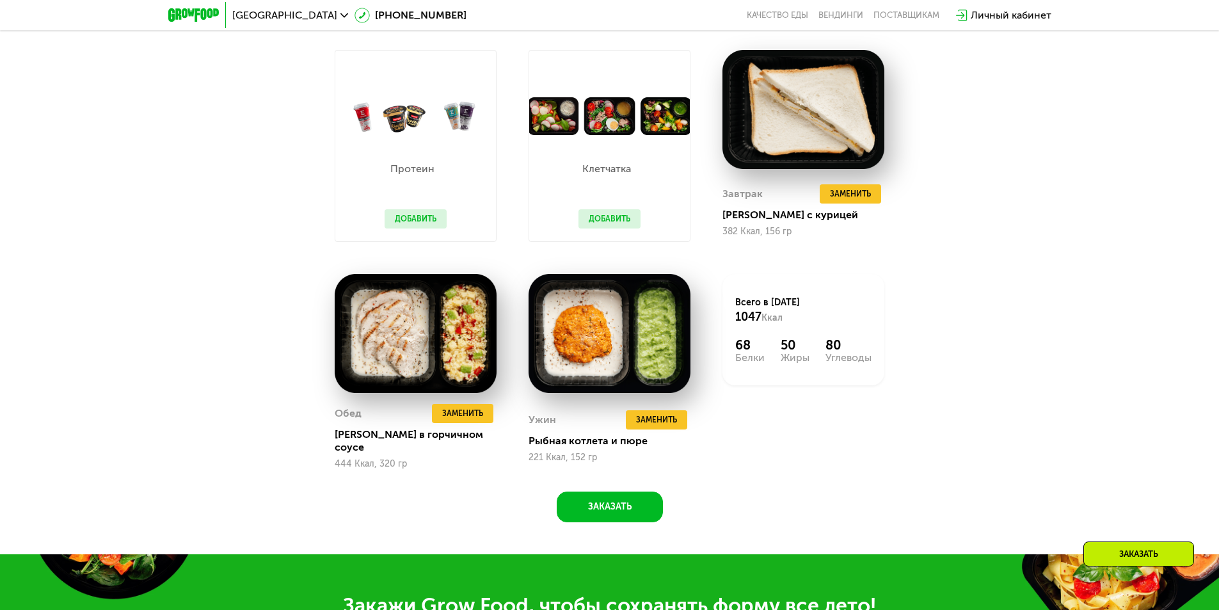
scroll to position [982, 0]
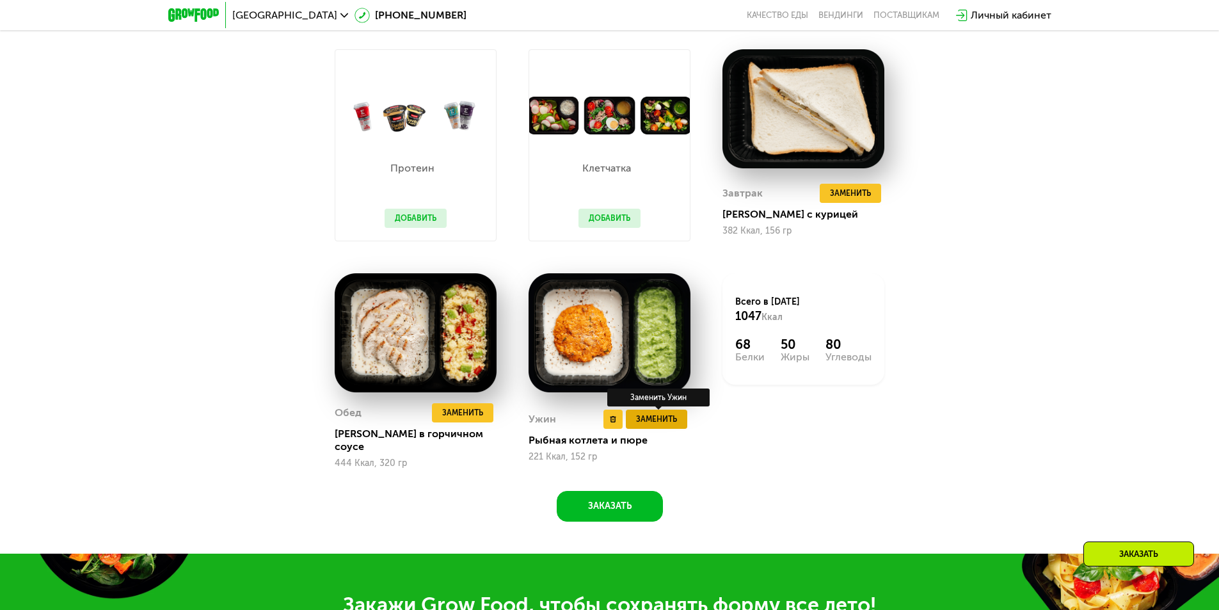
click at [649, 415] on span "Заменить" at bounding box center [656, 419] width 41 height 13
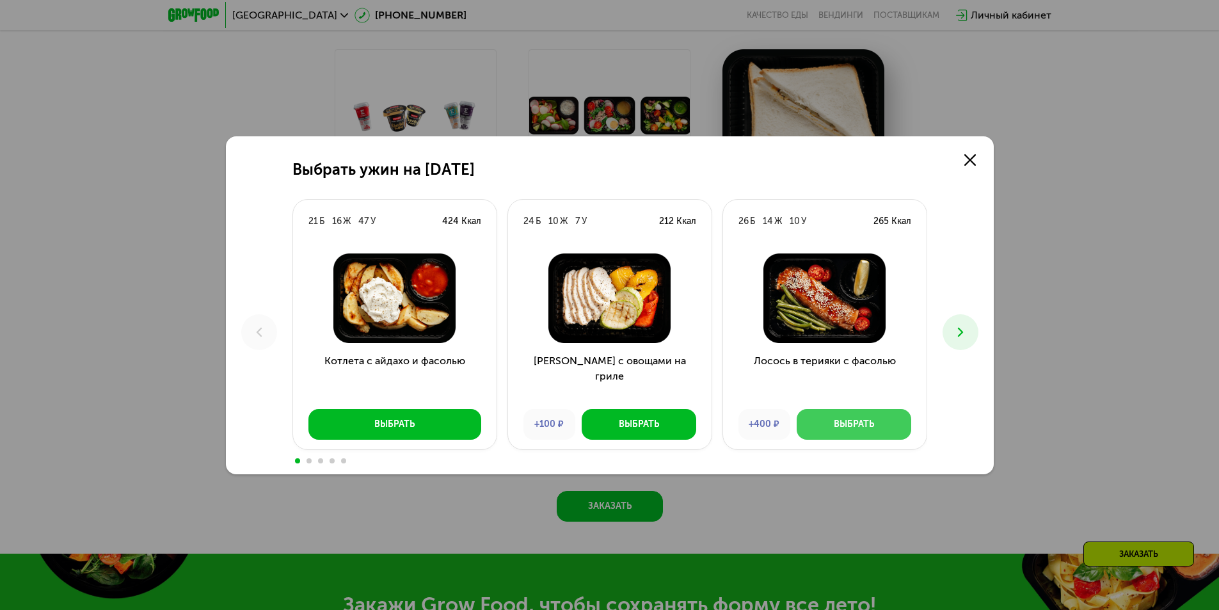
click at [878, 422] on button "Выбрать" at bounding box center [854, 424] width 115 height 31
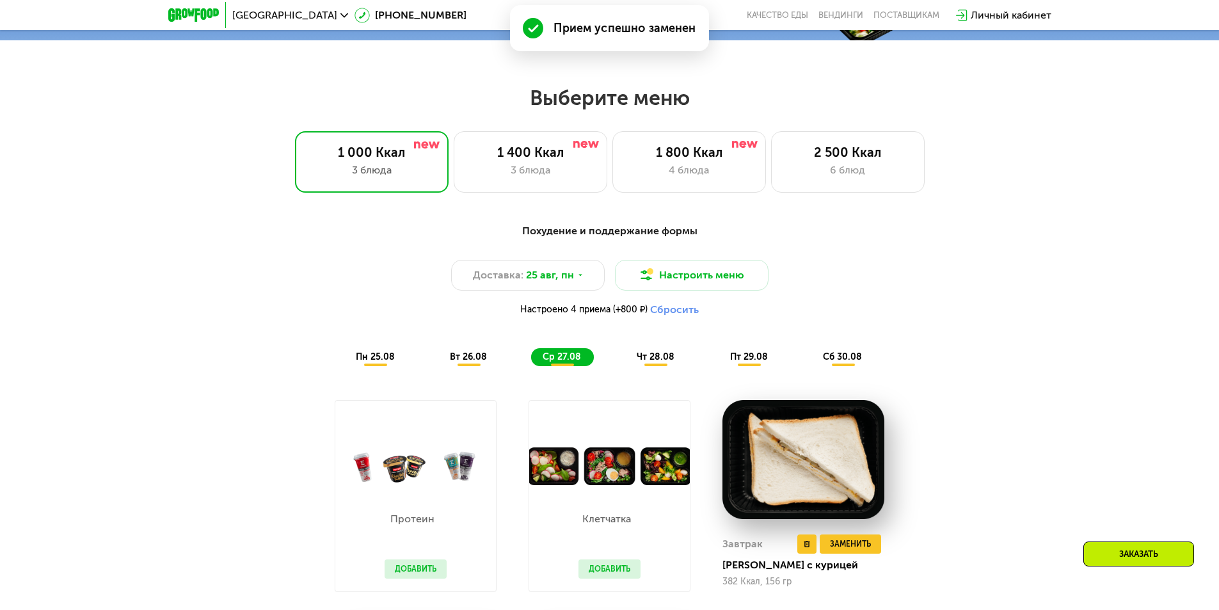
scroll to position [598, 0]
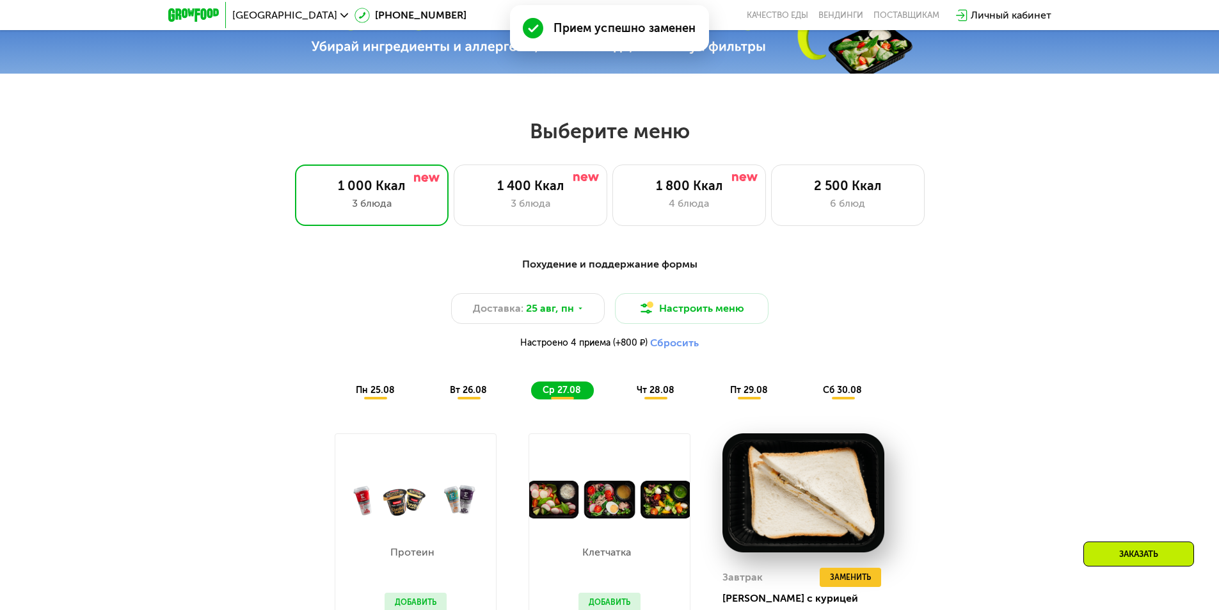
click at [669, 394] on span "чт 28.08" at bounding box center [656, 390] width 38 height 11
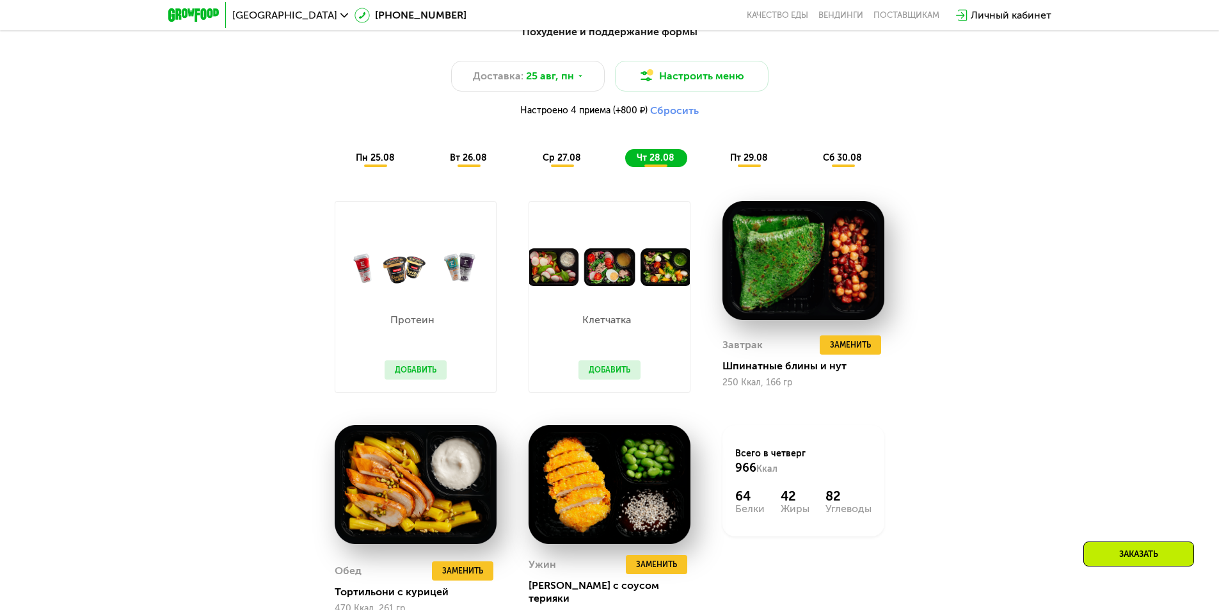
scroll to position [790, 0]
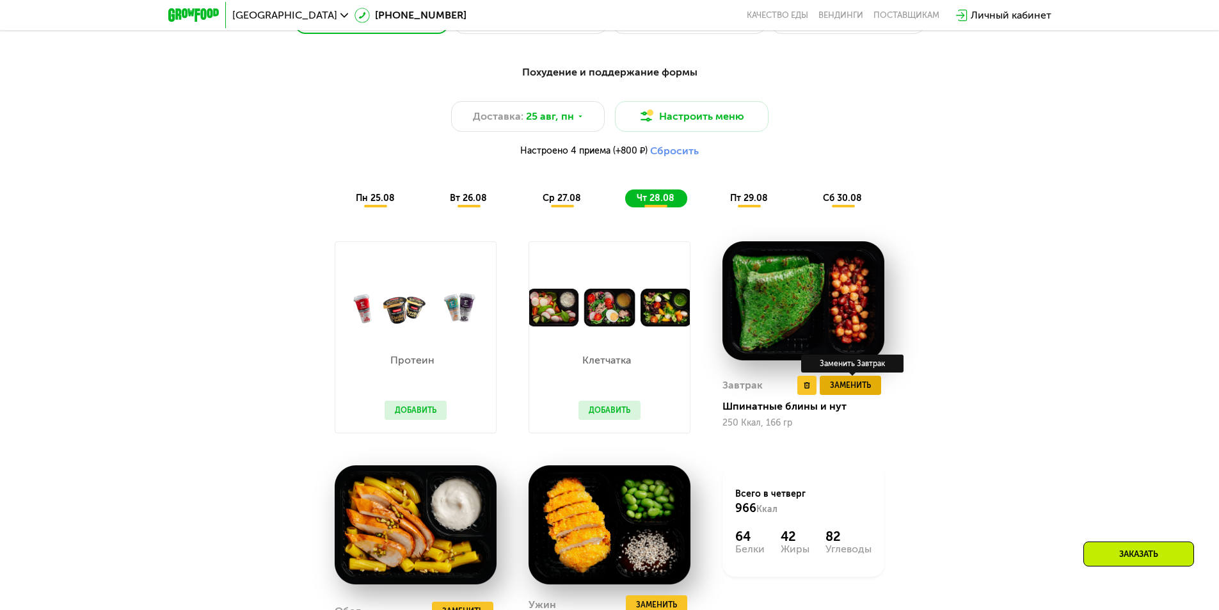
click at [857, 392] on span "Заменить" at bounding box center [850, 385] width 41 height 13
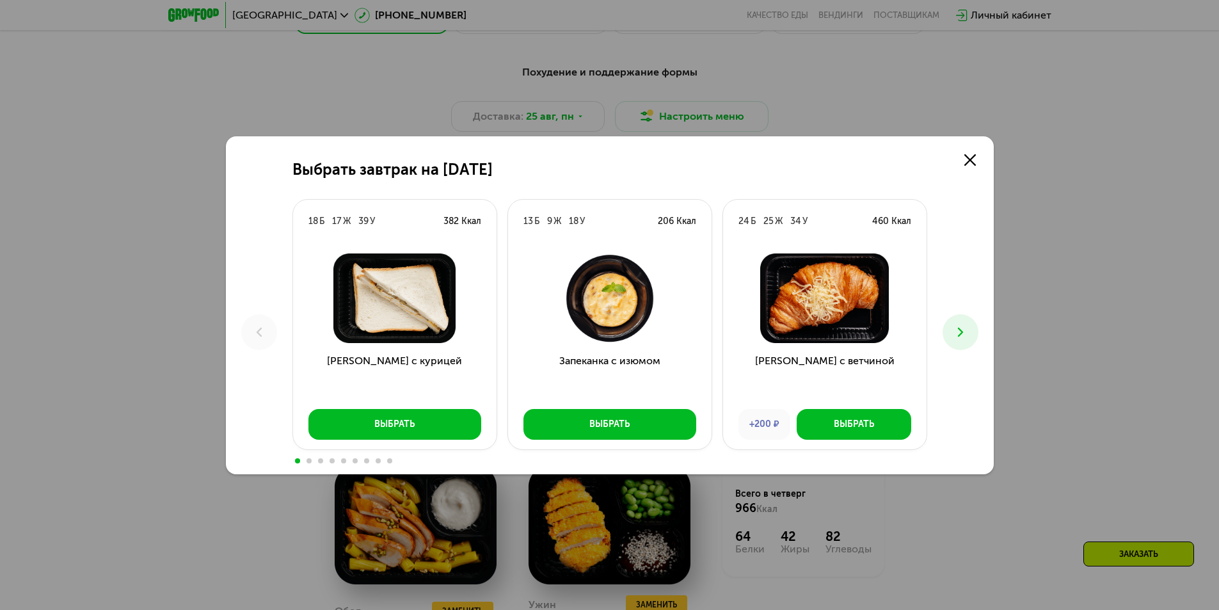
click at [959, 321] on button at bounding box center [961, 332] width 36 height 36
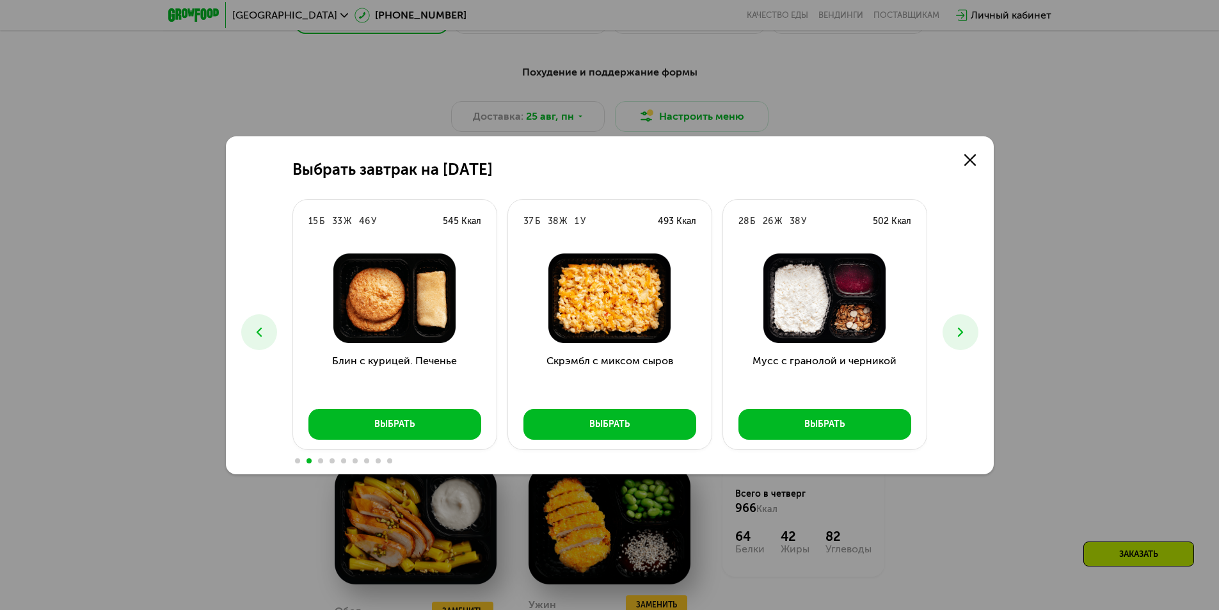
click at [256, 332] on icon at bounding box center [258, 331] width 15 height 15
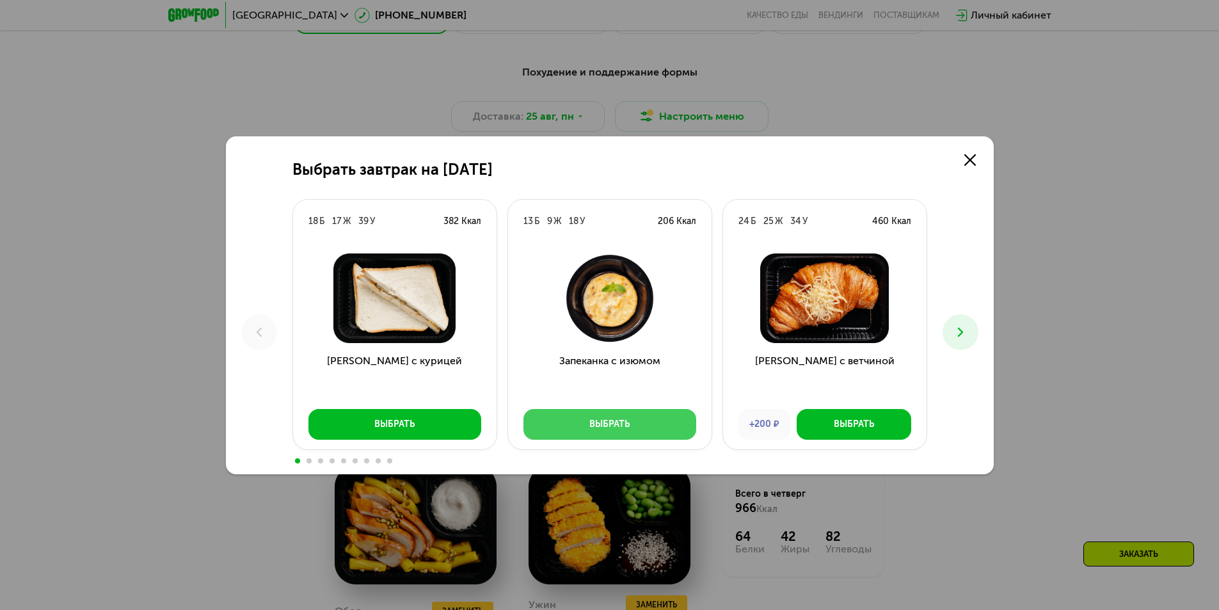
click at [628, 427] on div "Выбрать" at bounding box center [609, 424] width 40 height 13
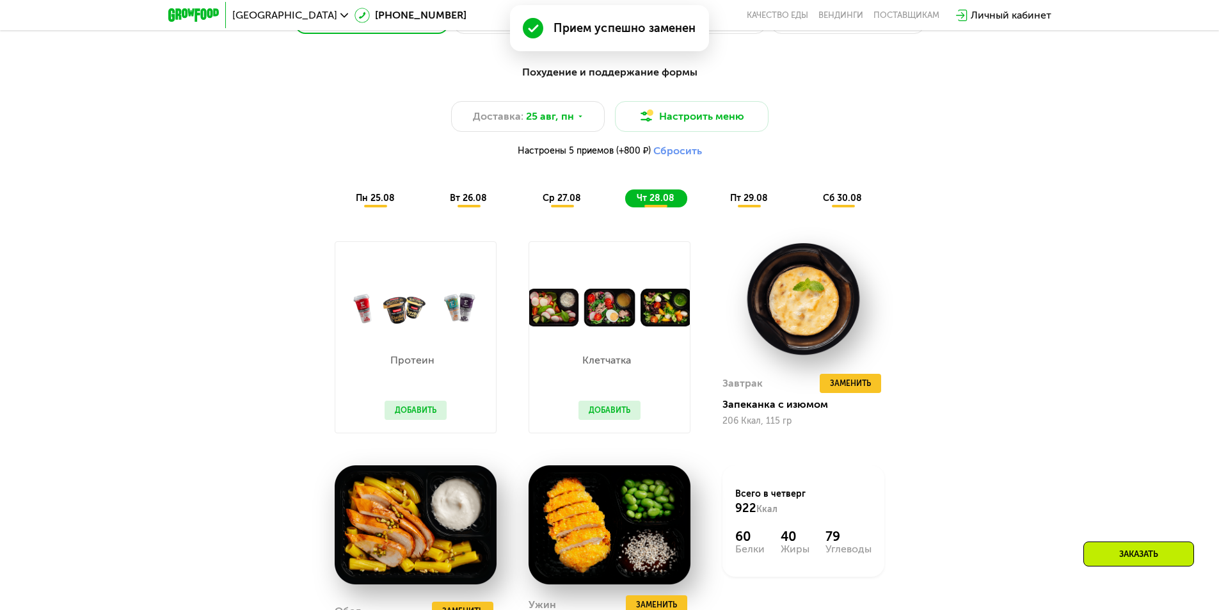
click at [756, 202] on span "пт 29.08" at bounding box center [749, 198] width 38 height 11
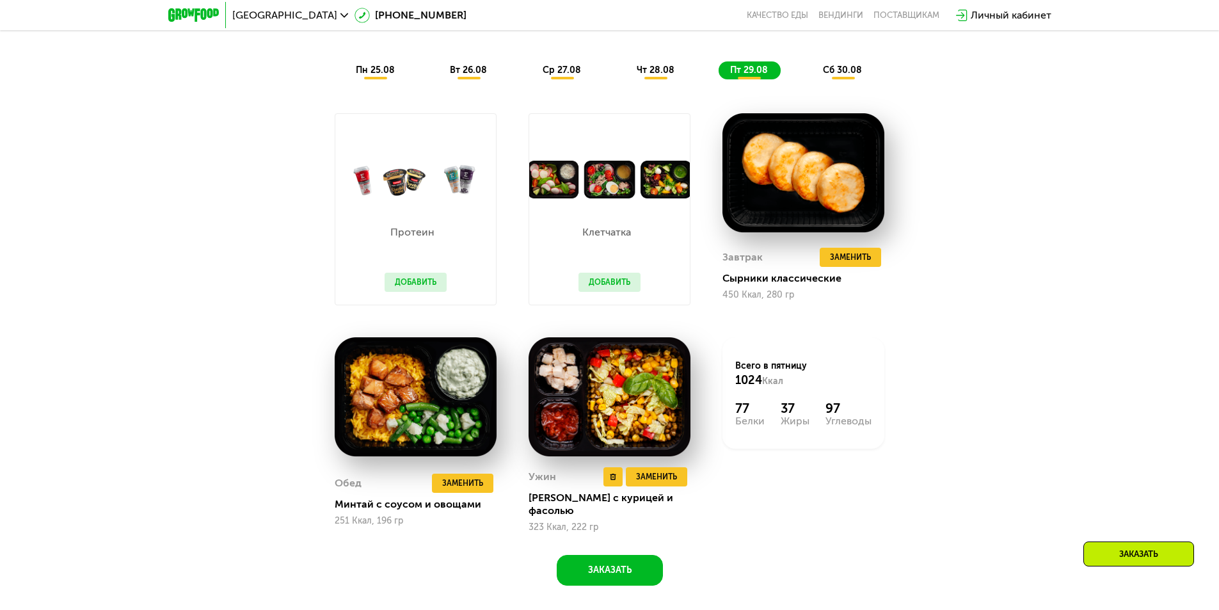
scroll to position [662, 0]
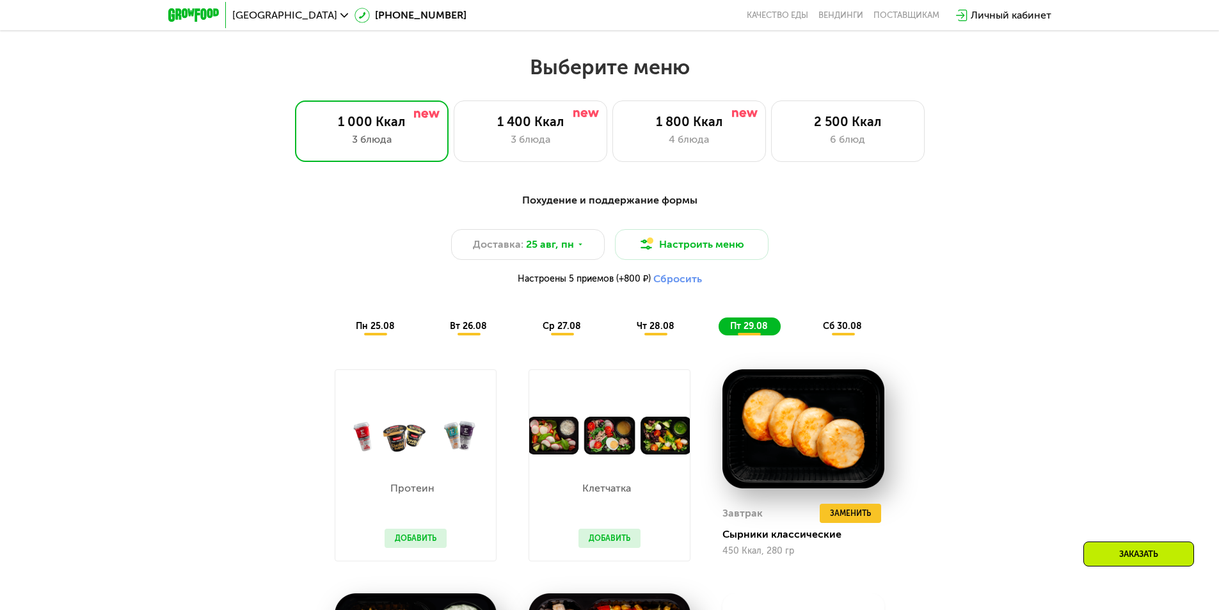
click at [843, 322] on div "сб 30.08" at bounding box center [842, 326] width 63 height 18
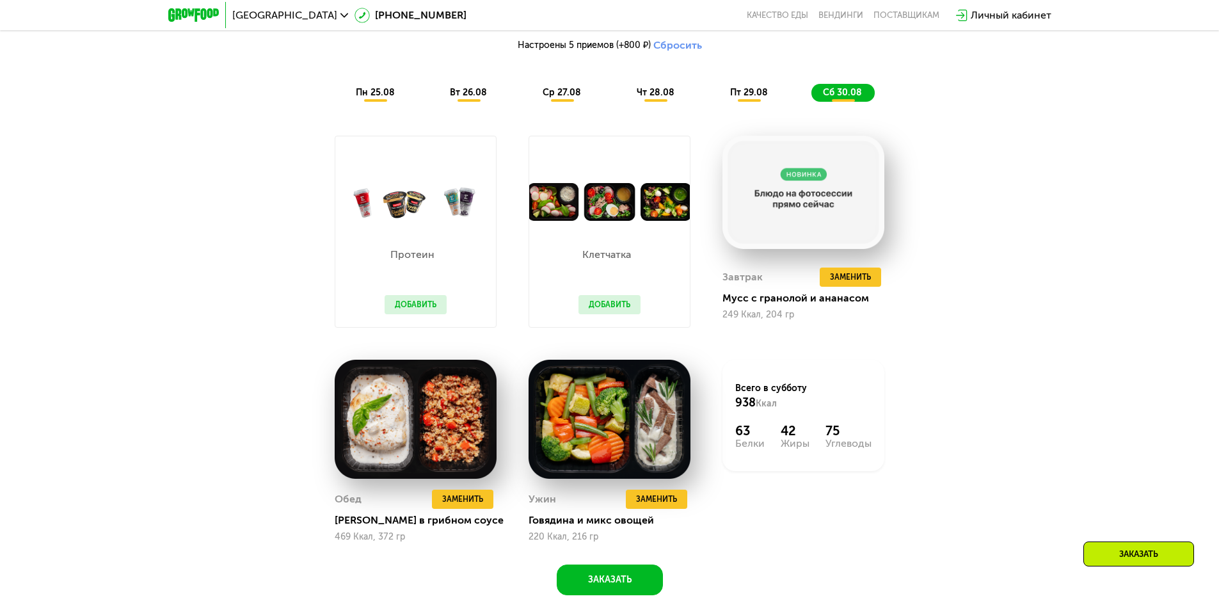
scroll to position [918, 0]
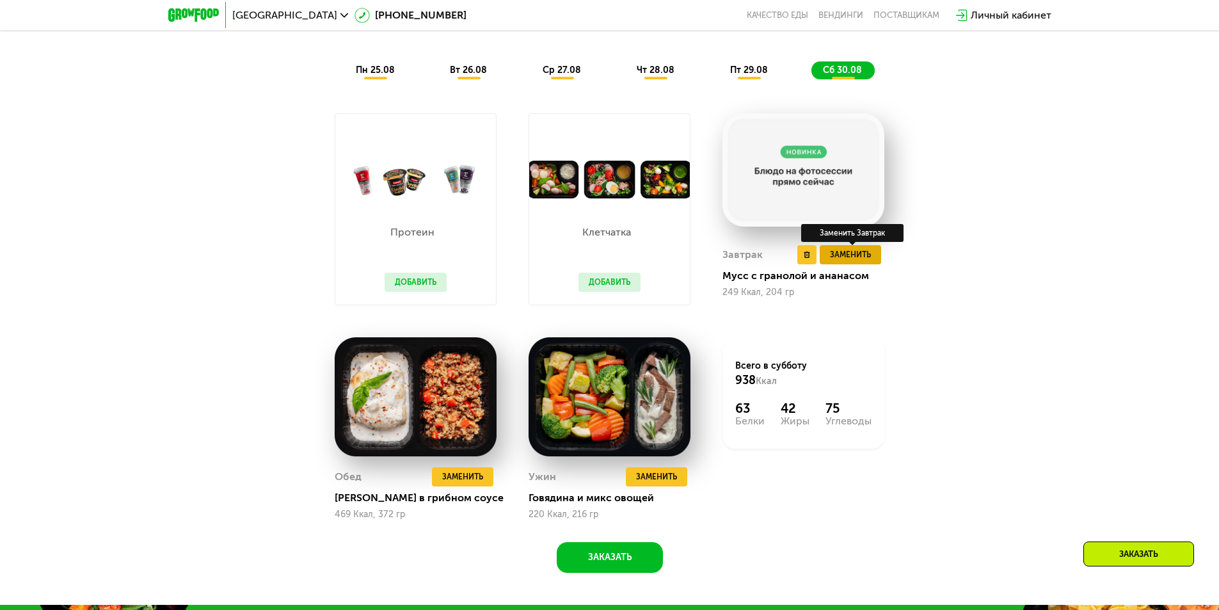
click at [872, 255] on button "Заменить" at bounding box center [850, 254] width 61 height 19
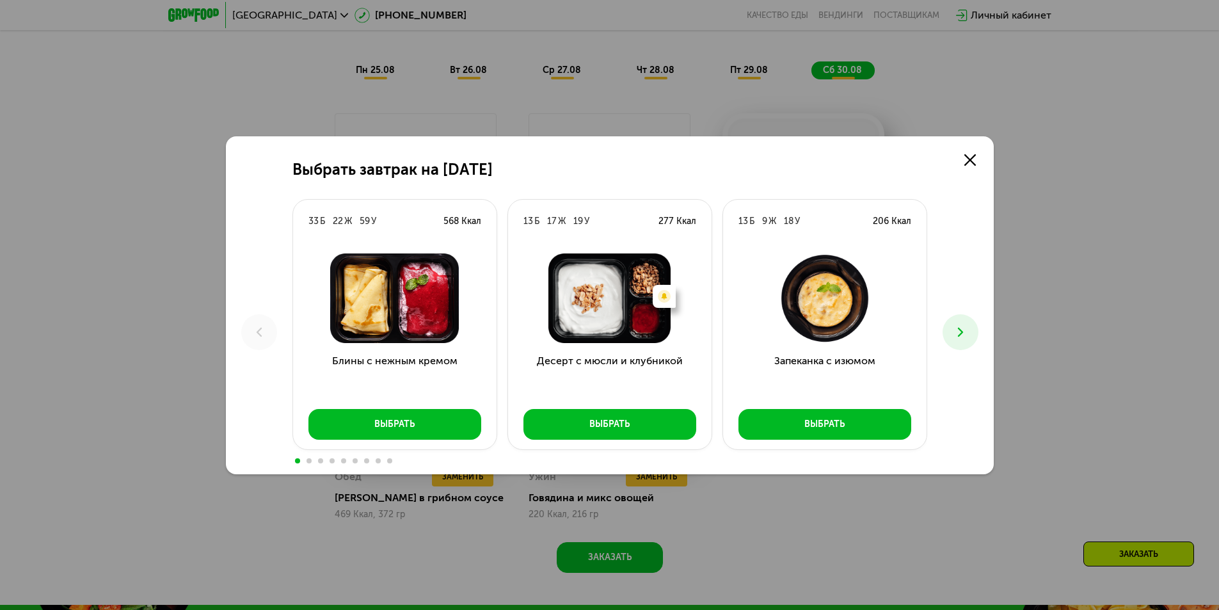
click at [966, 331] on icon at bounding box center [960, 331] width 15 height 15
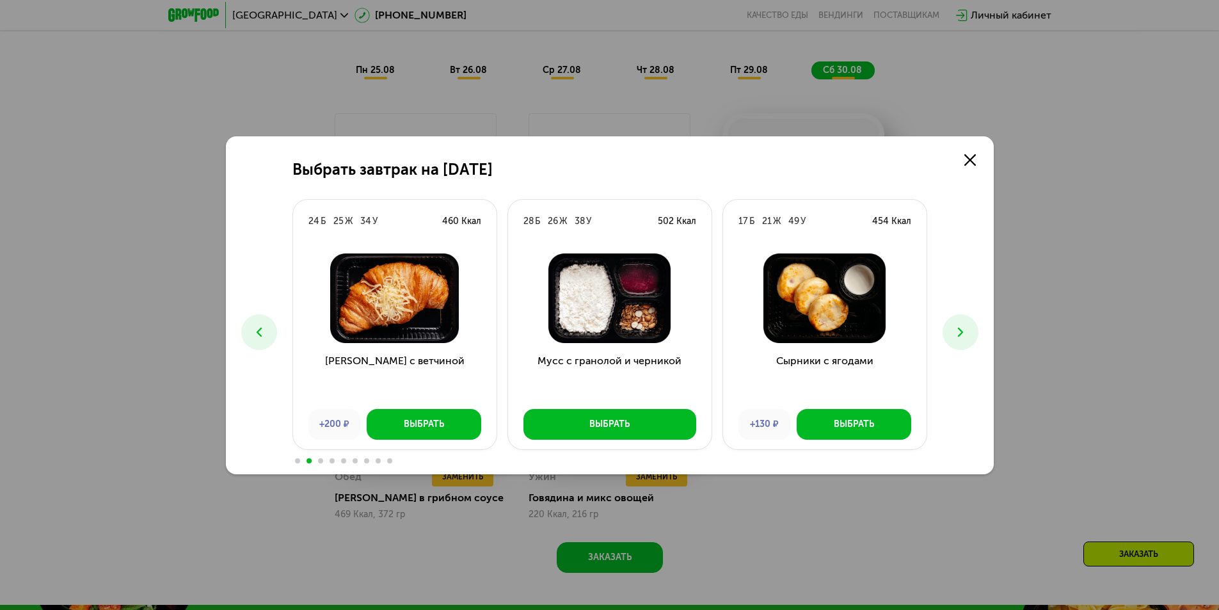
click at [964, 326] on icon at bounding box center [960, 331] width 15 height 15
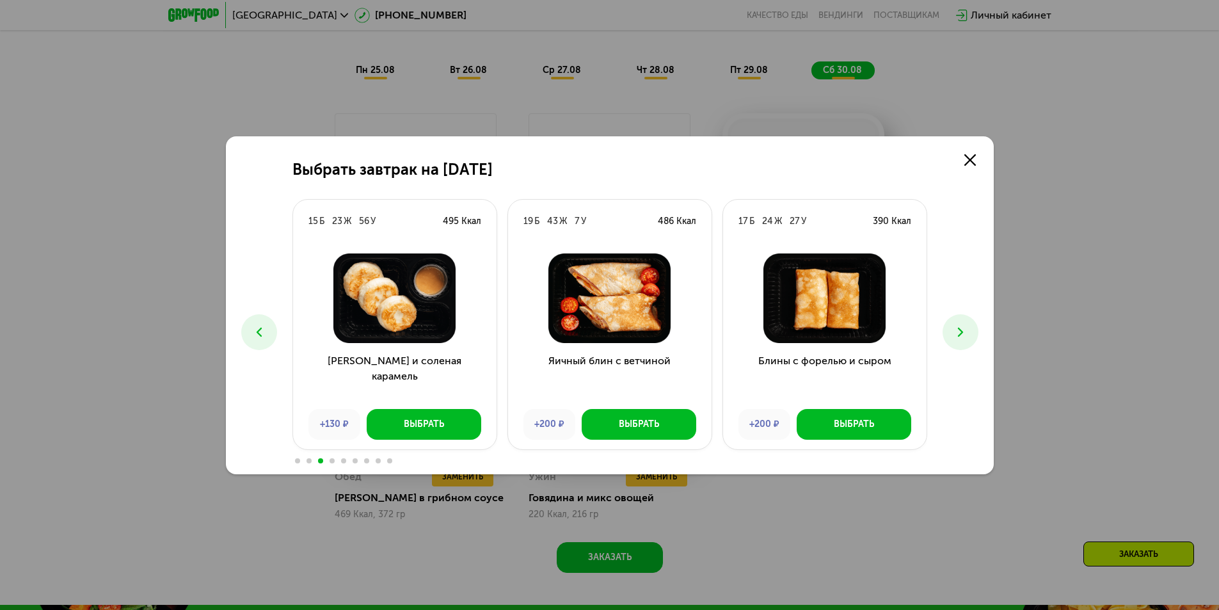
click at [960, 326] on icon at bounding box center [960, 331] width 15 height 15
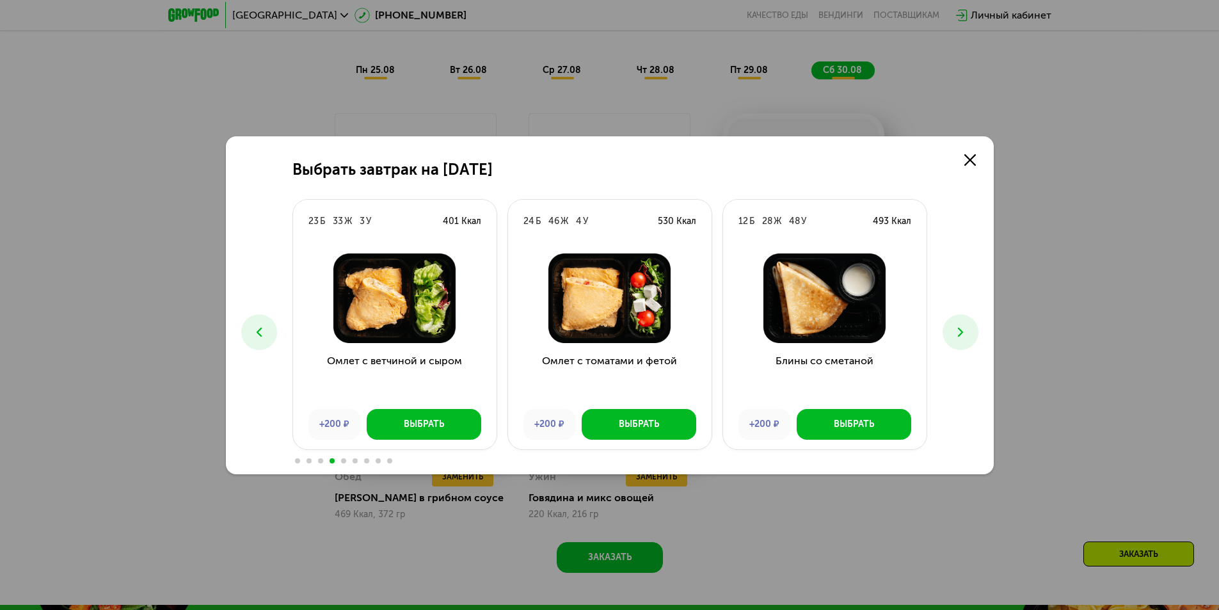
click at [960, 326] on icon at bounding box center [960, 331] width 15 height 15
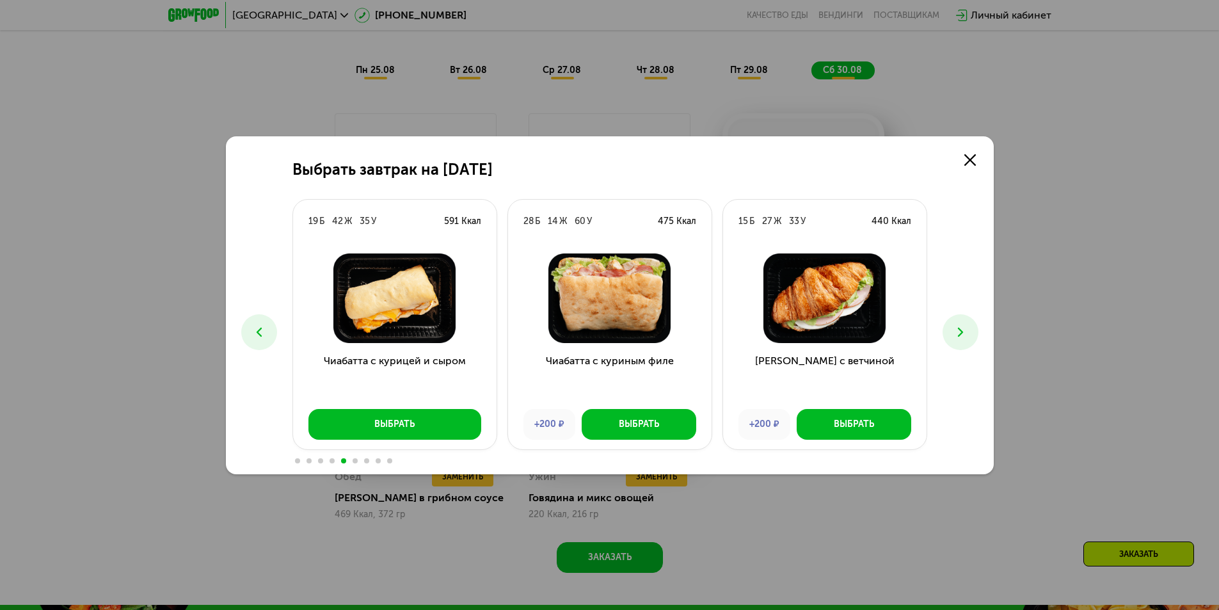
click at [960, 326] on icon at bounding box center [960, 331] width 15 height 15
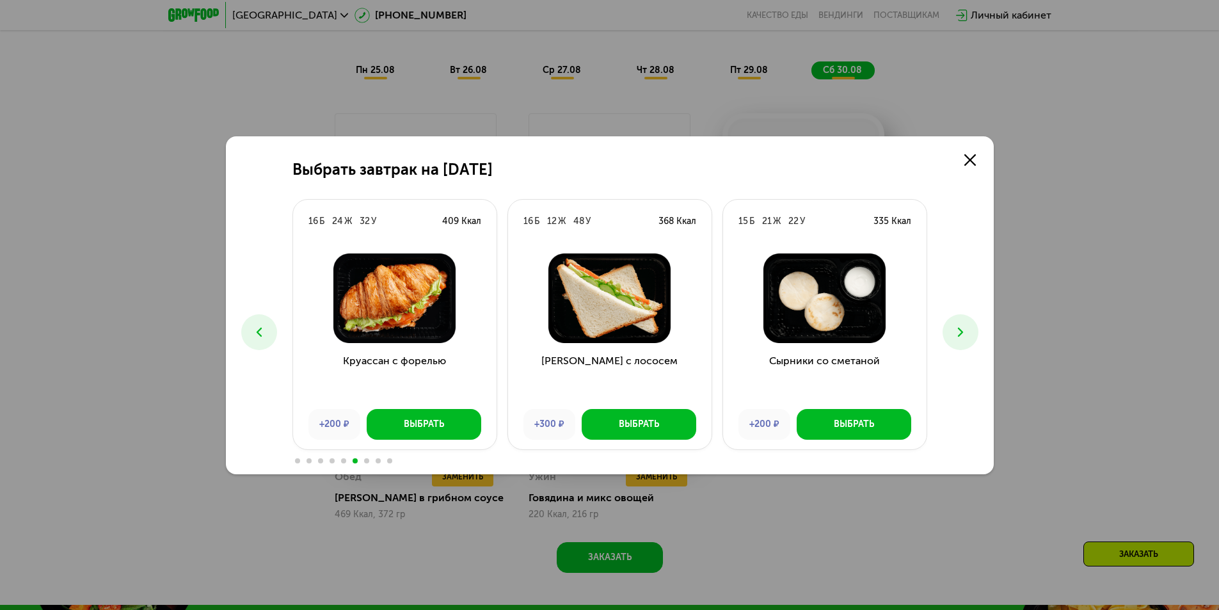
click at [960, 326] on icon at bounding box center [960, 331] width 15 height 15
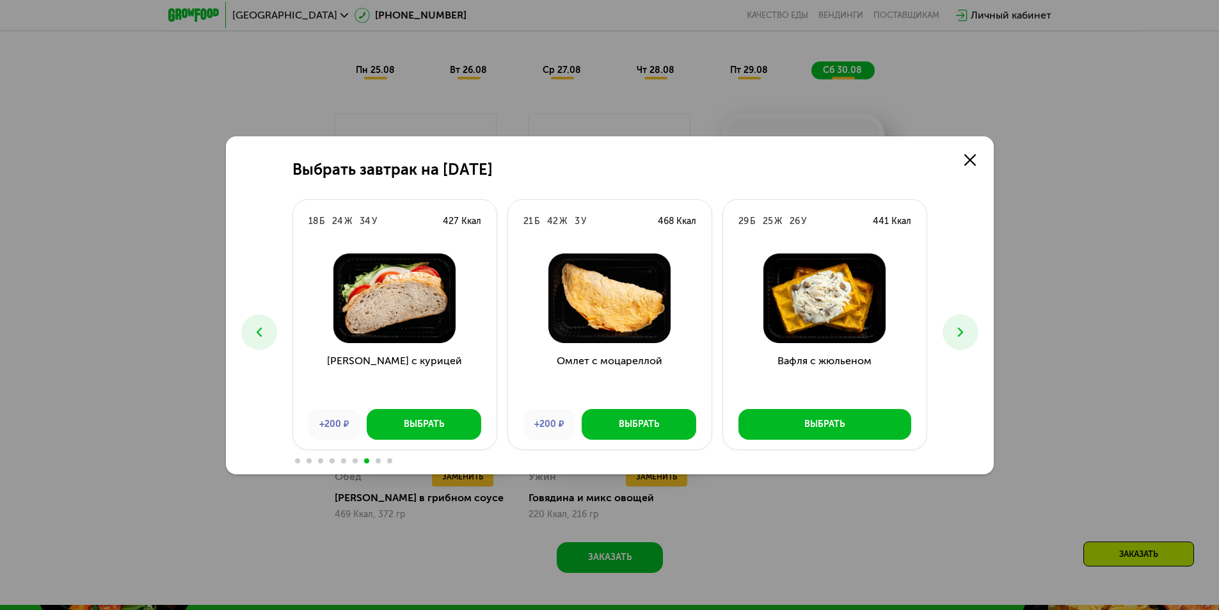
click at [960, 326] on icon at bounding box center [960, 331] width 15 height 15
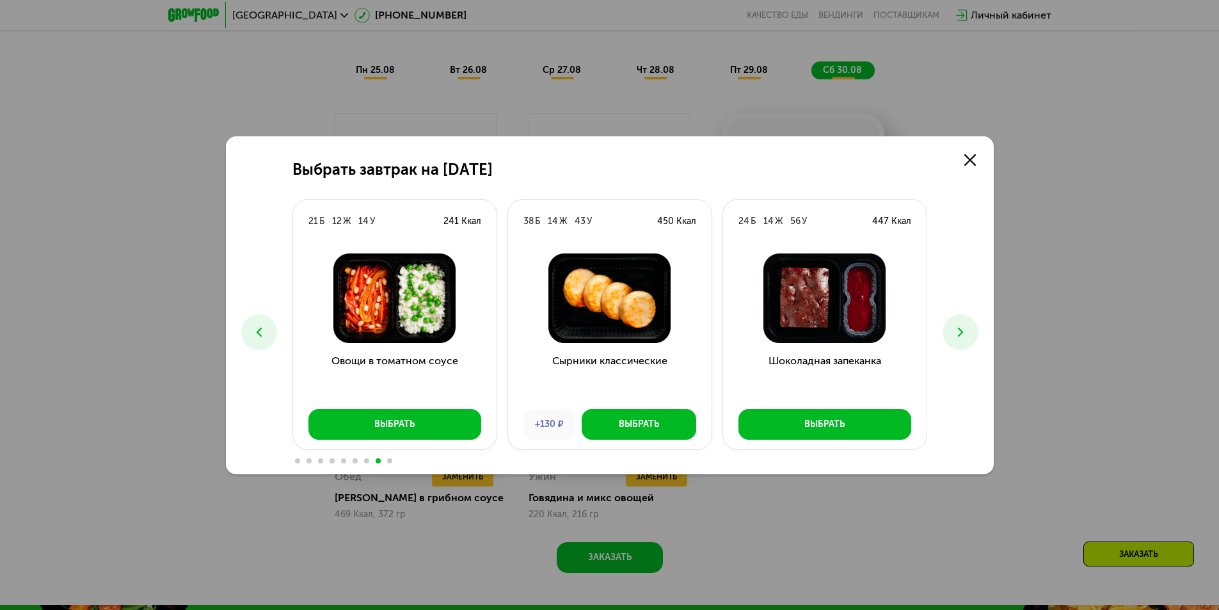
click at [953, 328] on icon at bounding box center [960, 331] width 15 height 15
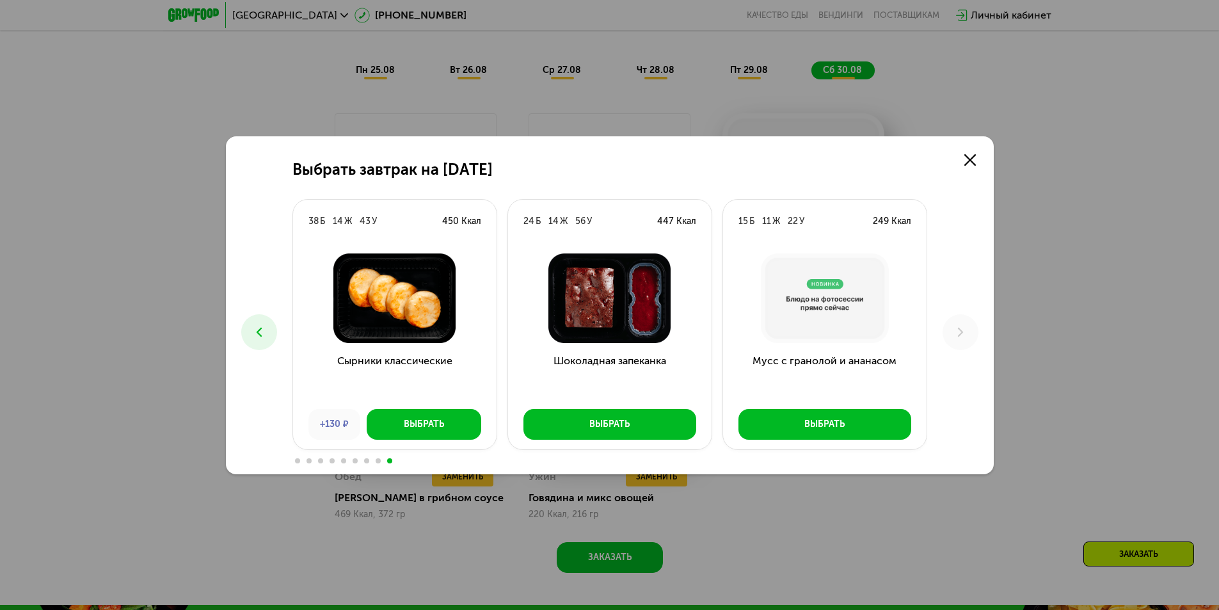
click at [253, 331] on icon at bounding box center [258, 331] width 15 height 15
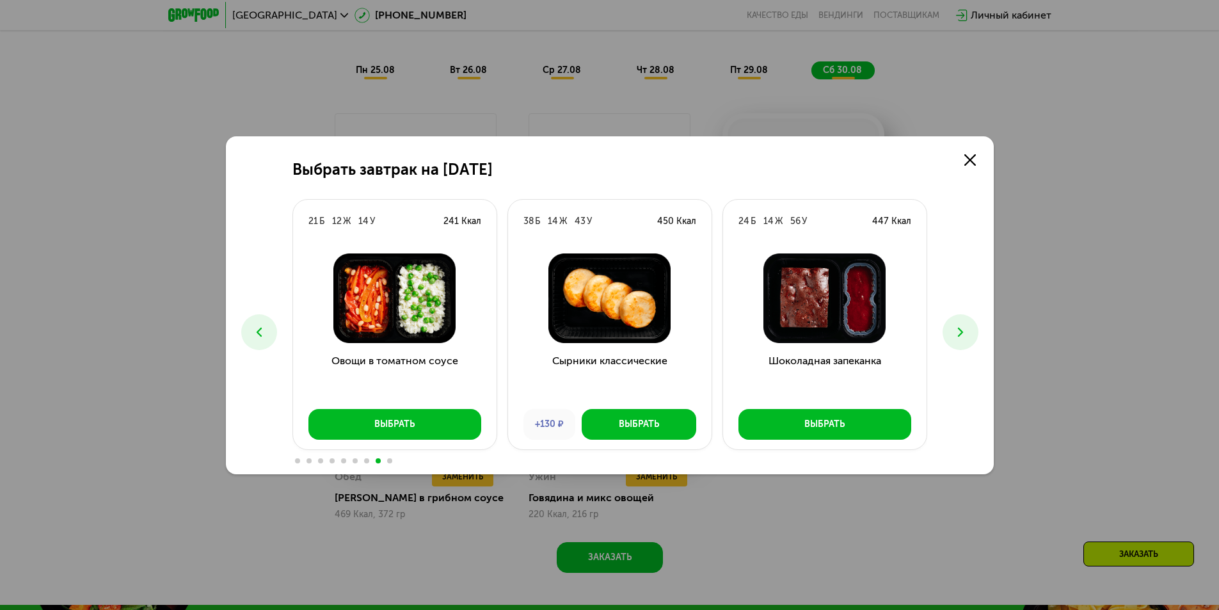
click at [253, 331] on icon at bounding box center [258, 331] width 15 height 15
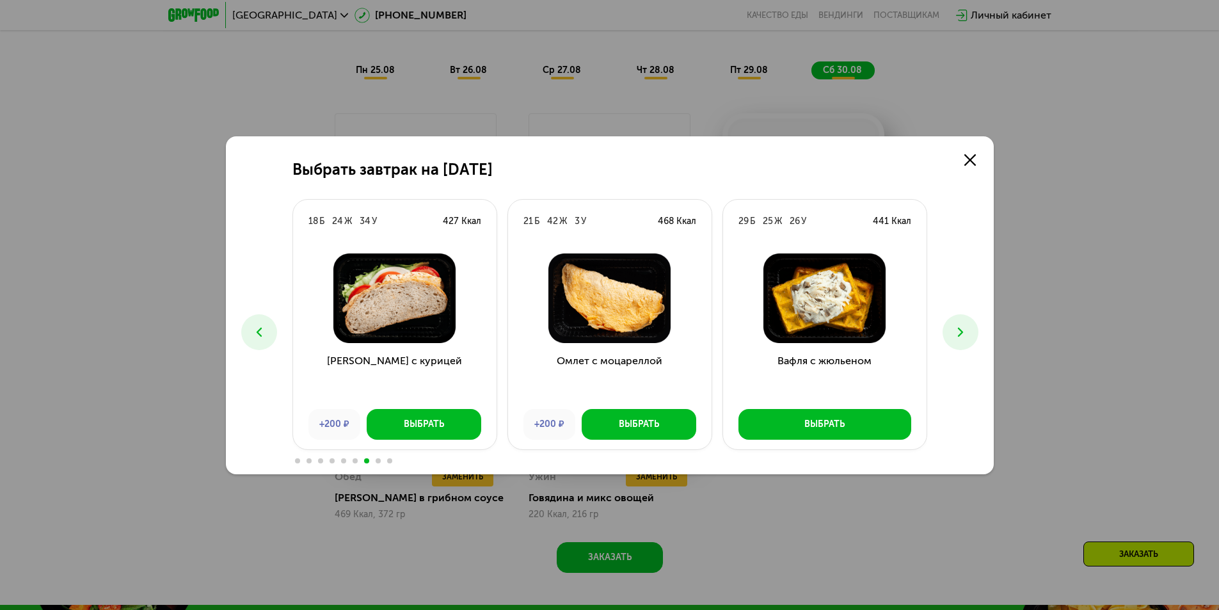
click at [836, 320] on img at bounding box center [824, 298] width 183 height 90
click at [831, 429] on div "Выбрать" at bounding box center [824, 424] width 40 height 13
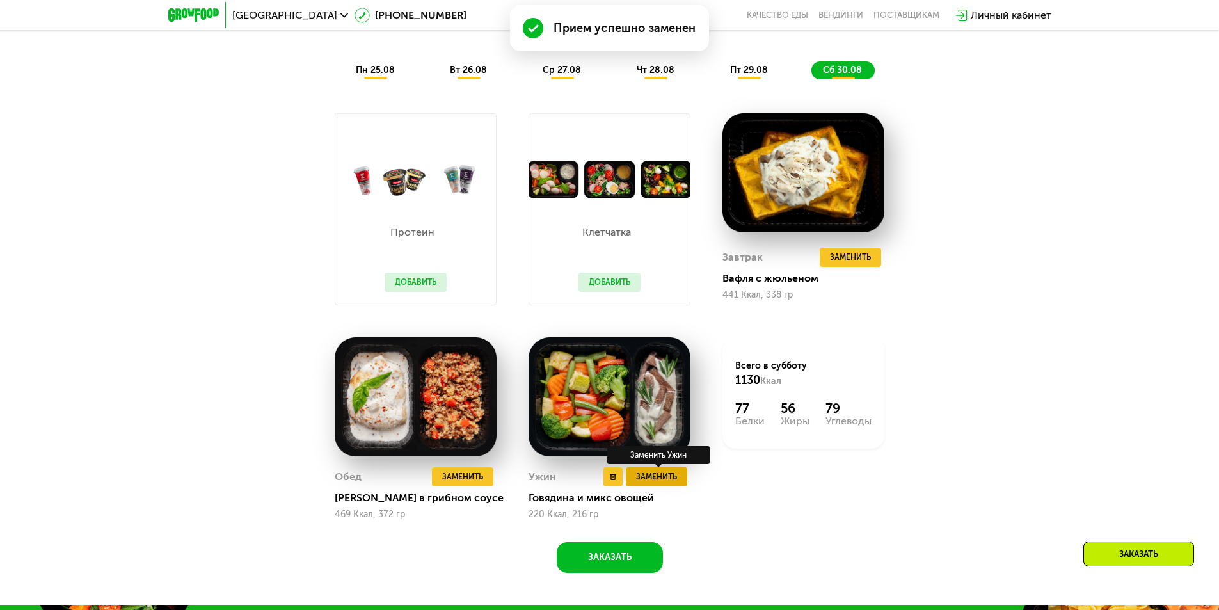
click at [675, 478] on span "Заменить" at bounding box center [656, 476] width 41 height 13
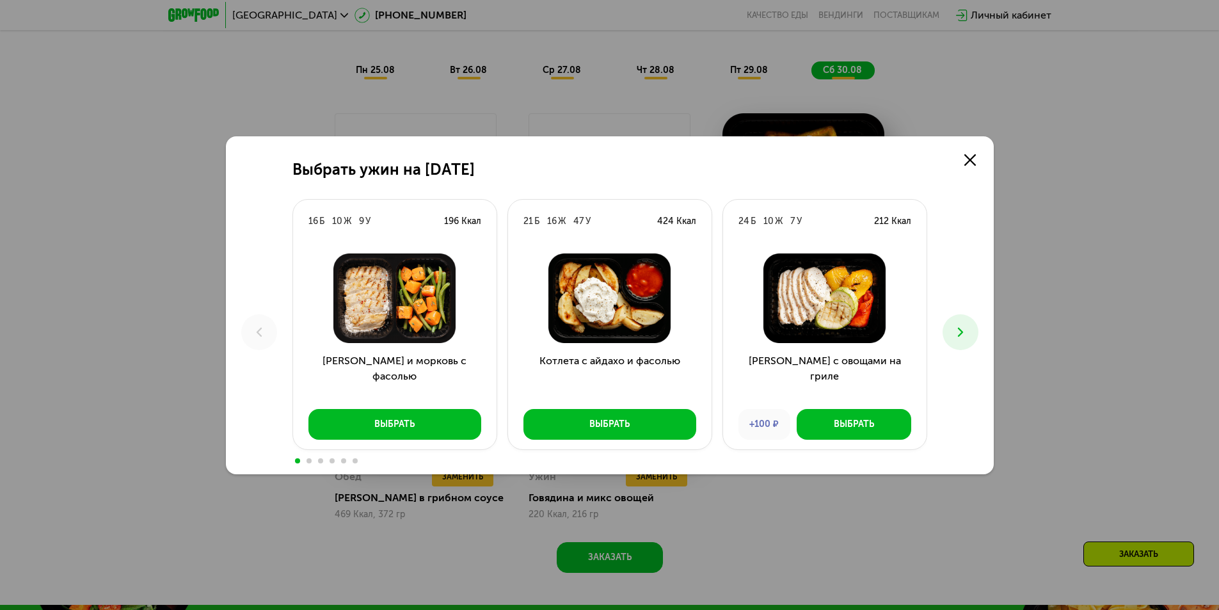
click at [957, 341] on button at bounding box center [961, 332] width 36 height 36
